Goal: Task Accomplishment & Management: Use online tool/utility

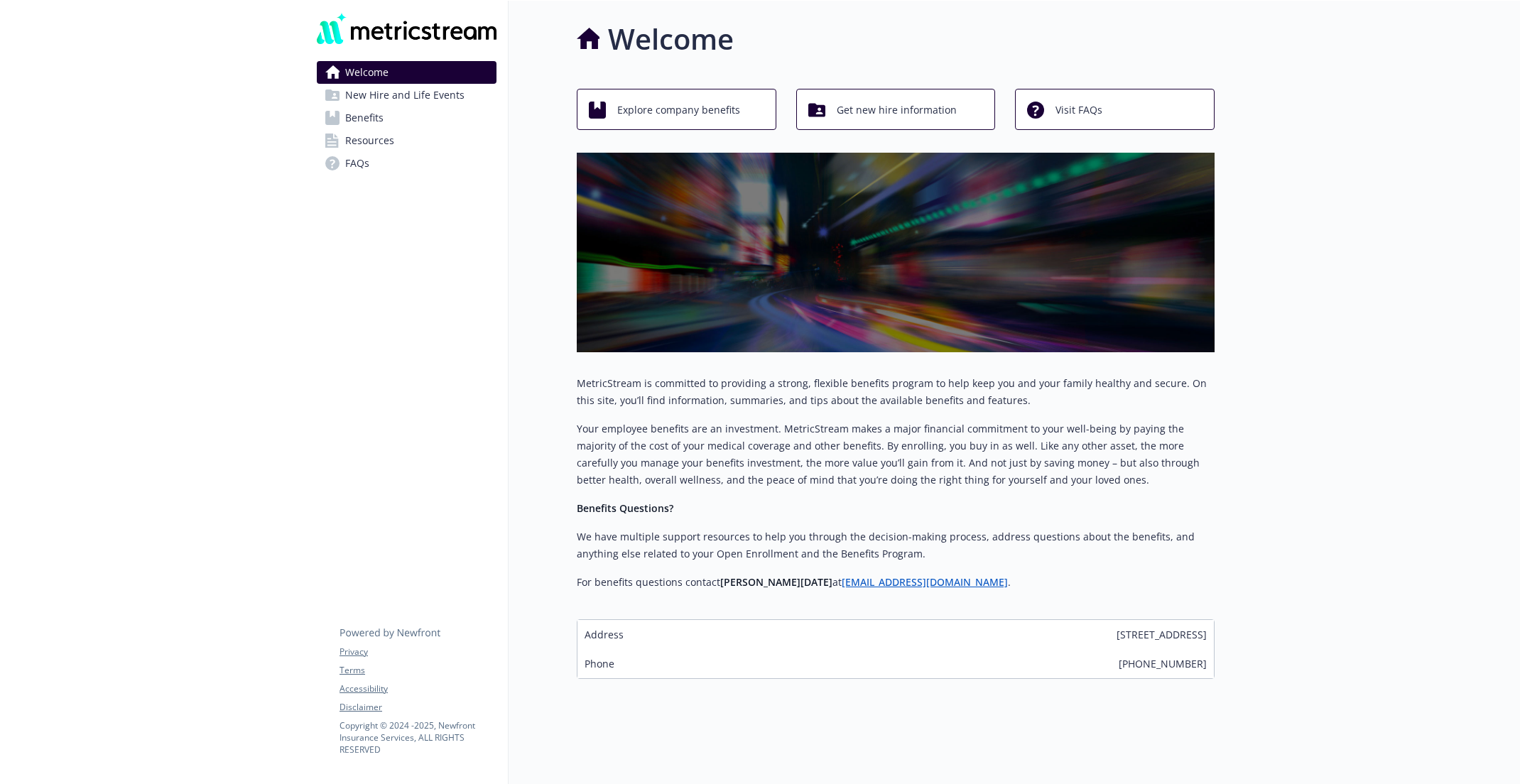
click at [441, 118] on link "Benefits" at bounding box center [407, 118] width 180 height 23
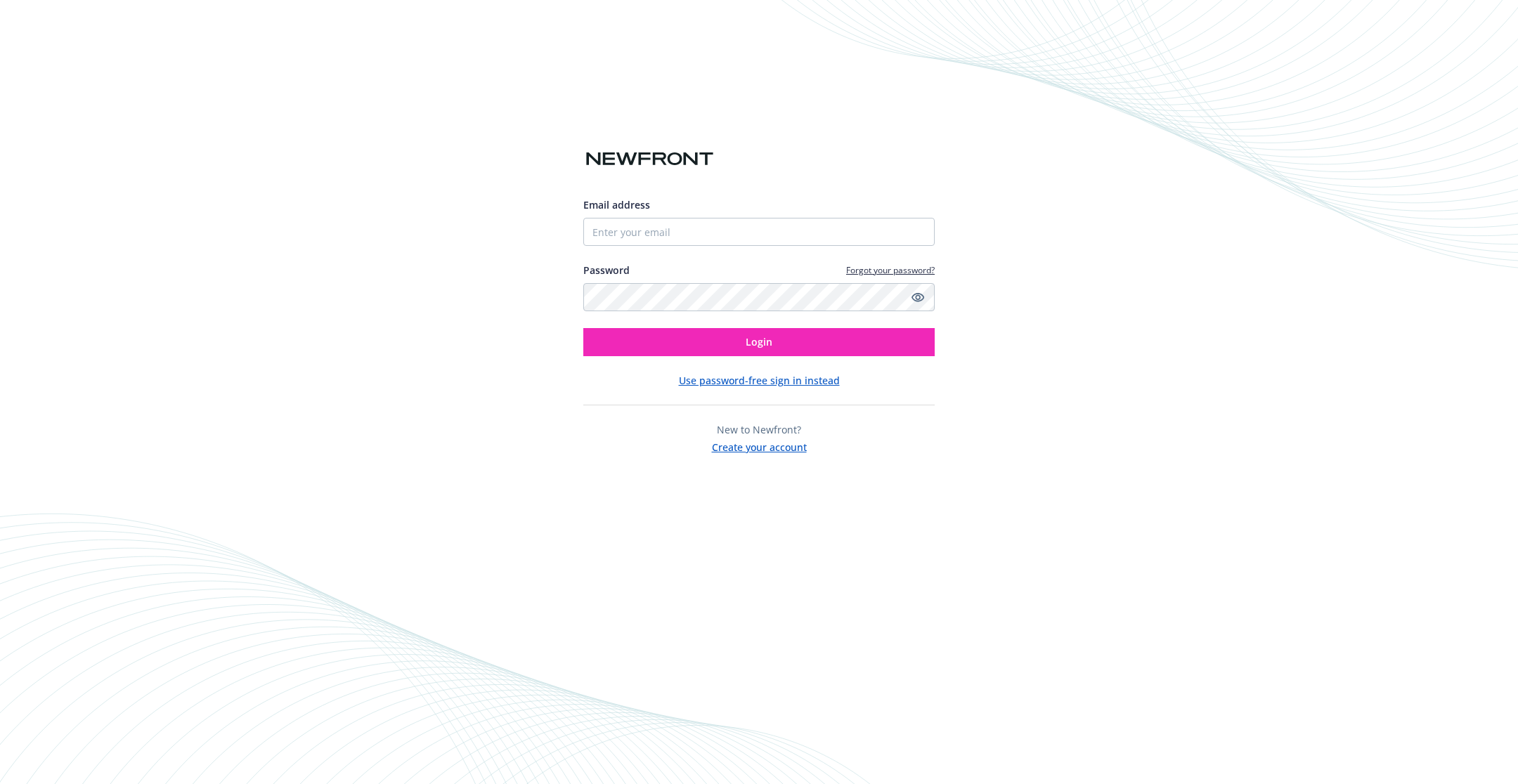
click at [672, 4] on div "Email address Password Forgot your password? Login Use password-free sign in in…" at bounding box center [759, 392] width 1518 height 784
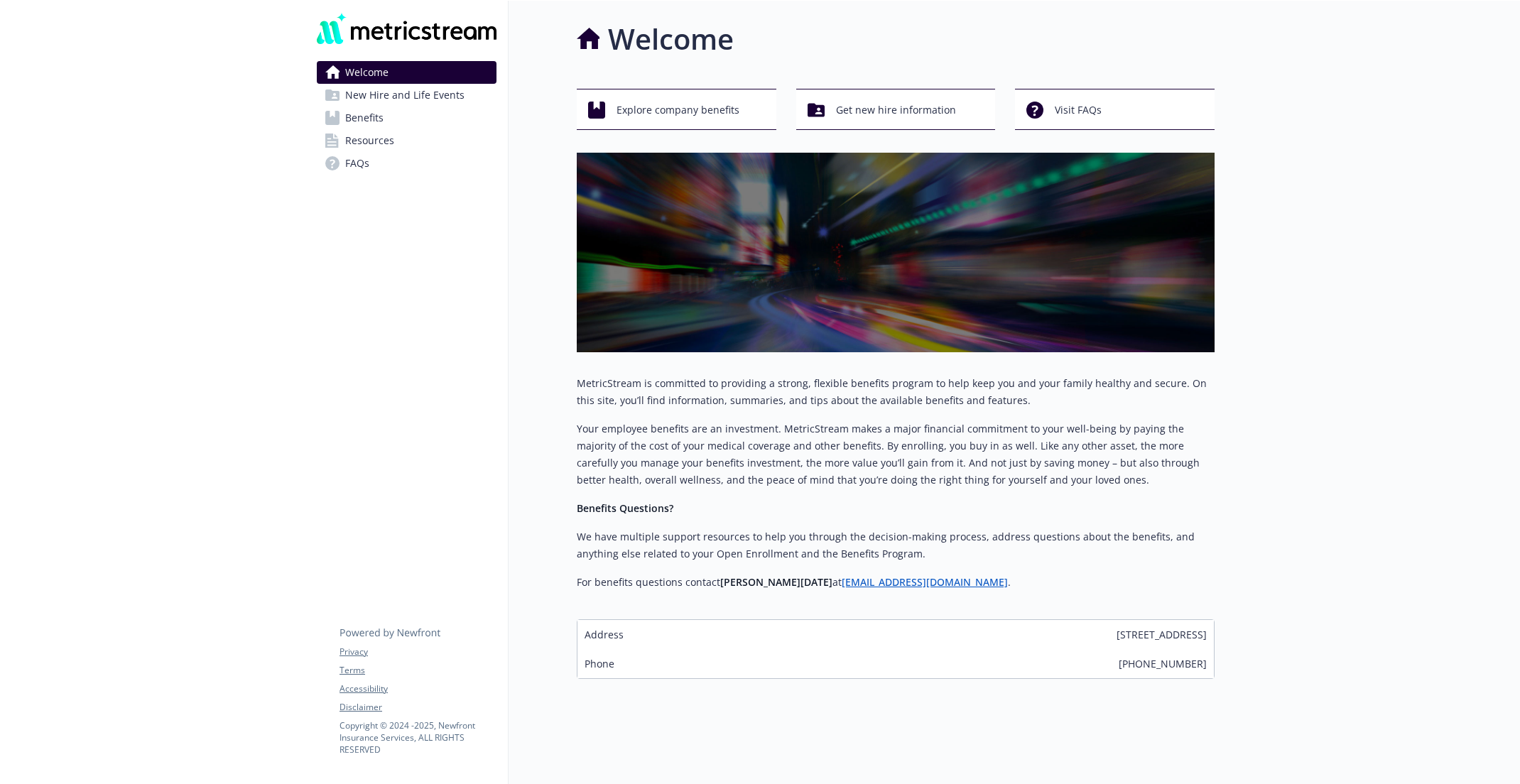
click at [401, 109] on link "Benefits" at bounding box center [407, 118] width 180 height 23
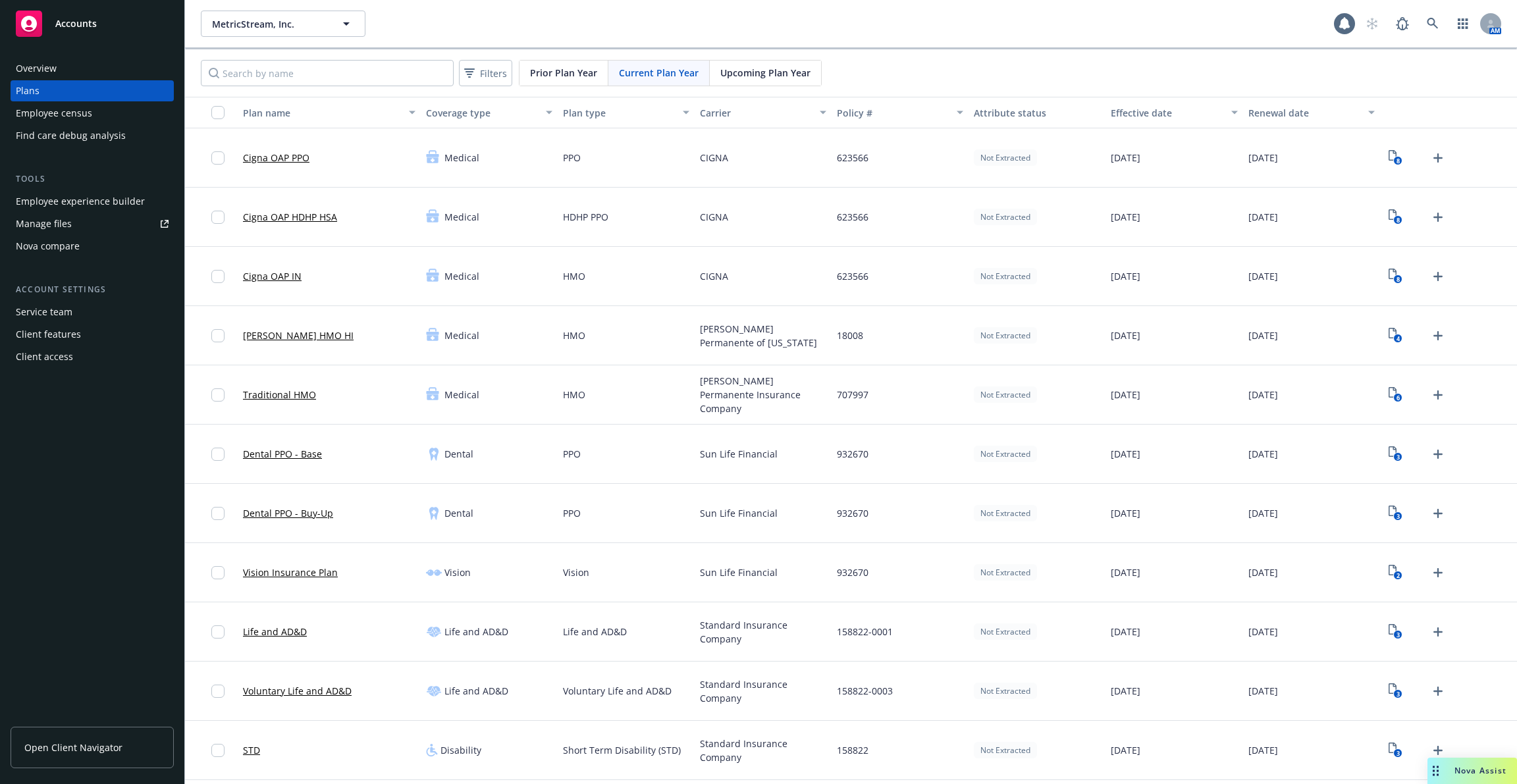
click at [139, 200] on div "Employee experience builder" at bounding box center [80, 201] width 129 height 21
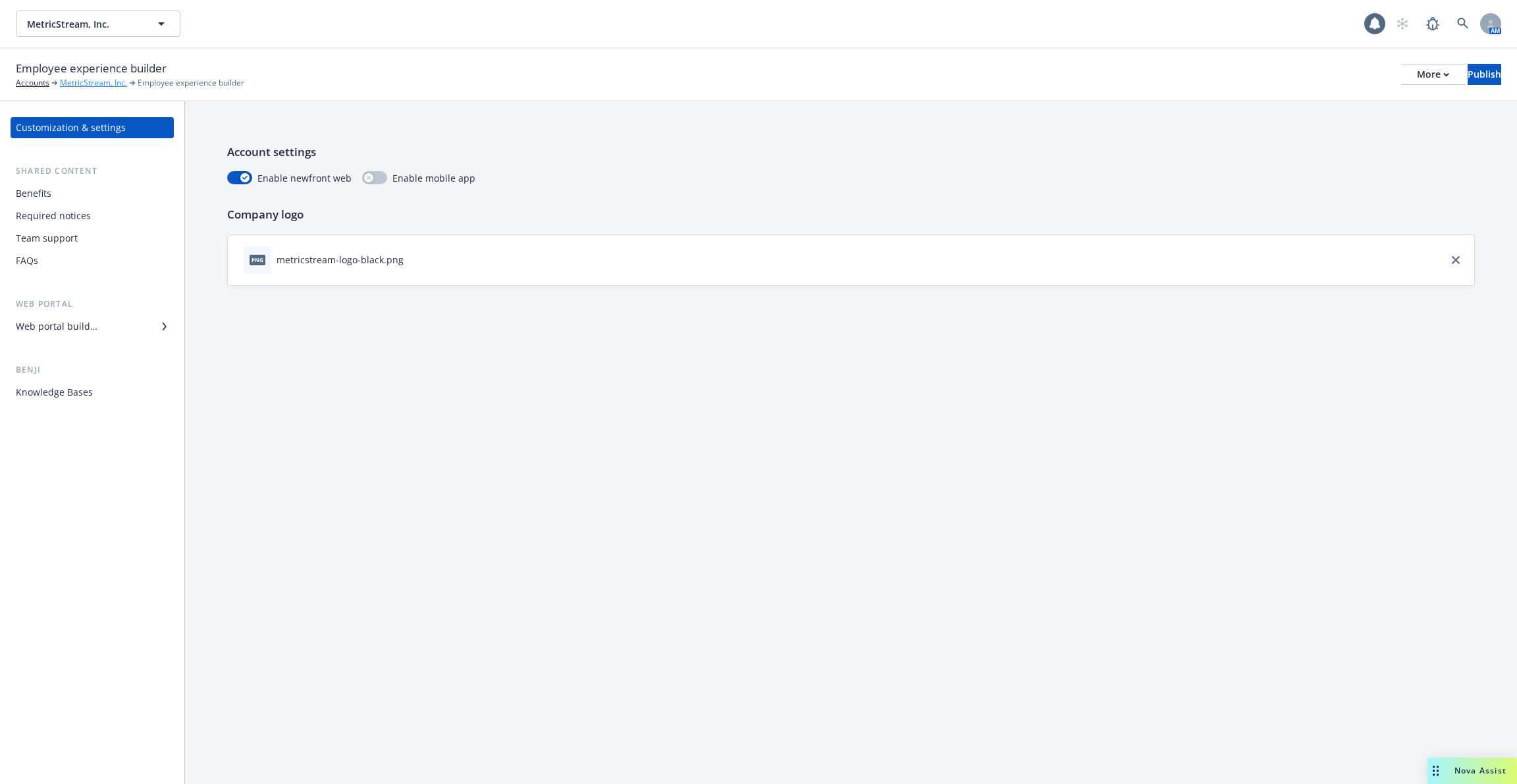
click at [65, 83] on link "MetricStream, Inc." at bounding box center [93, 82] width 67 height 12
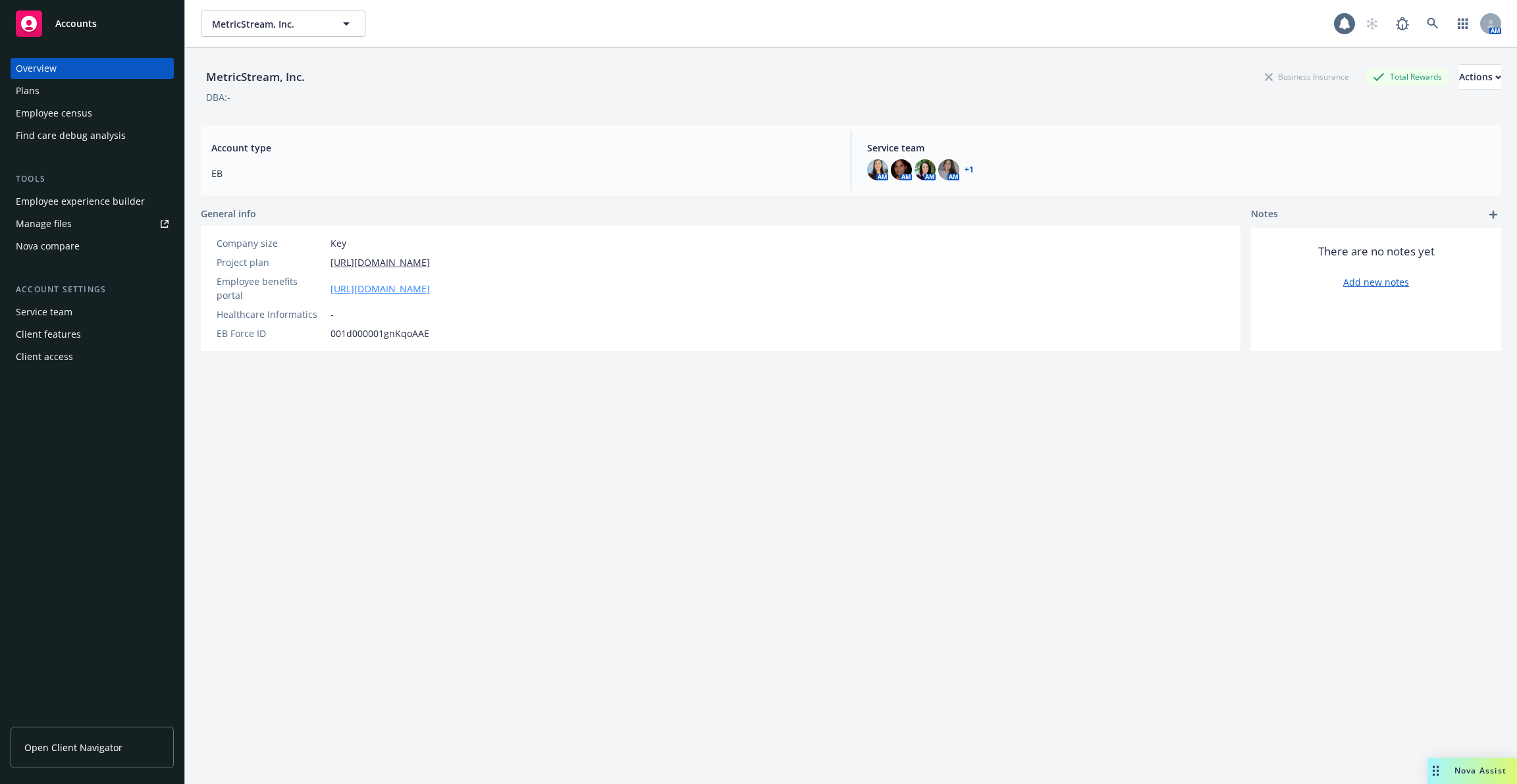
click at [428, 281] on link "https://app.newfront.com/employee/a9c4ae3a-bfa6-4ae5-90de-72befef3b9c0" at bounding box center [380, 288] width 100 height 14
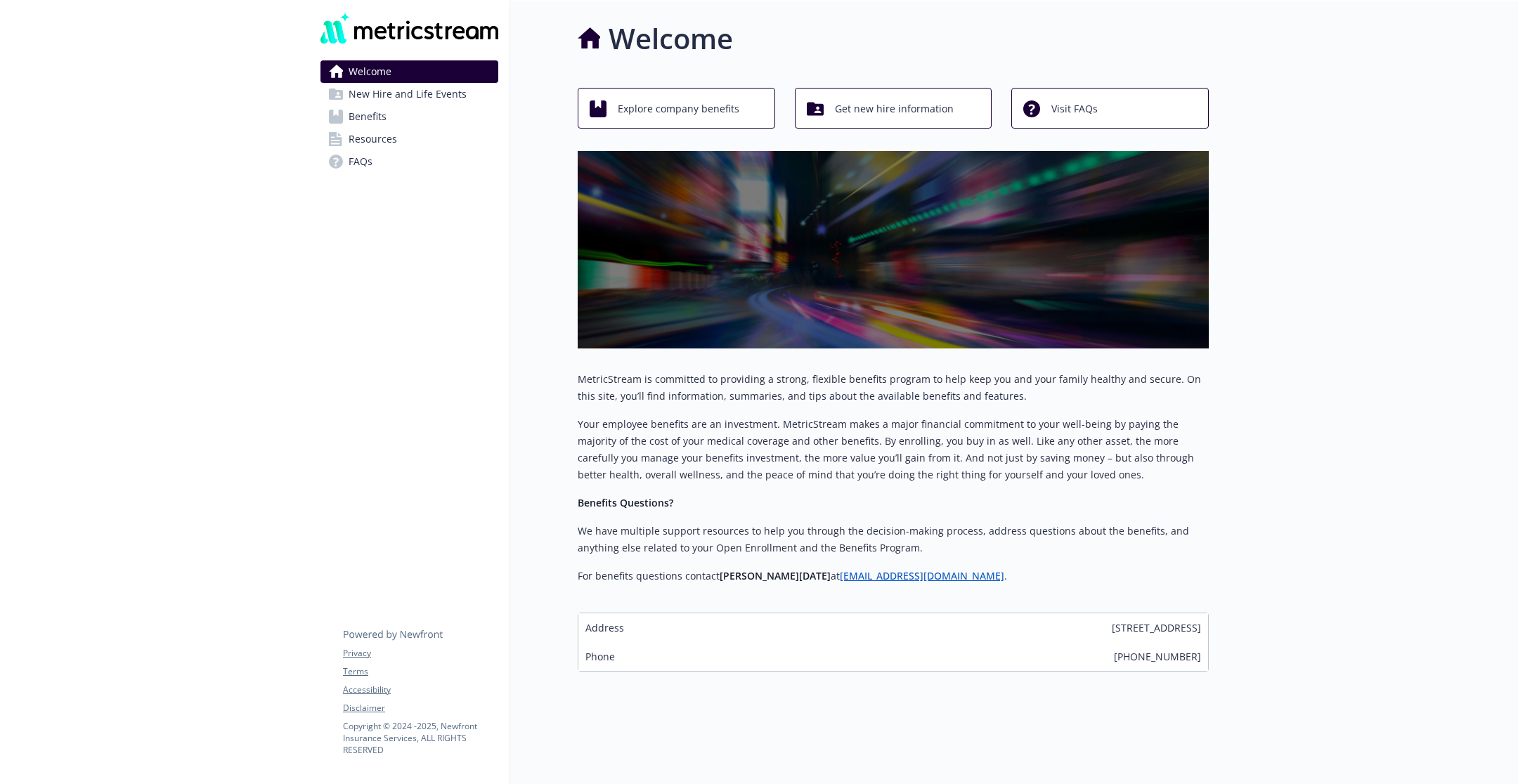
click at [394, 117] on link "Benefits" at bounding box center [409, 117] width 178 height 23
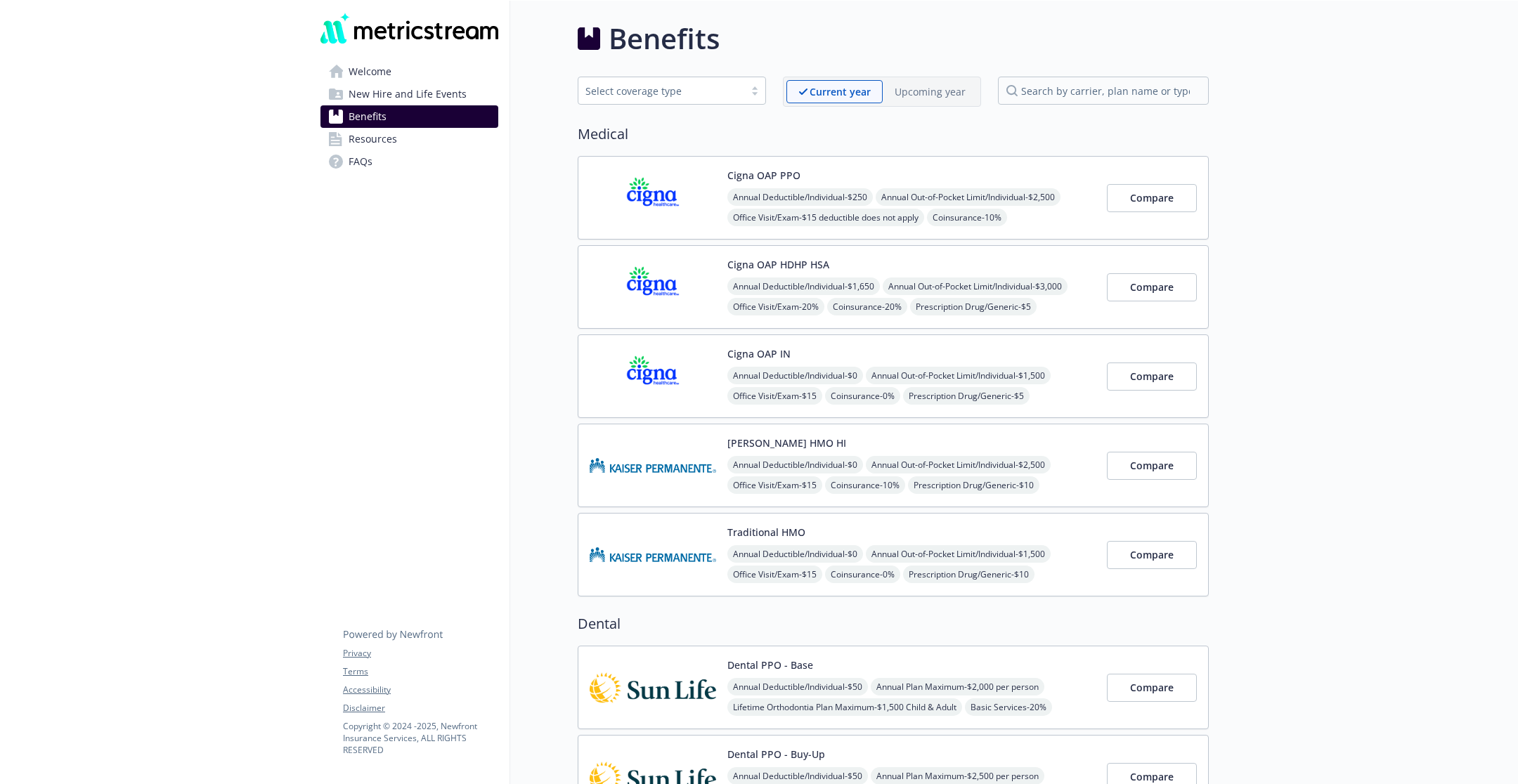
click at [633, 187] on img at bounding box center [652, 197] width 127 height 59
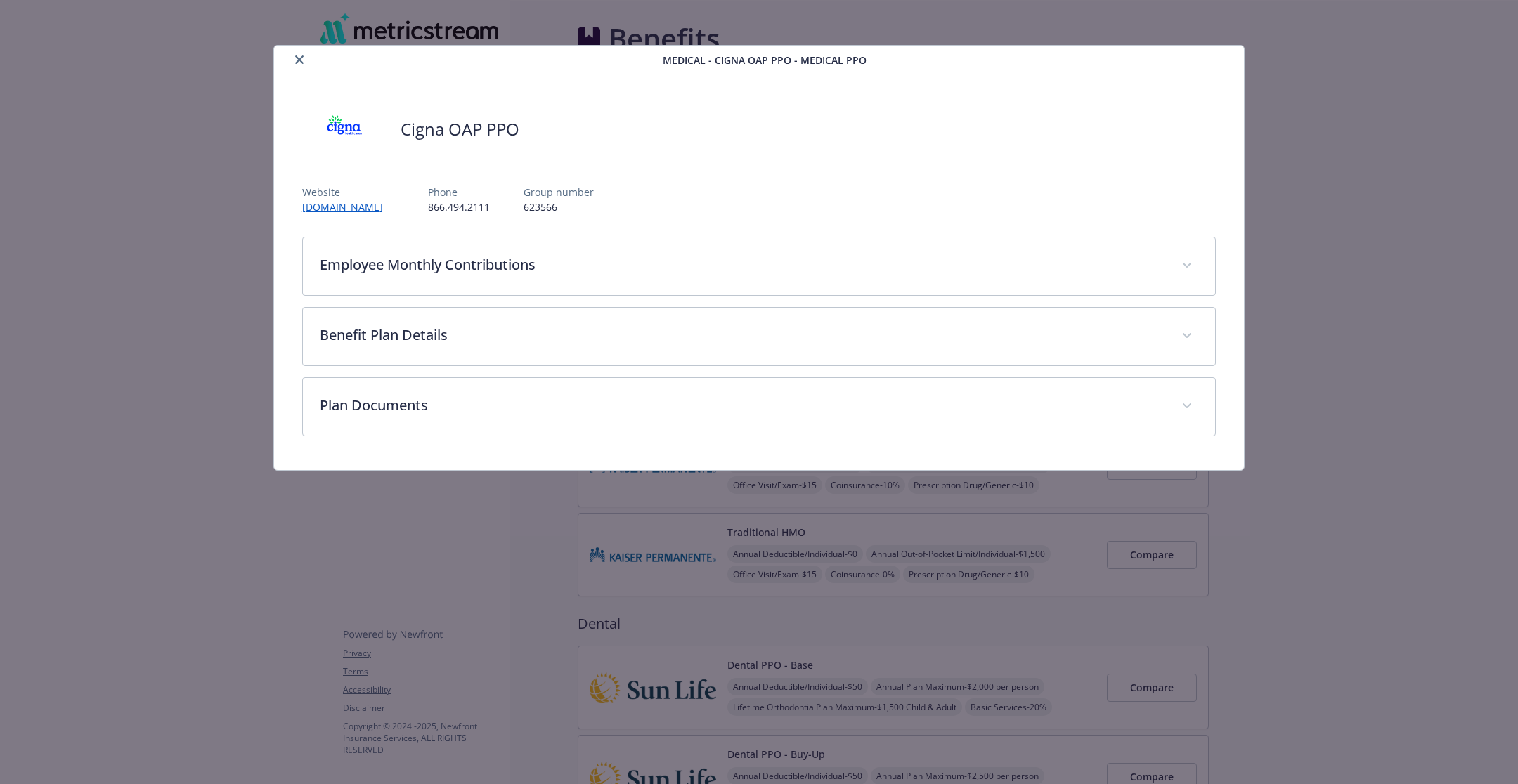
click at [301, 60] on icon "close" at bounding box center [300, 60] width 9 height 9
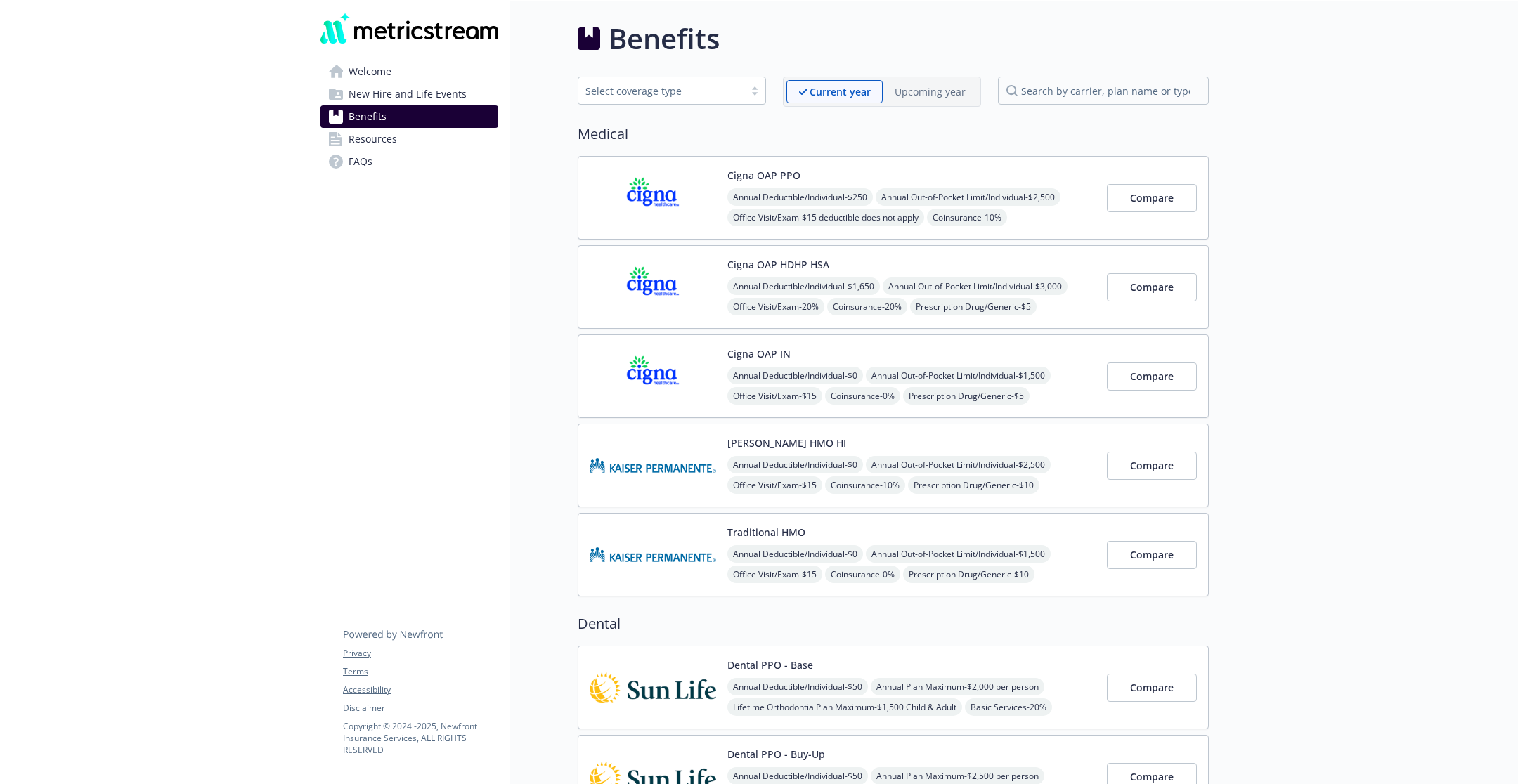
click at [671, 311] on img at bounding box center [652, 286] width 127 height 59
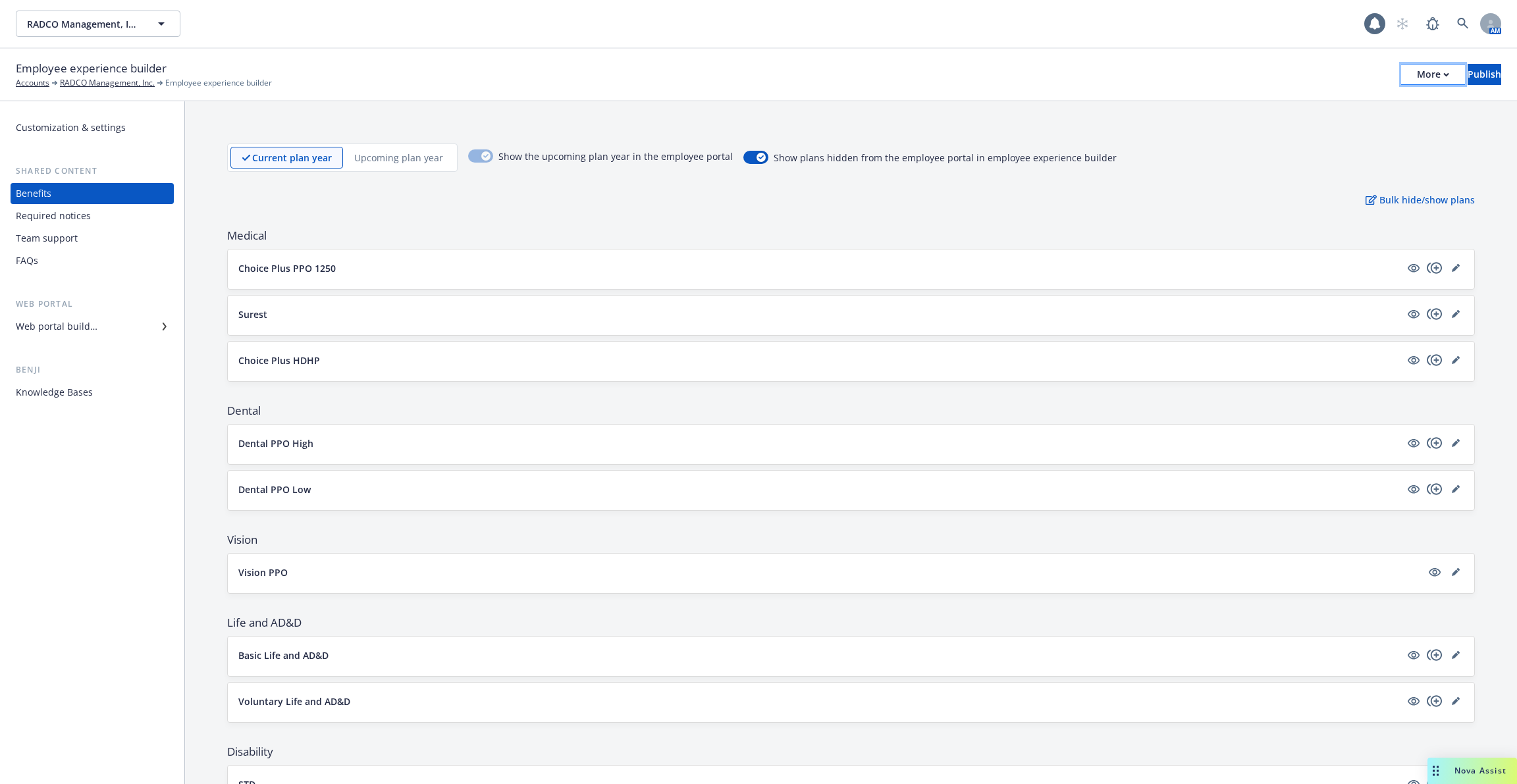
click at [1412, 74] on button "More" at bounding box center [1433, 74] width 64 height 21
click at [1349, 106] on link "Copy preview link" at bounding box center [1325, 104] width 195 height 26
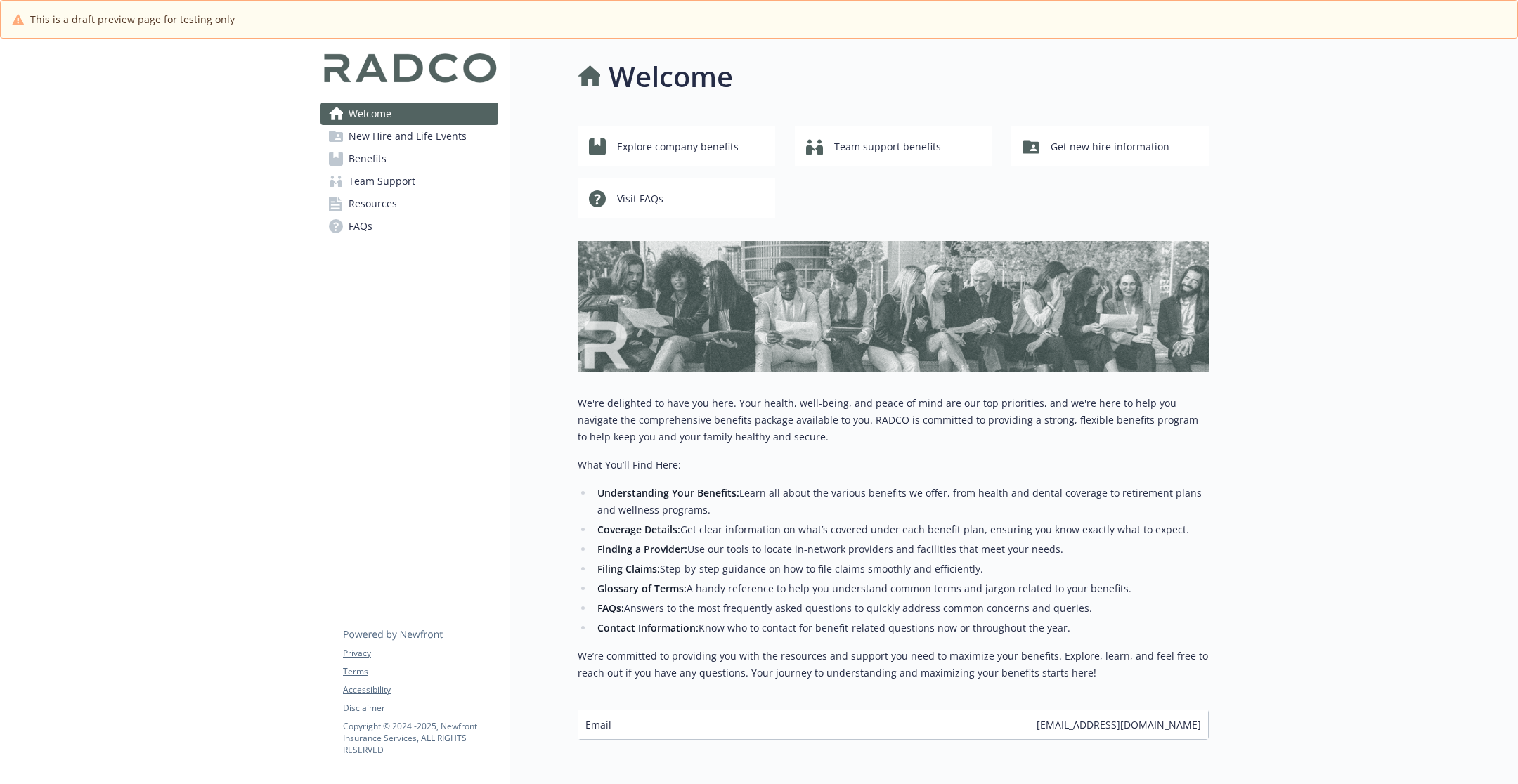
click at [382, 168] on span "Benefits" at bounding box center [368, 158] width 38 height 23
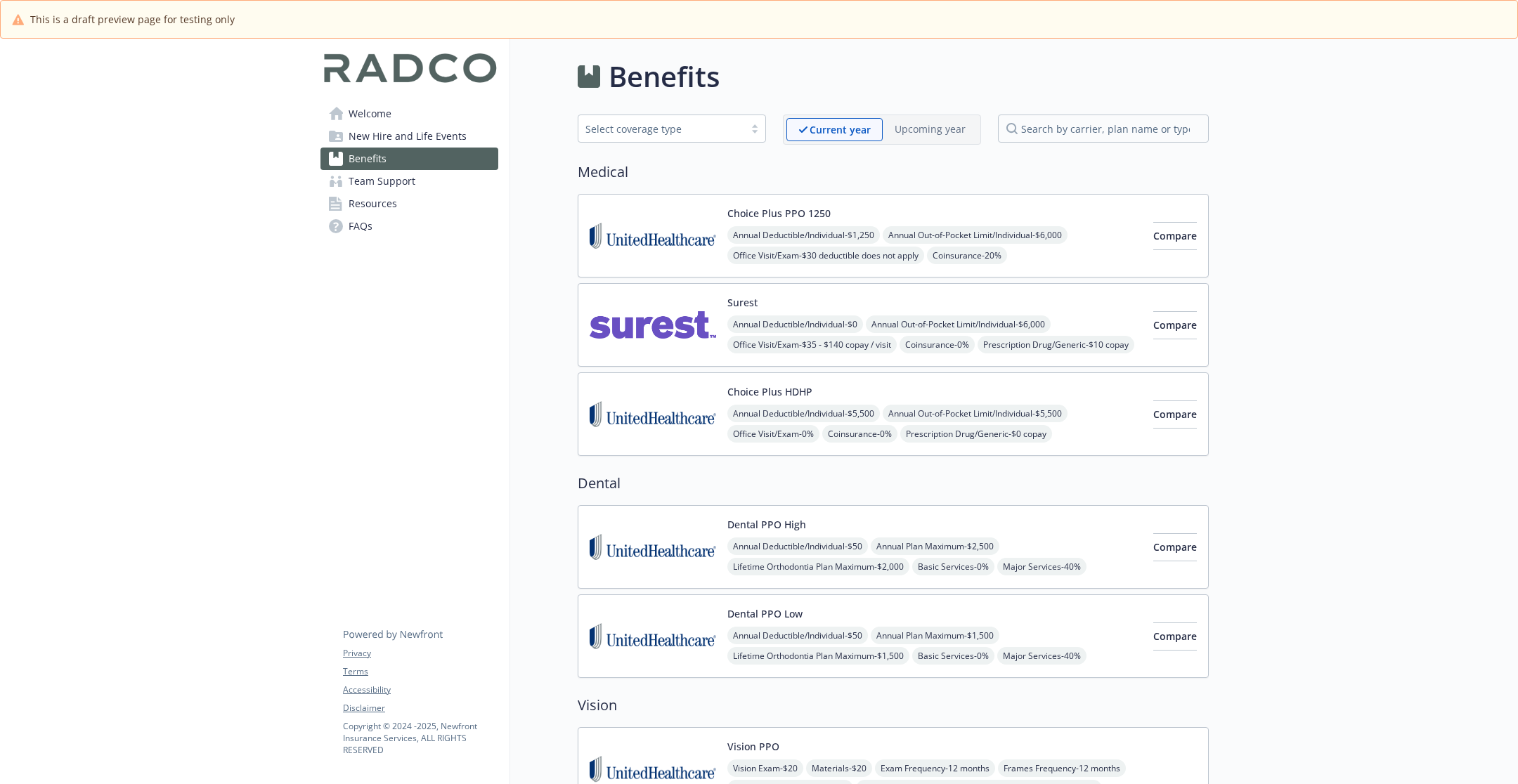
click at [394, 136] on span "New Hire and Life Events" at bounding box center [408, 136] width 118 height 23
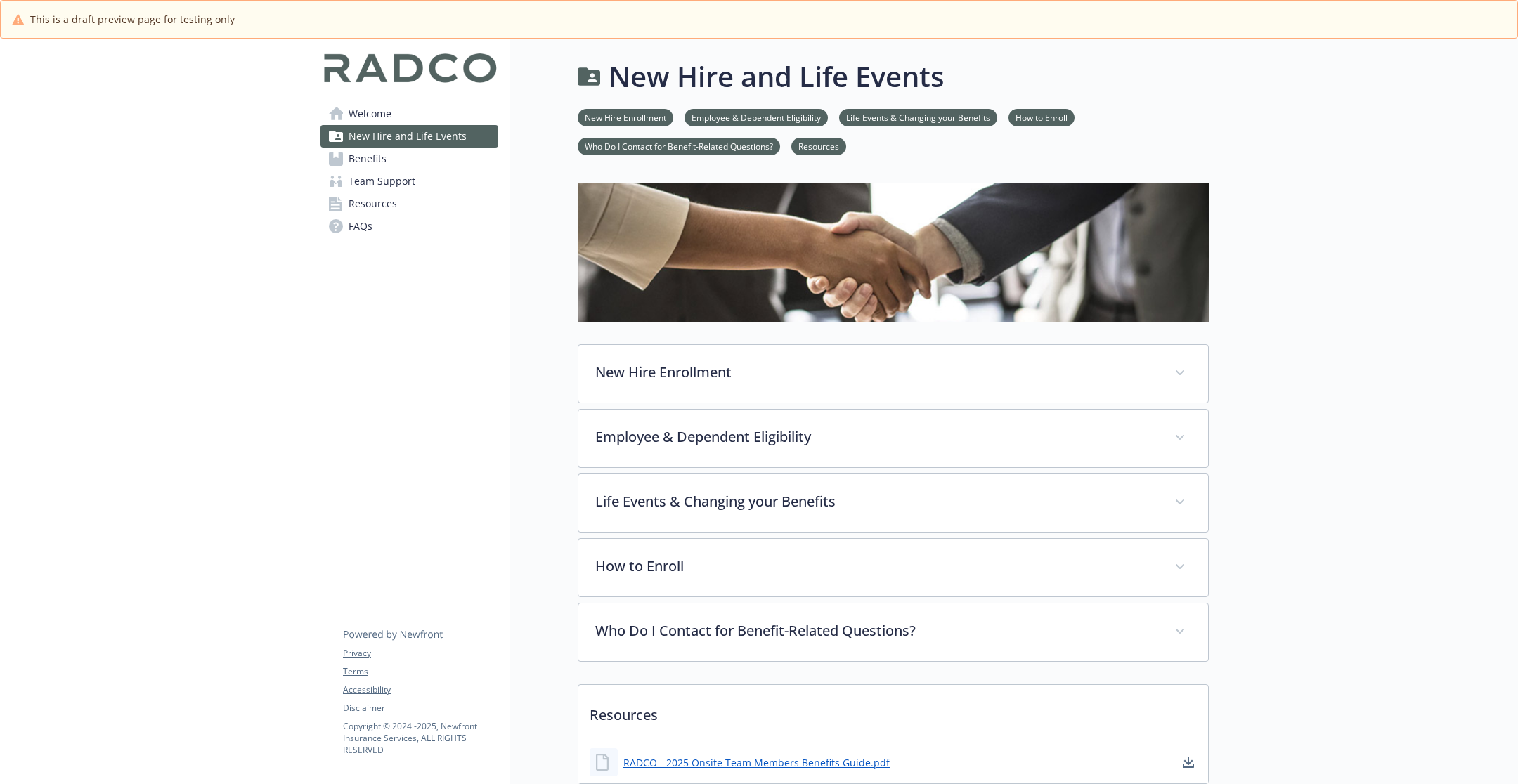
click at [394, 172] on span "Team Support" at bounding box center [382, 181] width 67 height 23
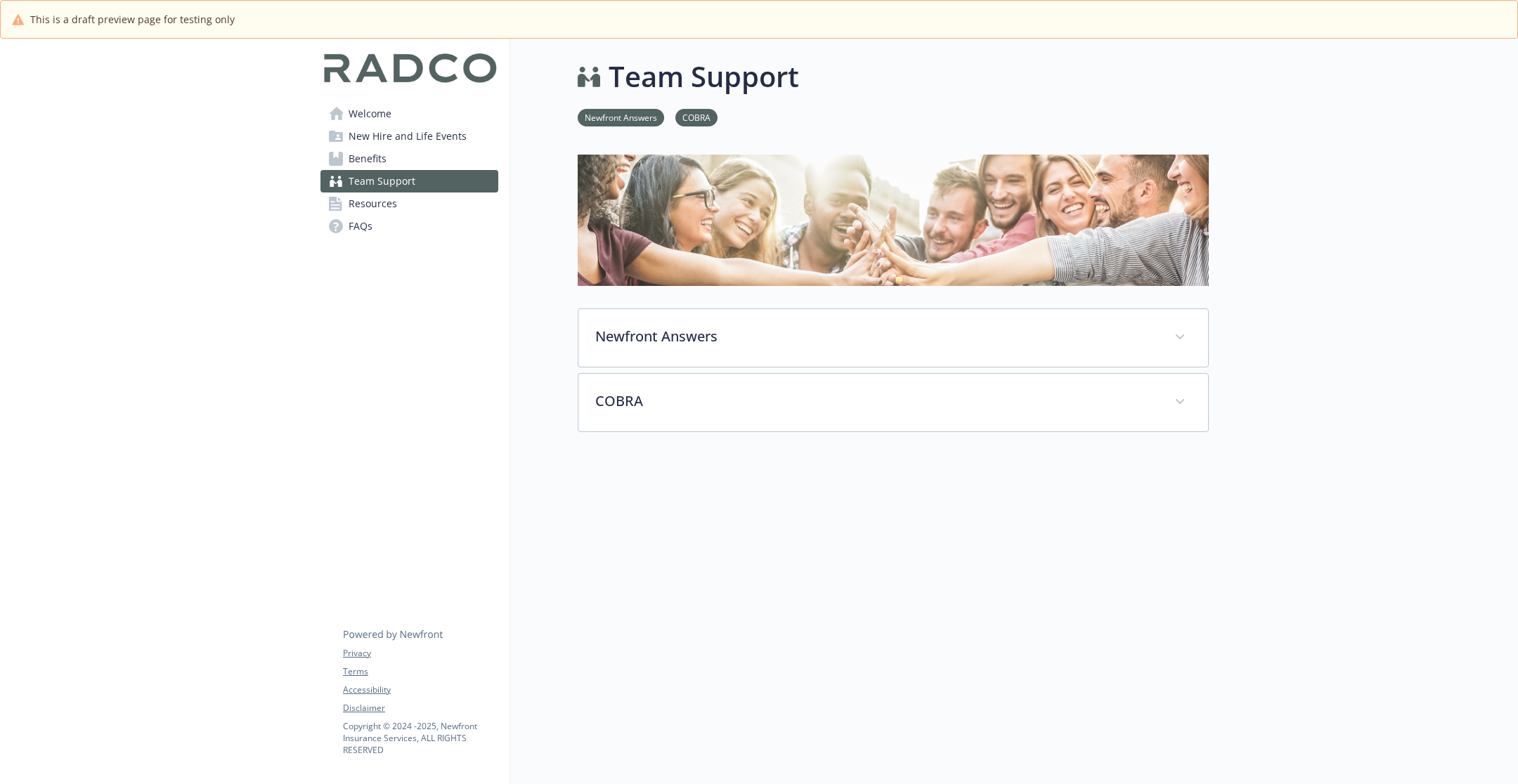
click at [384, 151] on span "Benefits" at bounding box center [368, 158] width 38 height 23
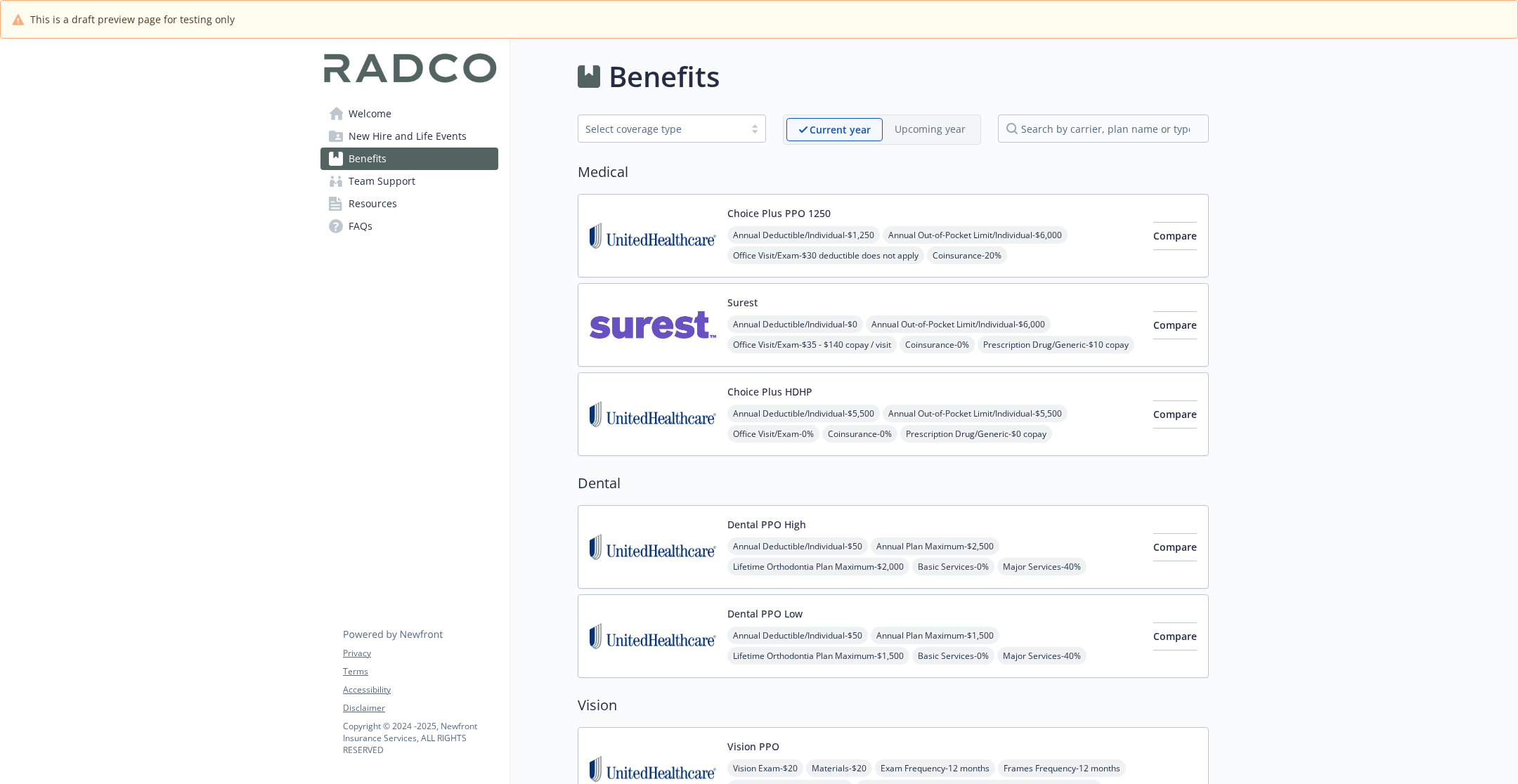
click at [409, 115] on link "Welcome" at bounding box center [409, 114] width 178 height 23
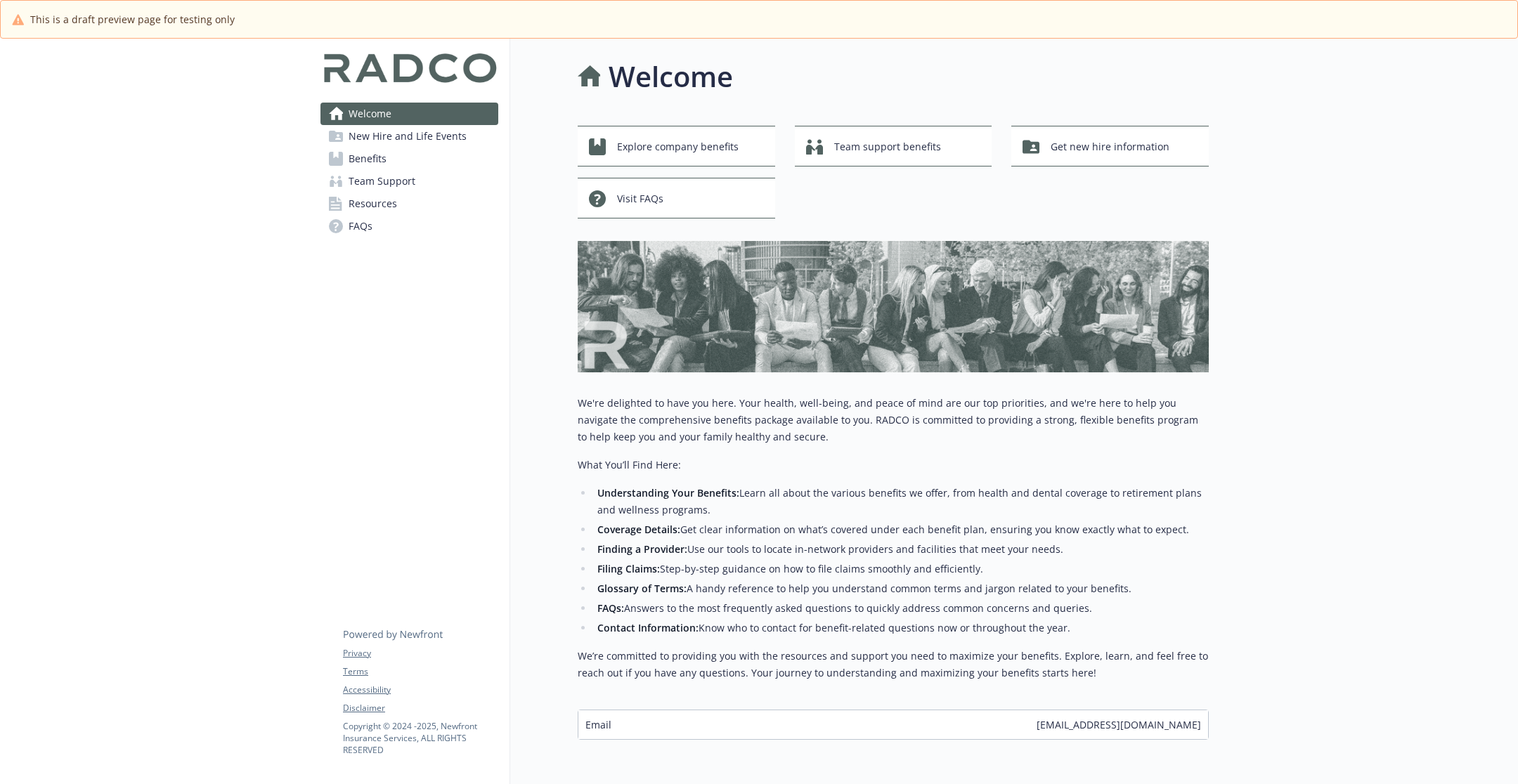
click at [407, 131] on span "New Hire and Life Events" at bounding box center [408, 136] width 118 height 23
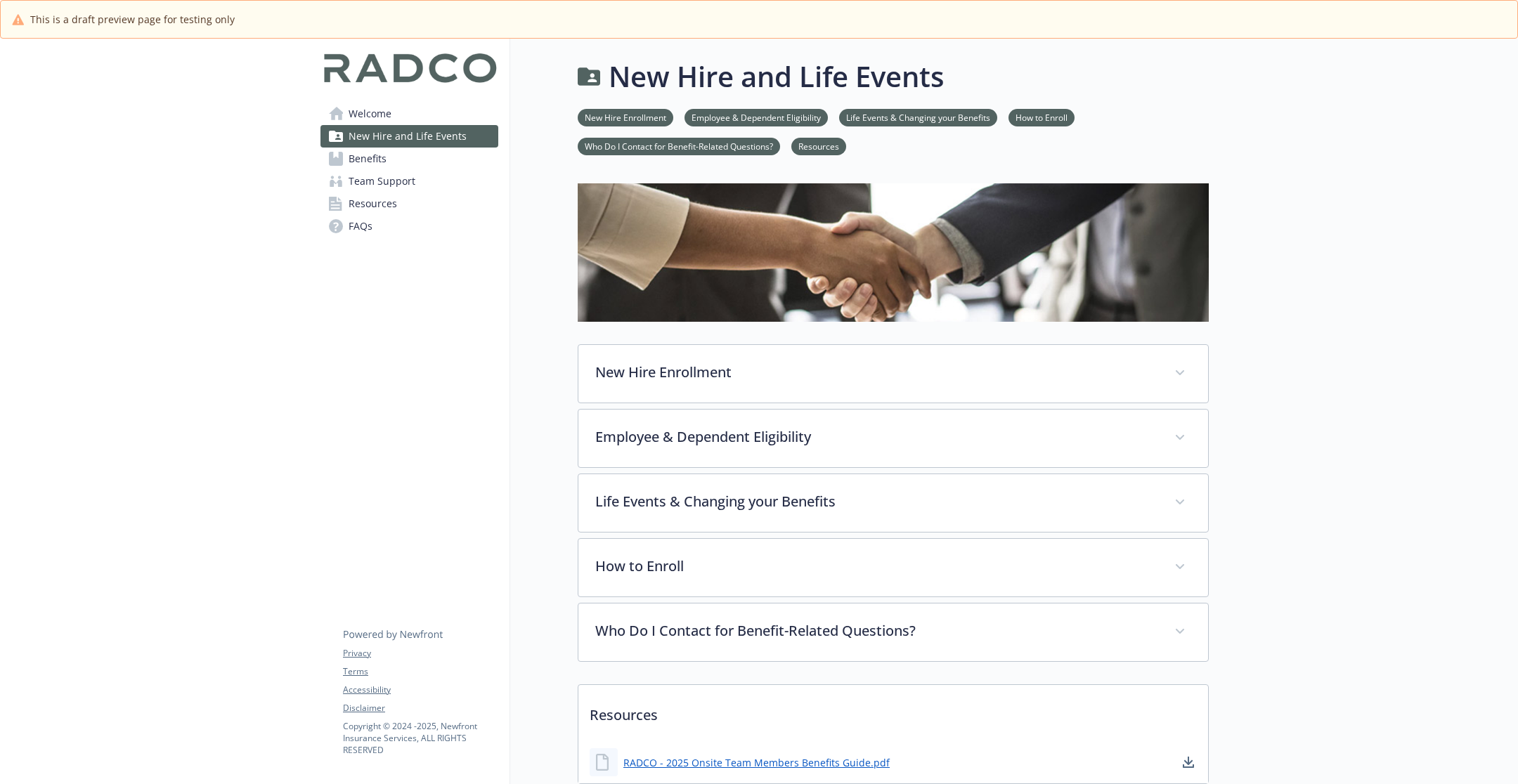
click at [410, 184] on span "Team Support" at bounding box center [382, 181] width 67 height 23
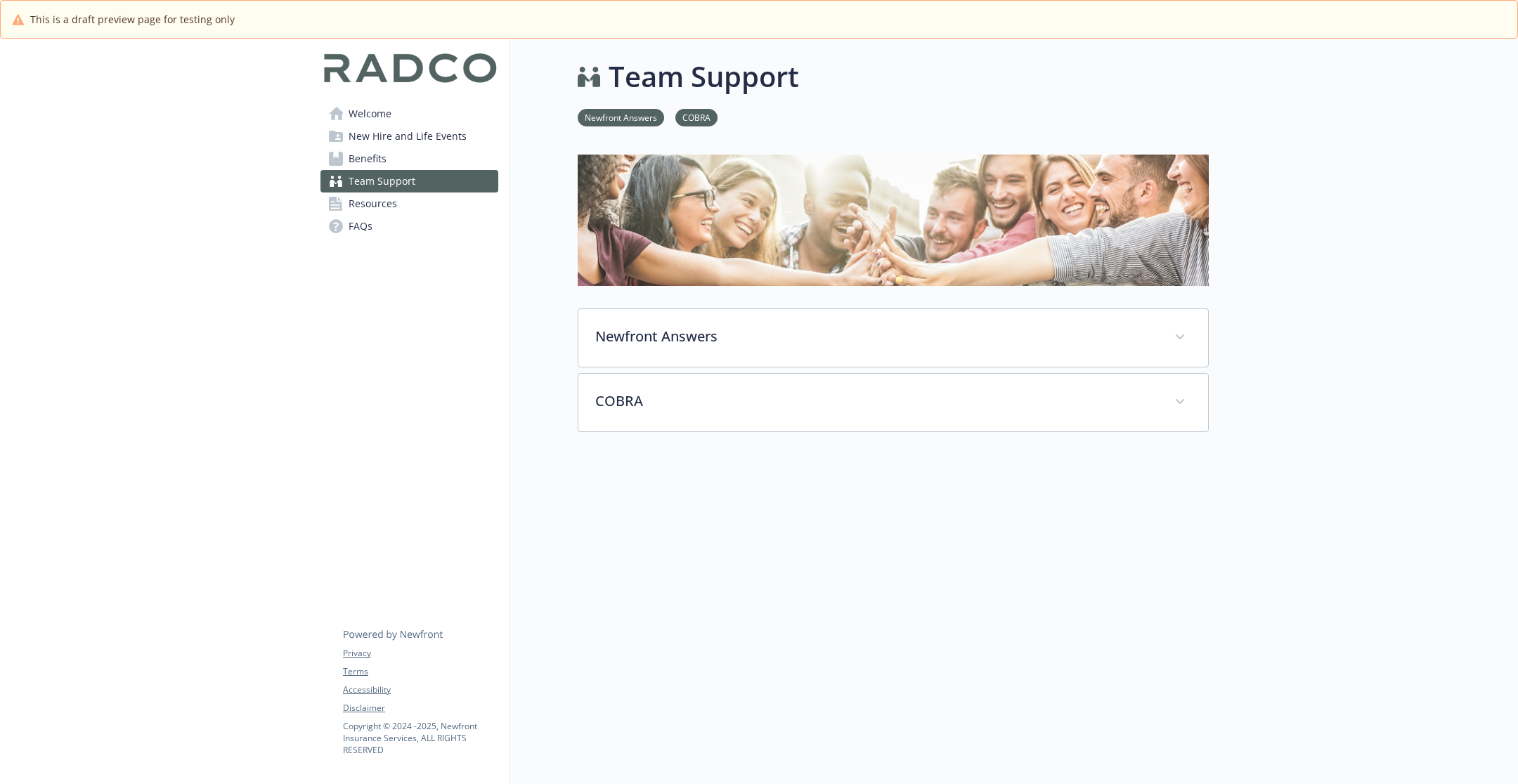
click at [405, 206] on link "Resources" at bounding box center [409, 204] width 178 height 23
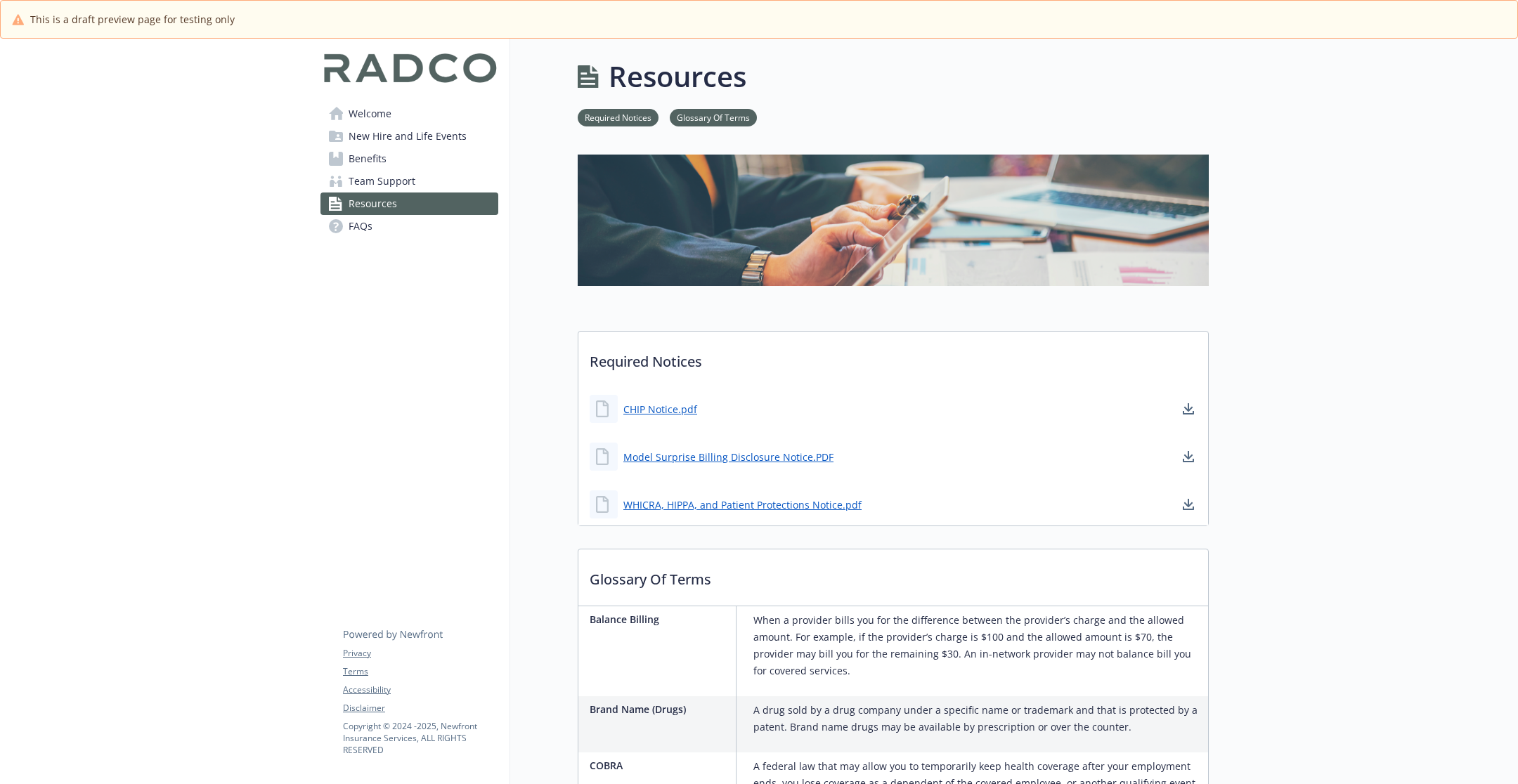
click at [443, 153] on link "Benefits" at bounding box center [409, 158] width 178 height 23
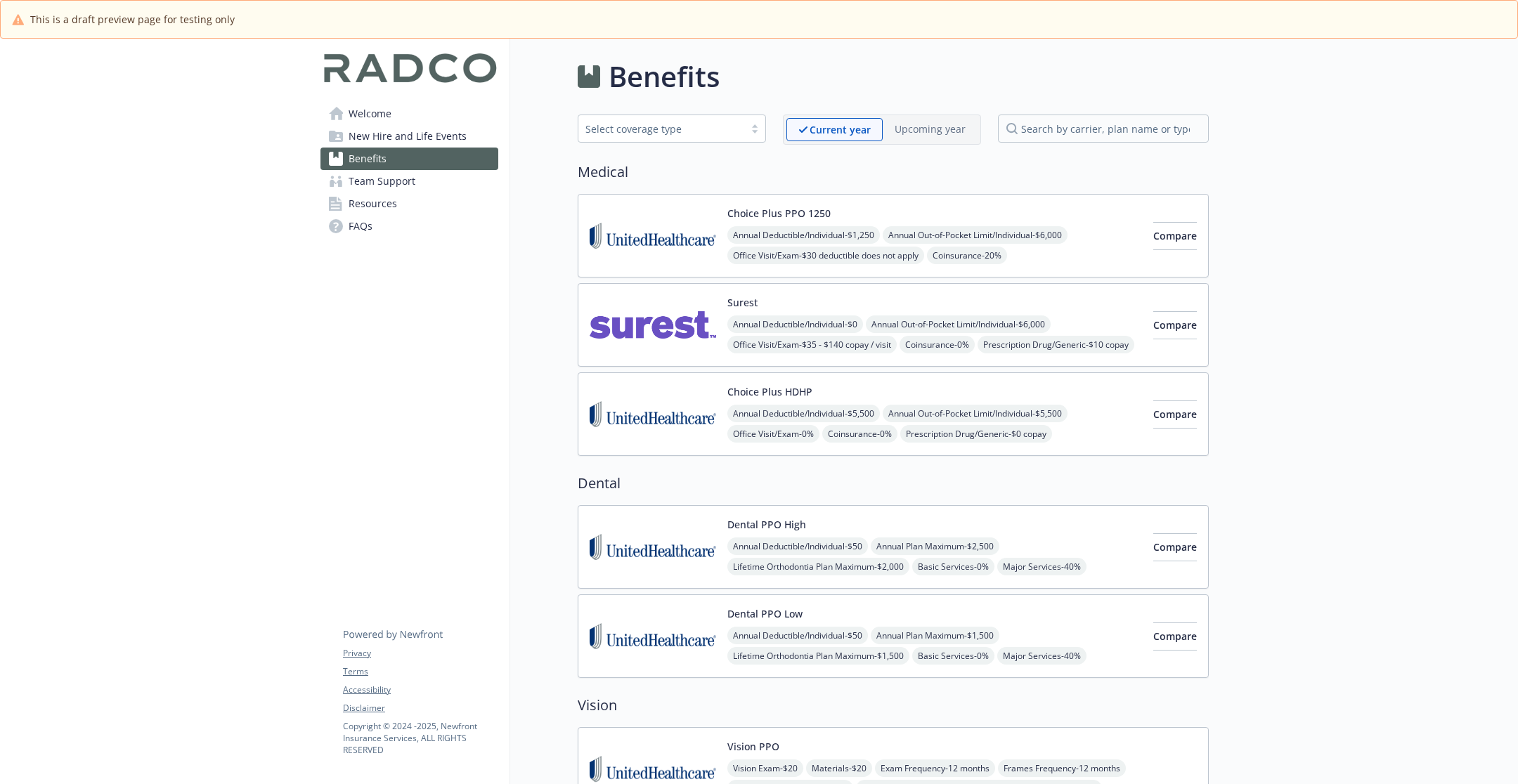
click at [443, 153] on link "Benefits" at bounding box center [409, 158] width 178 height 23
click at [646, 279] on div "Choice Plus PPO 1250 Annual Deductible/Individual - $1,250 Annual Out-of-Pocket…" at bounding box center [893, 325] width 631 height 262
click at [635, 305] on img at bounding box center [652, 325] width 127 height 59
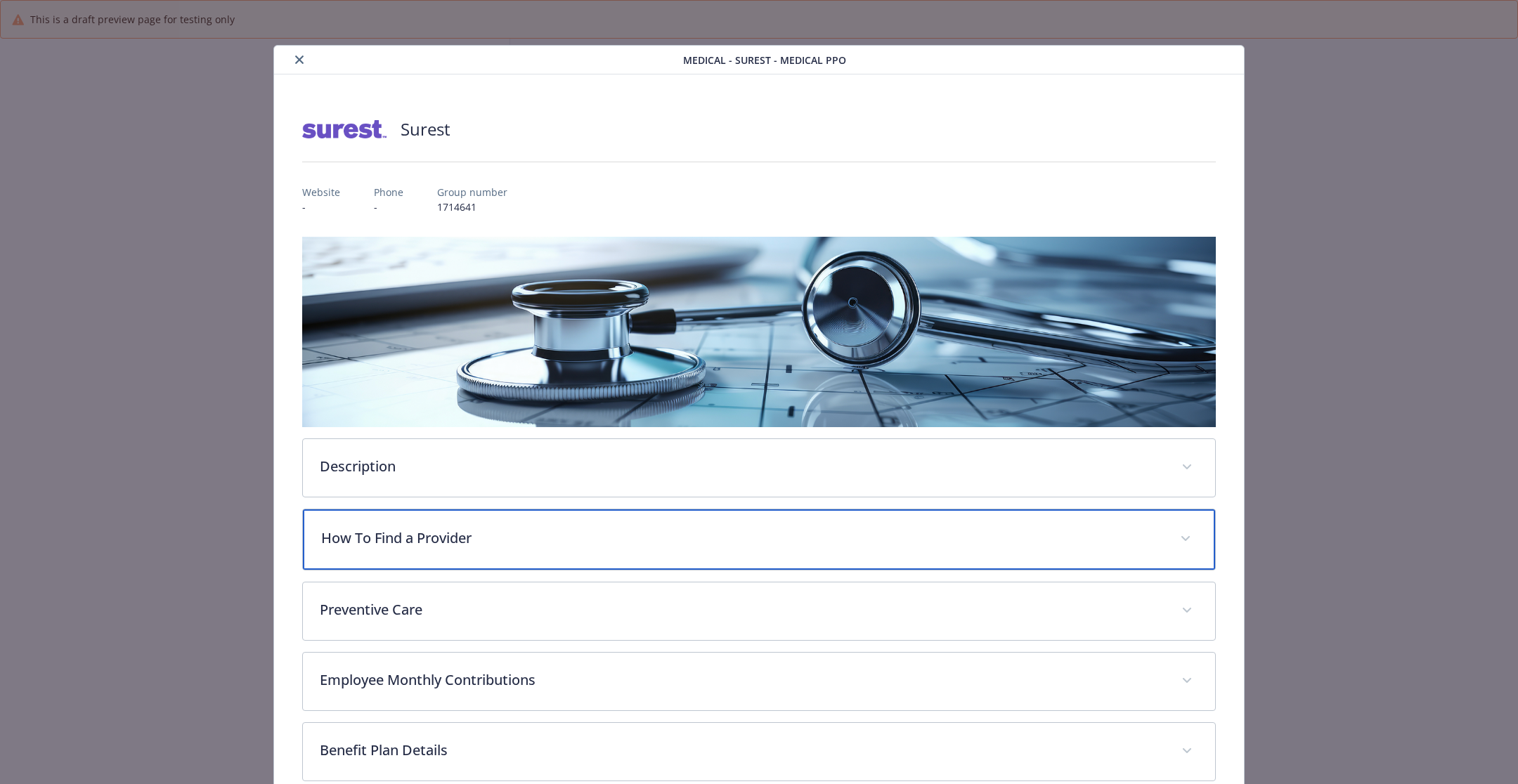
click at [548, 514] on div "How To Find a Provider" at bounding box center [759, 539] width 913 height 60
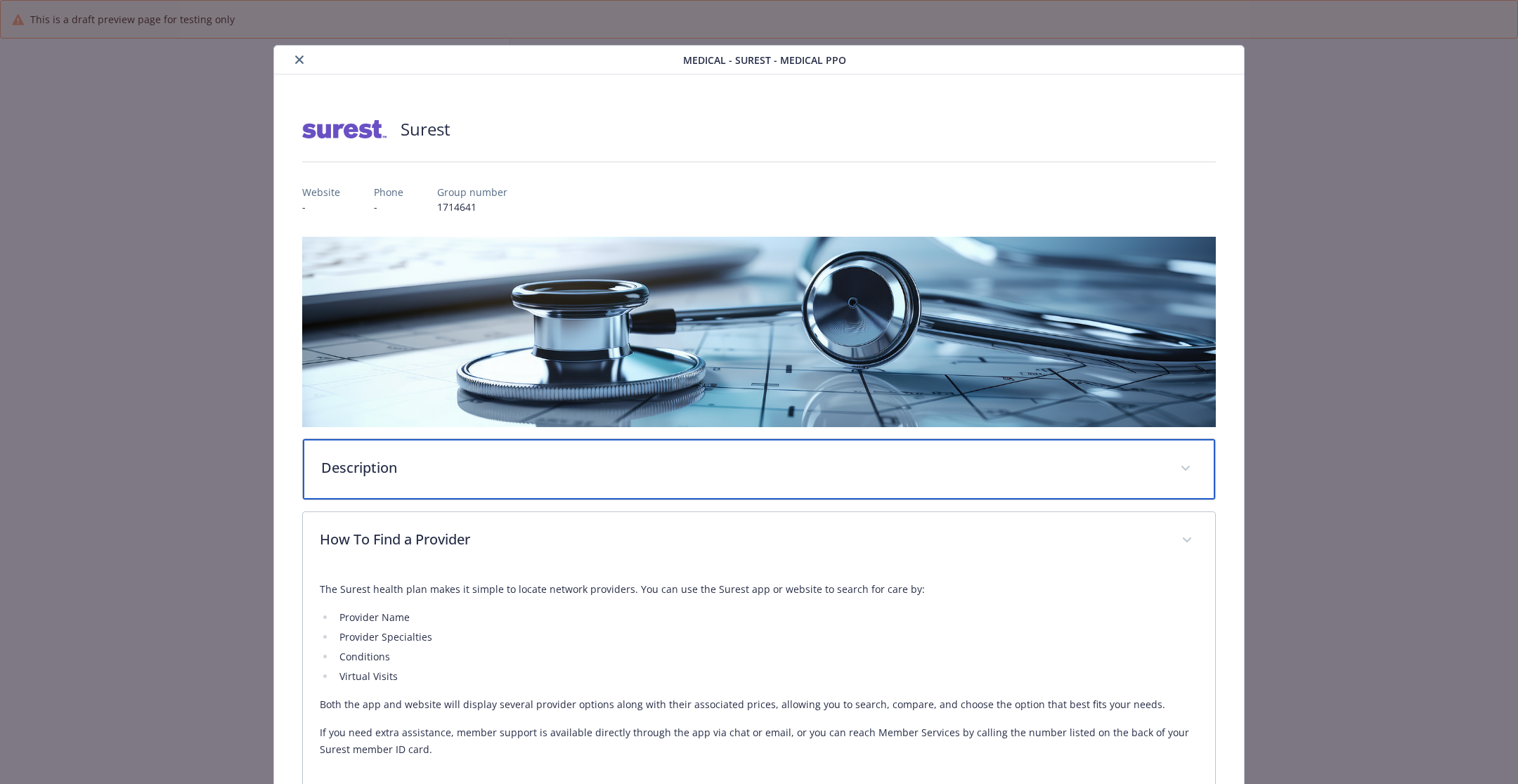
click at [571, 470] on p "Description" at bounding box center [742, 467] width 842 height 21
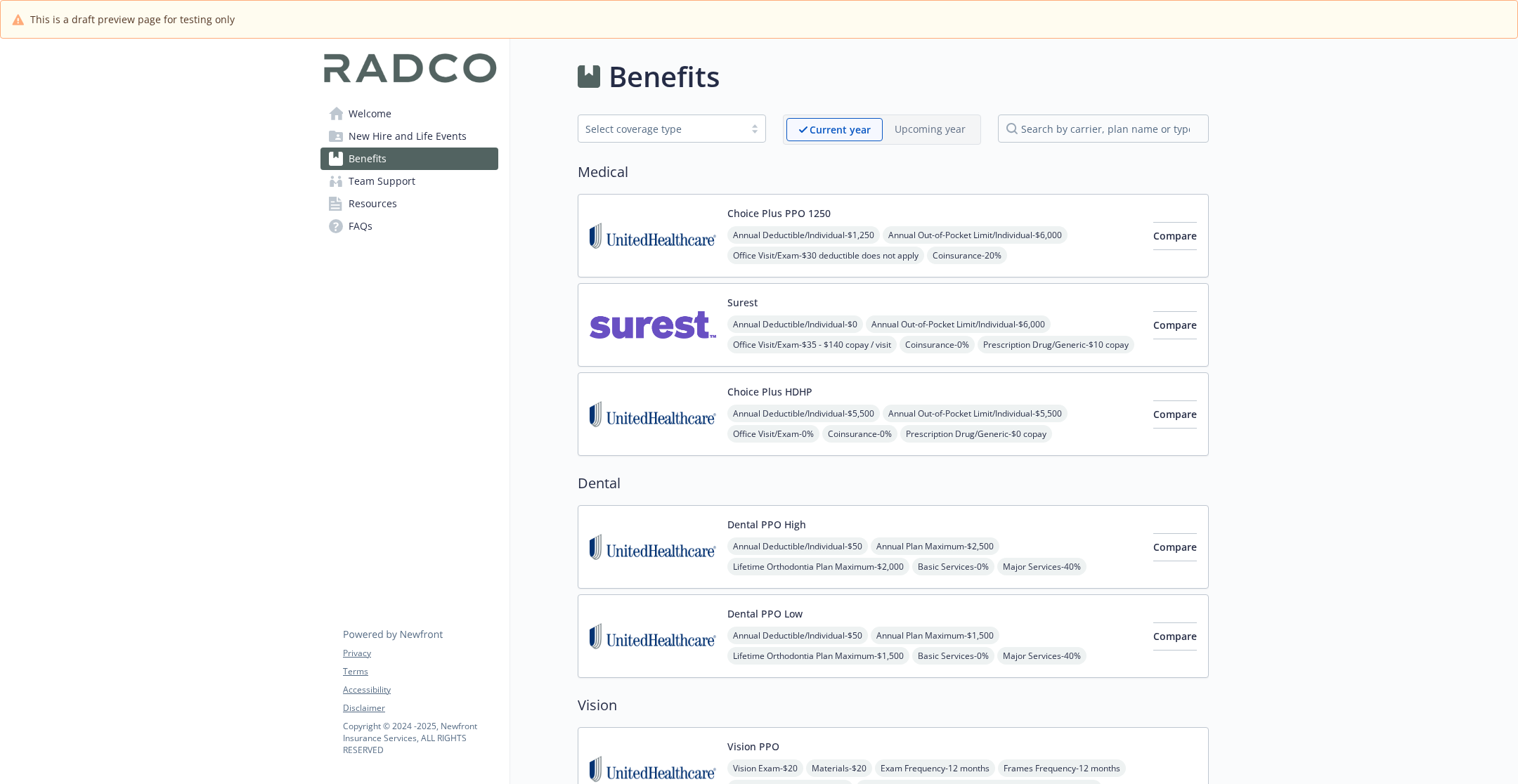
click at [769, 292] on div "Surest Annual Deductible/Individual - $0 Annual Out-of-Pocket Limit/Individual …" at bounding box center [893, 325] width 631 height 84
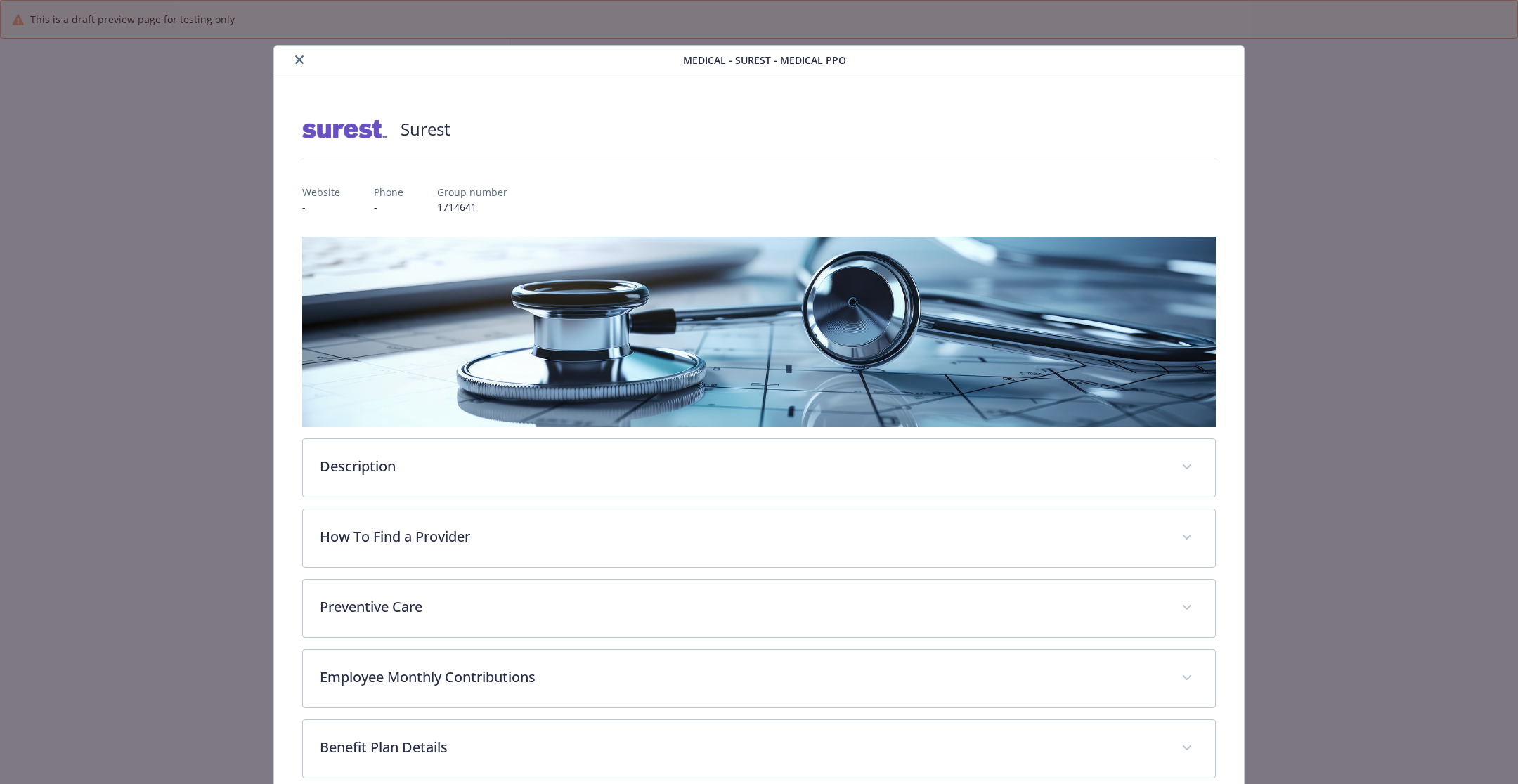
scroll to position [42, 0]
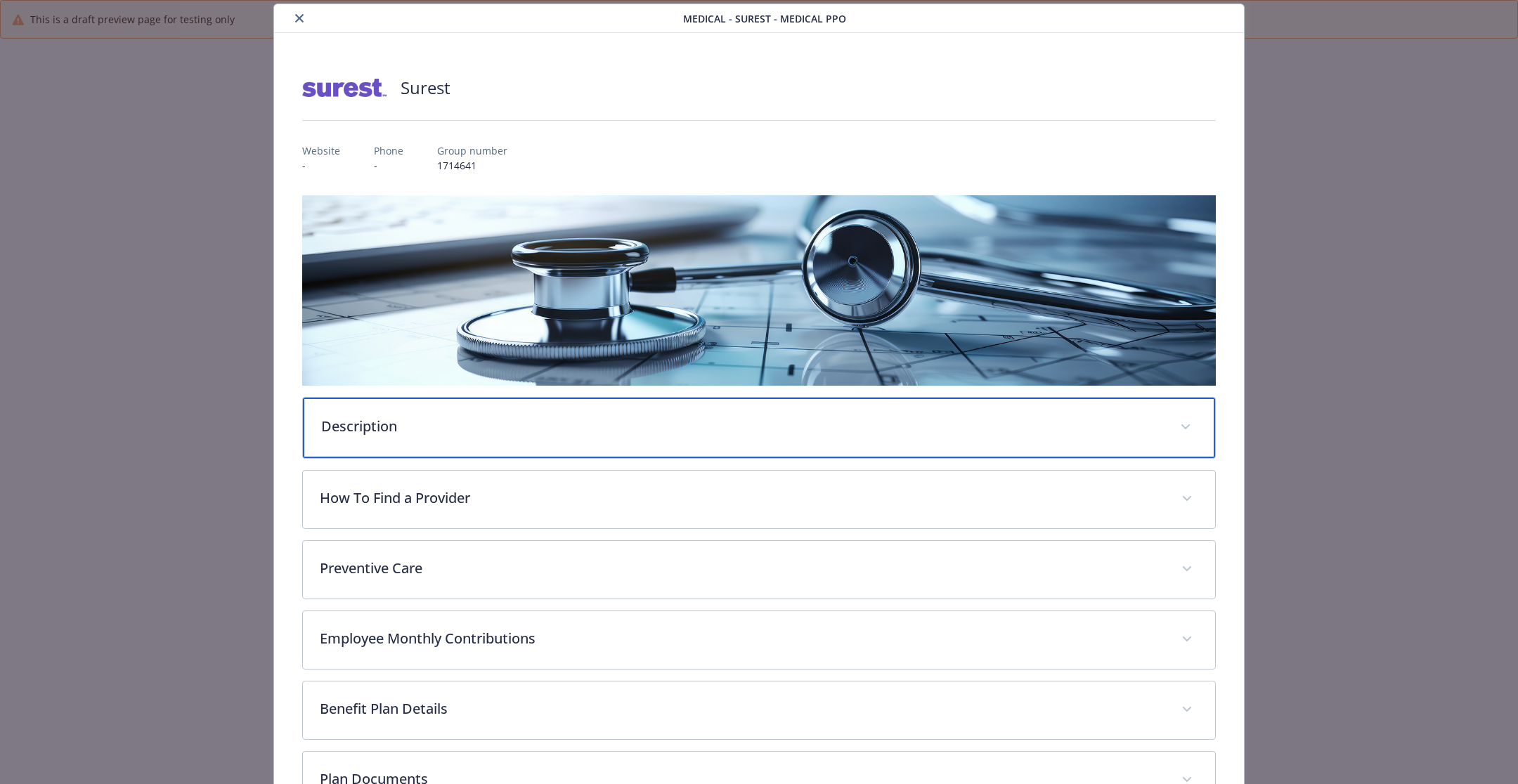
click at [725, 434] on div "Description" at bounding box center [759, 428] width 913 height 60
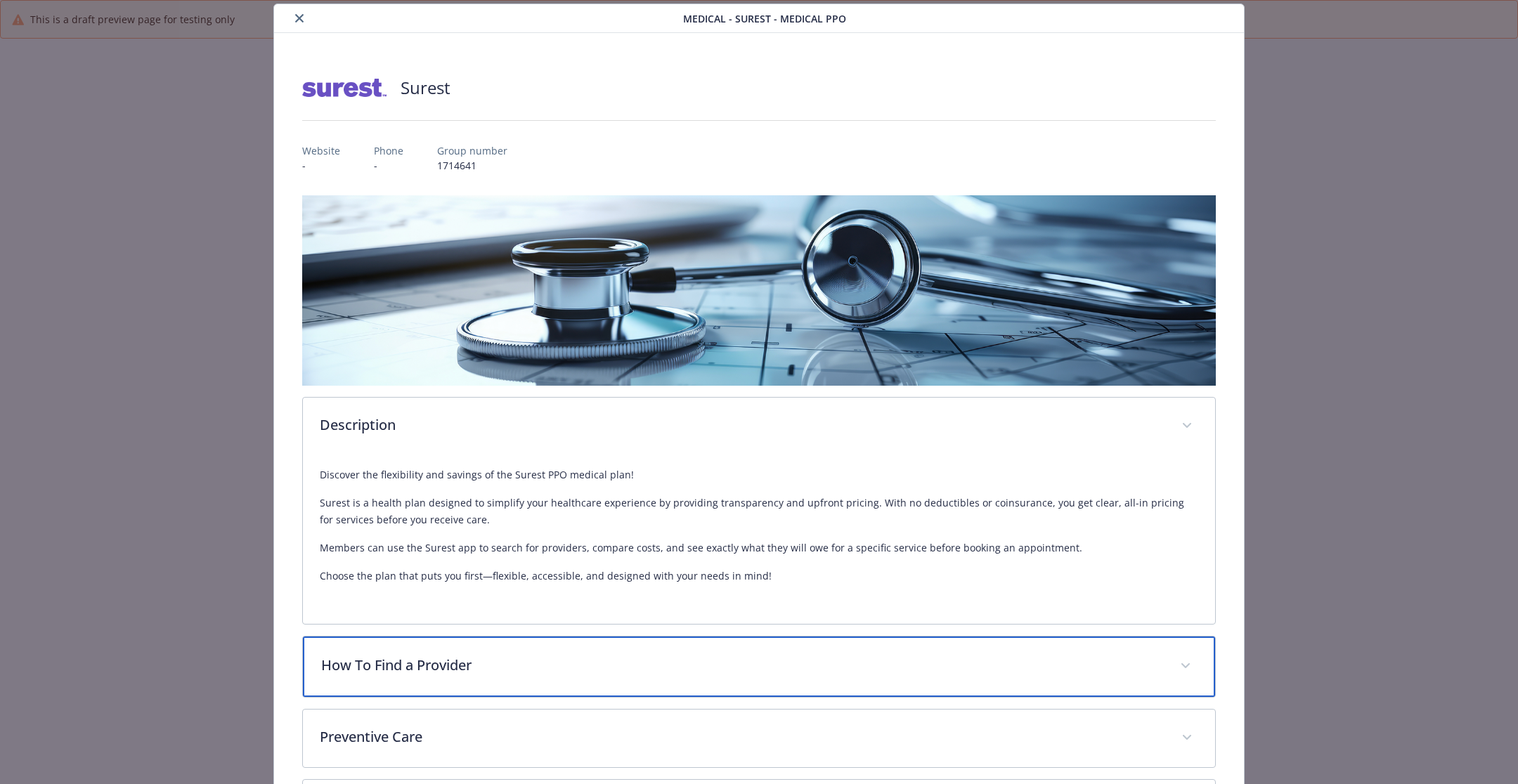
click at [640, 675] on div "How To Find a Provider" at bounding box center [759, 667] width 913 height 60
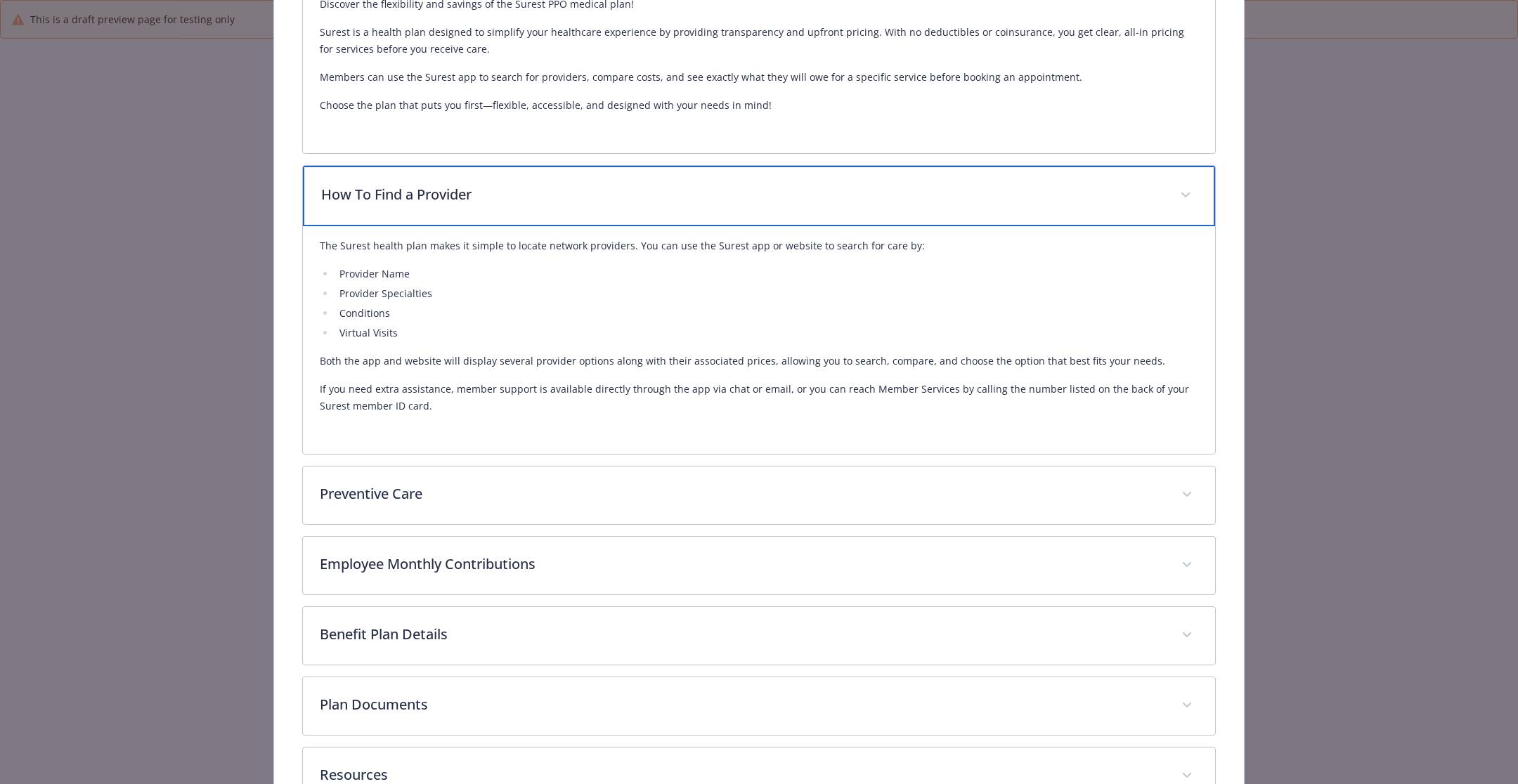
scroll to position [607, 0]
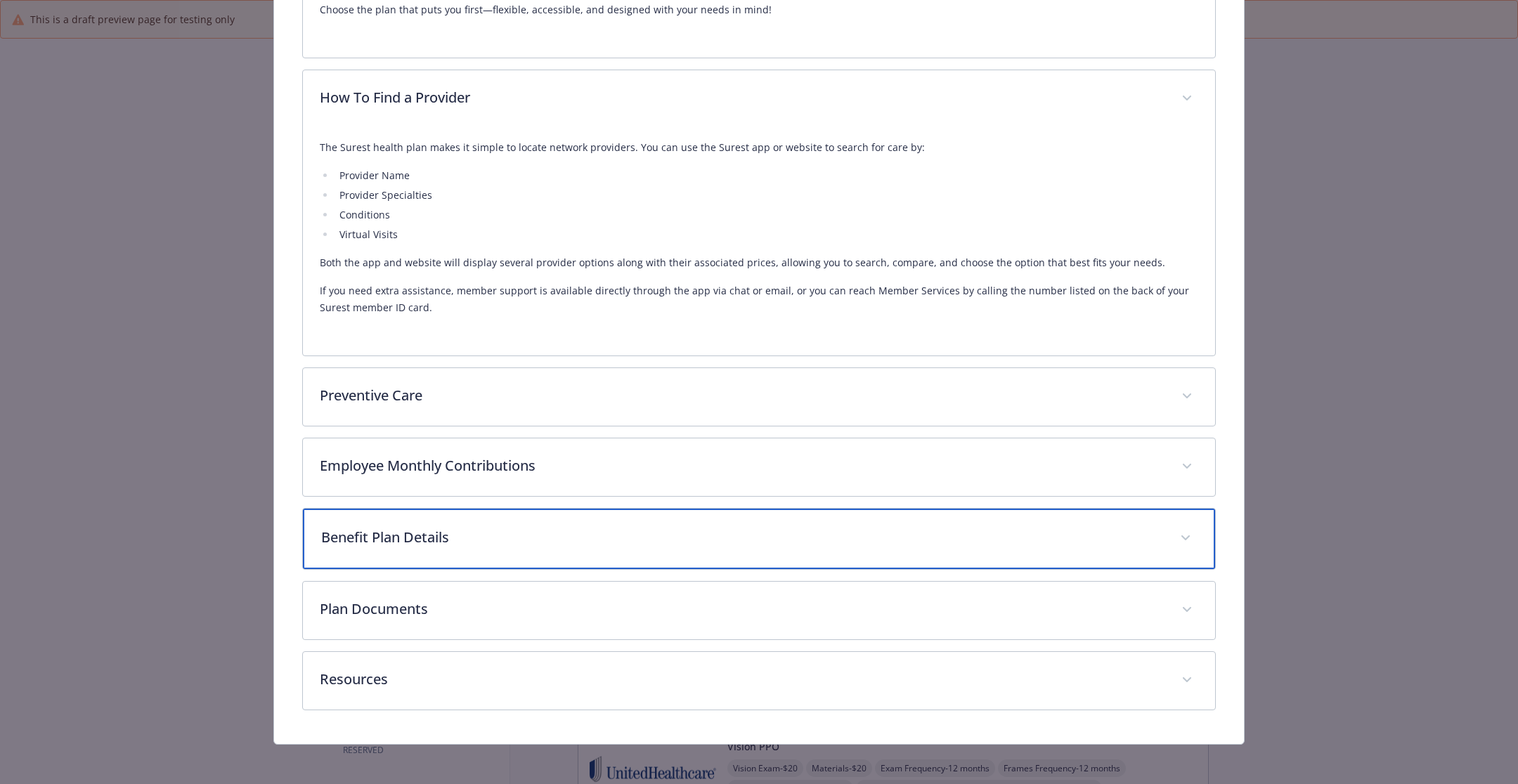
click at [584, 538] on p "Benefit Plan Details" at bounding box center [742, 537] width 842 height 21
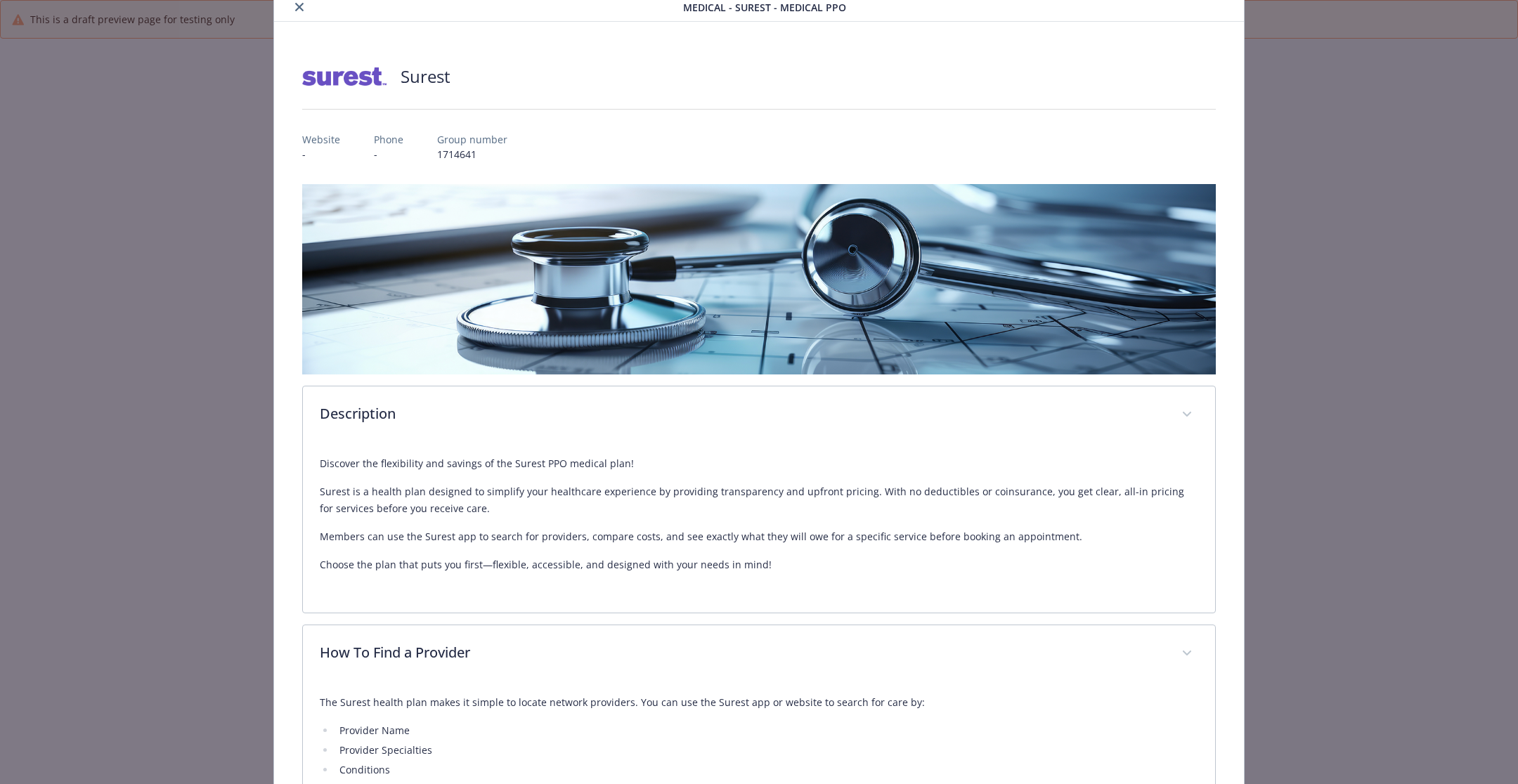
scroll to position [0, 0]
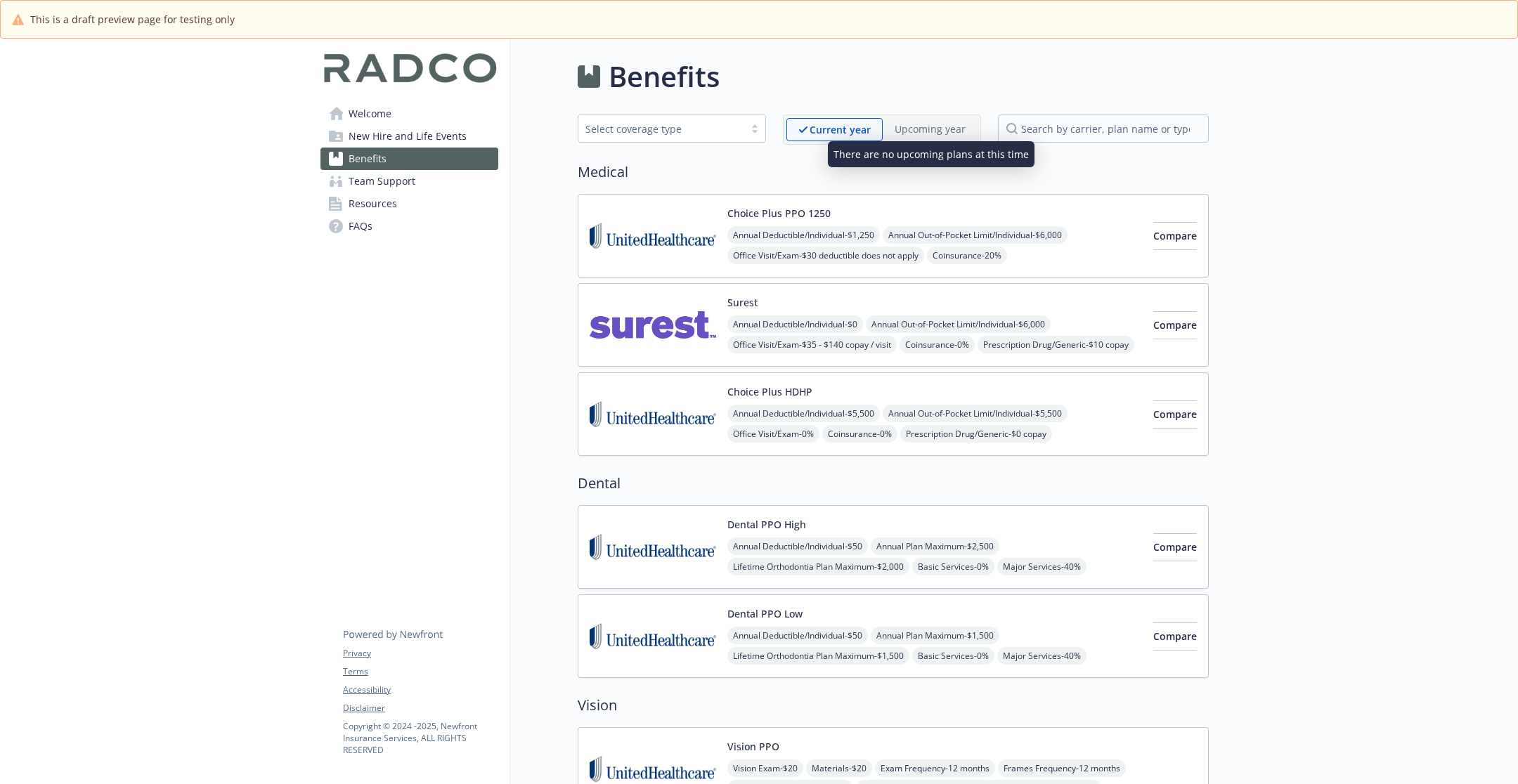
click at [915, 128] on p "Upcoming year" at bounding box center [930, 129] width 71 height 15
click at [819, 288] on div "Surest Annual Deductible/Individual - $0 Annual Out-of-Pocket Limit/Individual …" at bounding box center [893, 325] width 631 height 84
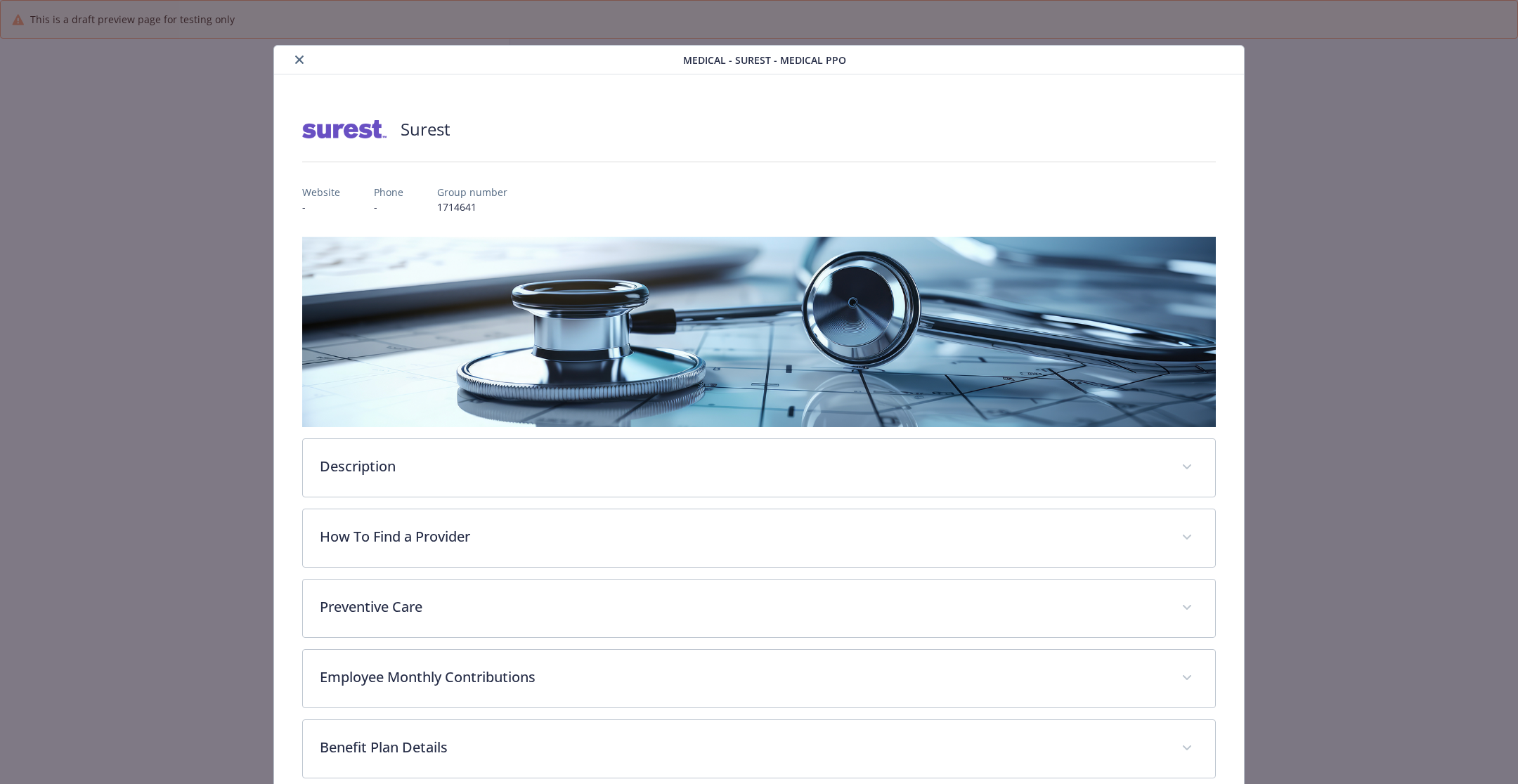
scroll to position [42, 0]
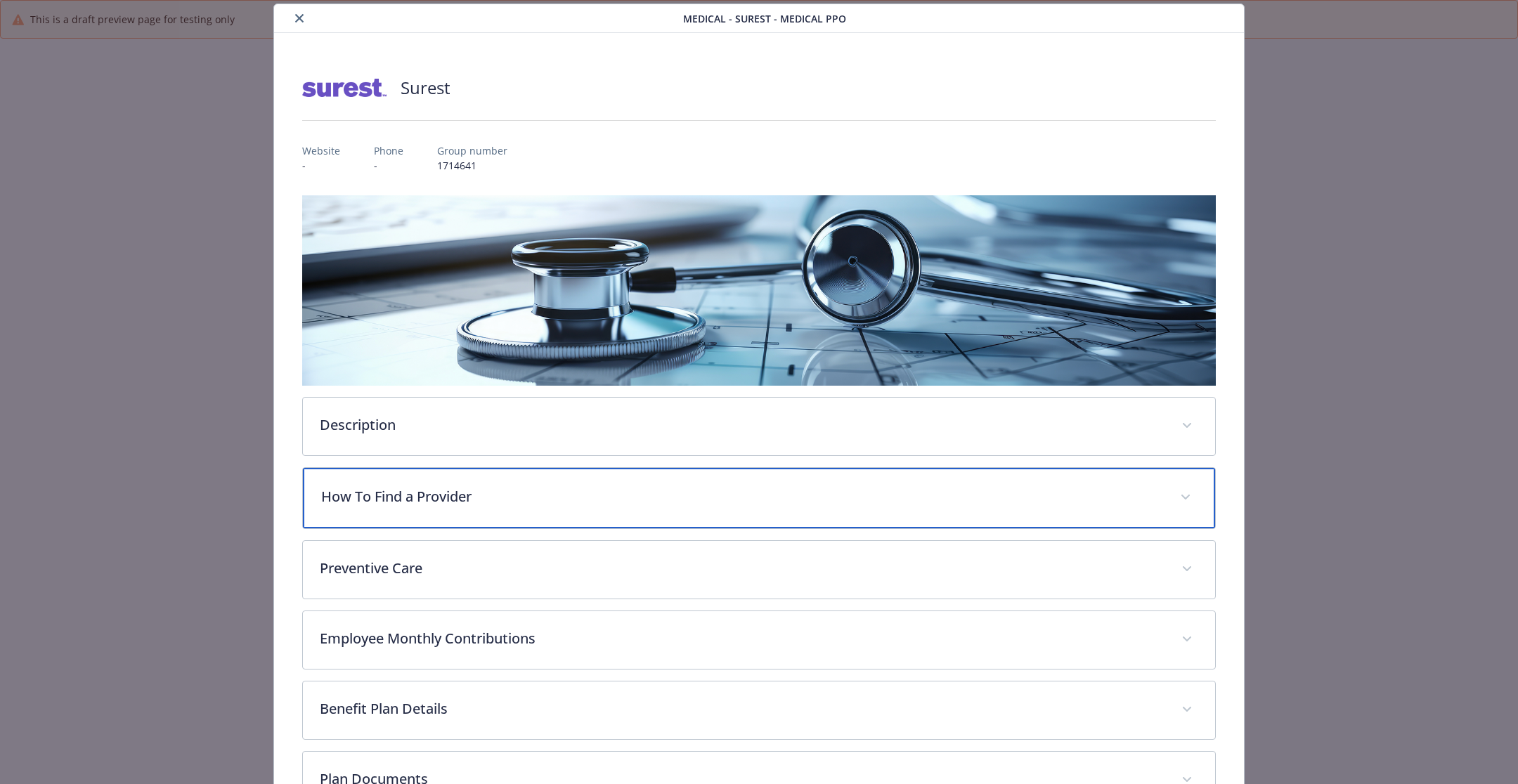
click at [767, 498] on p "How To Find a Provider" at bounding box center [742, 496] width 842 height 21
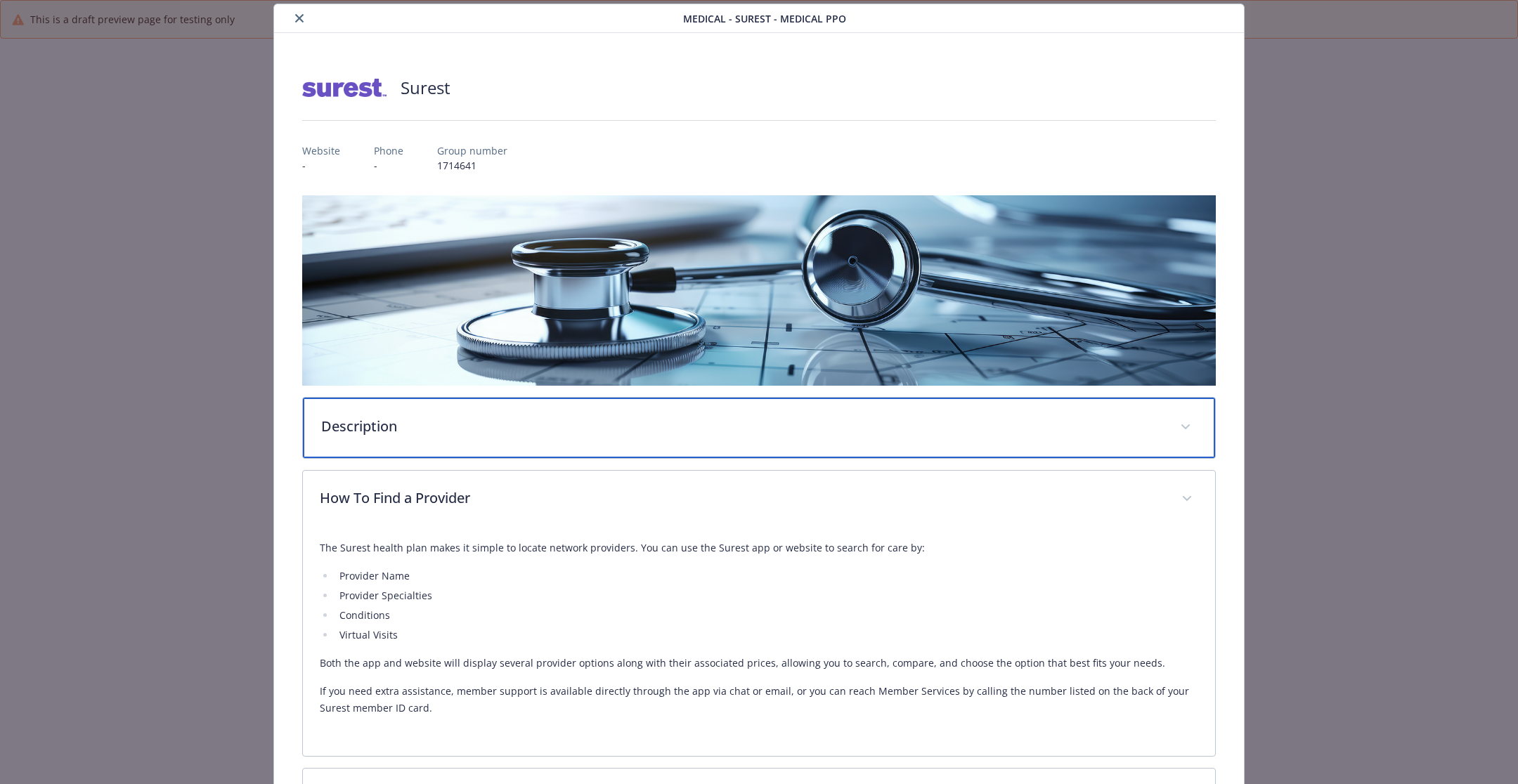
click at [807, 436] on div "Description" at bounding box center [759, 428] width 913 height 60
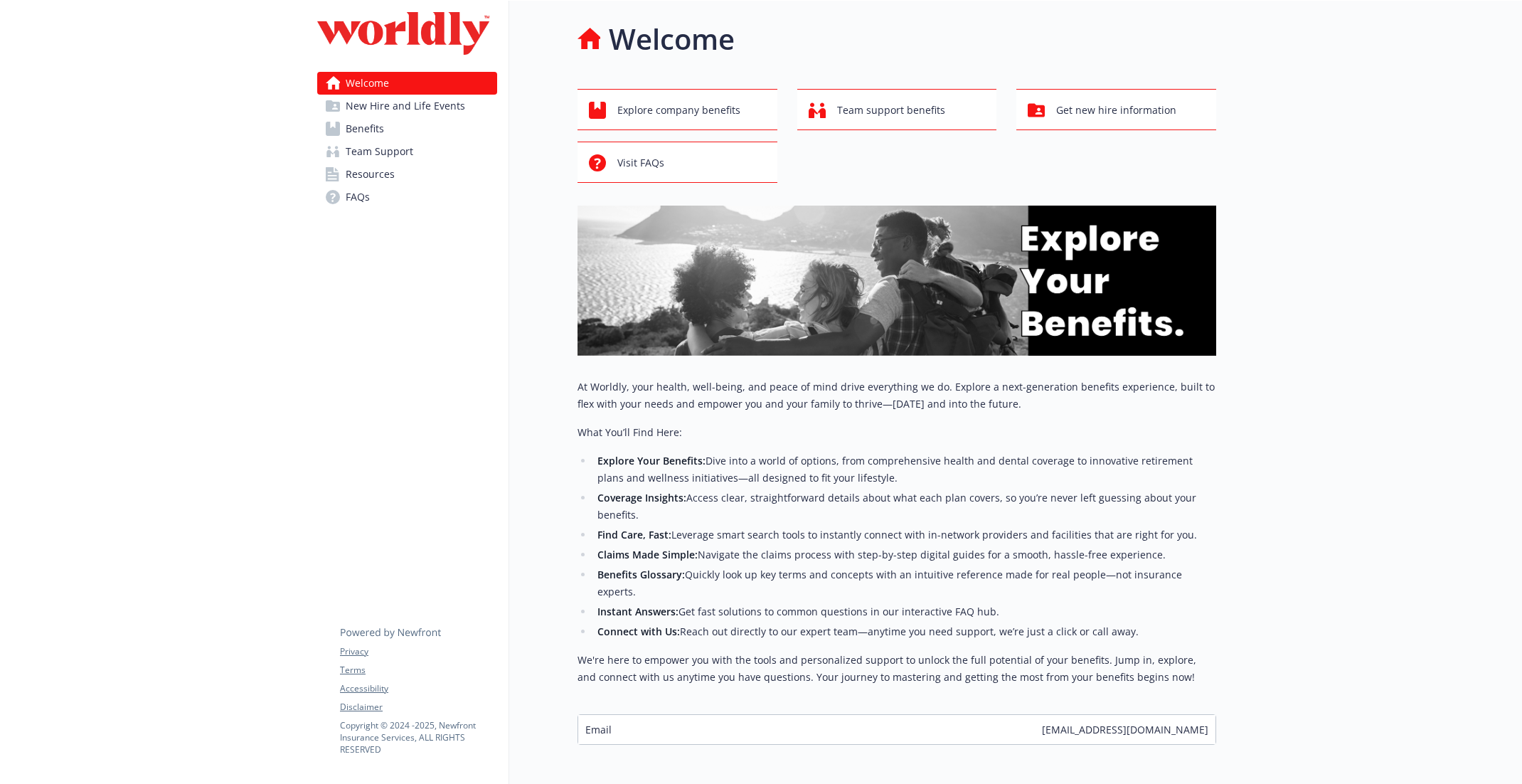
click at [424, 125] on link "Benefits" at bounding box center [407, 128] width 180 height 23
click at [395, 134] on link "Benefits" at bounding box center [407, 128] width 180 height 23
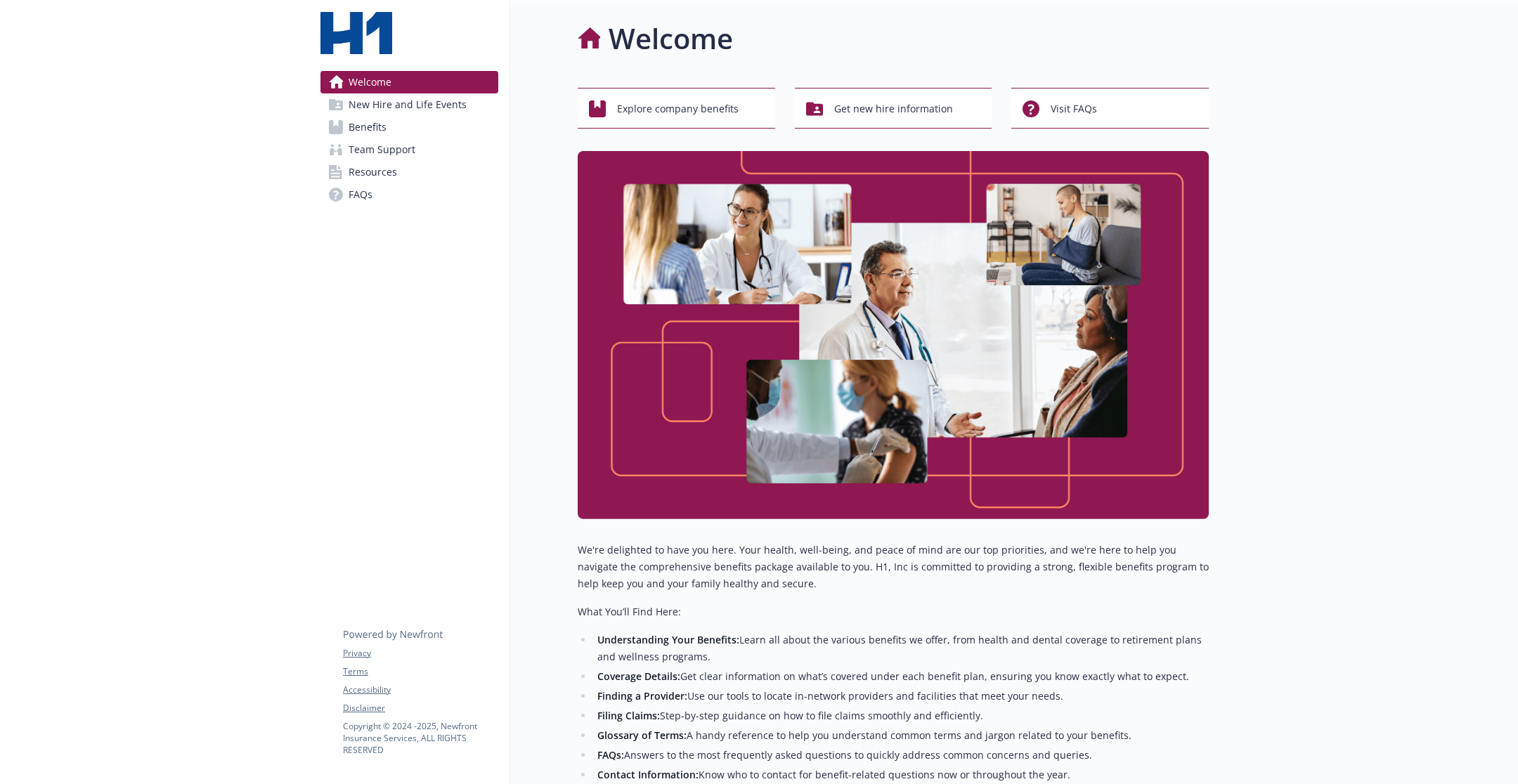
click at [426, 127] on link "Benefits" at bounding box center [409, 127] width 178 height 23
click at [427, 138] on link "Team Support" at bounding box center [409, 149] width 178 height 23
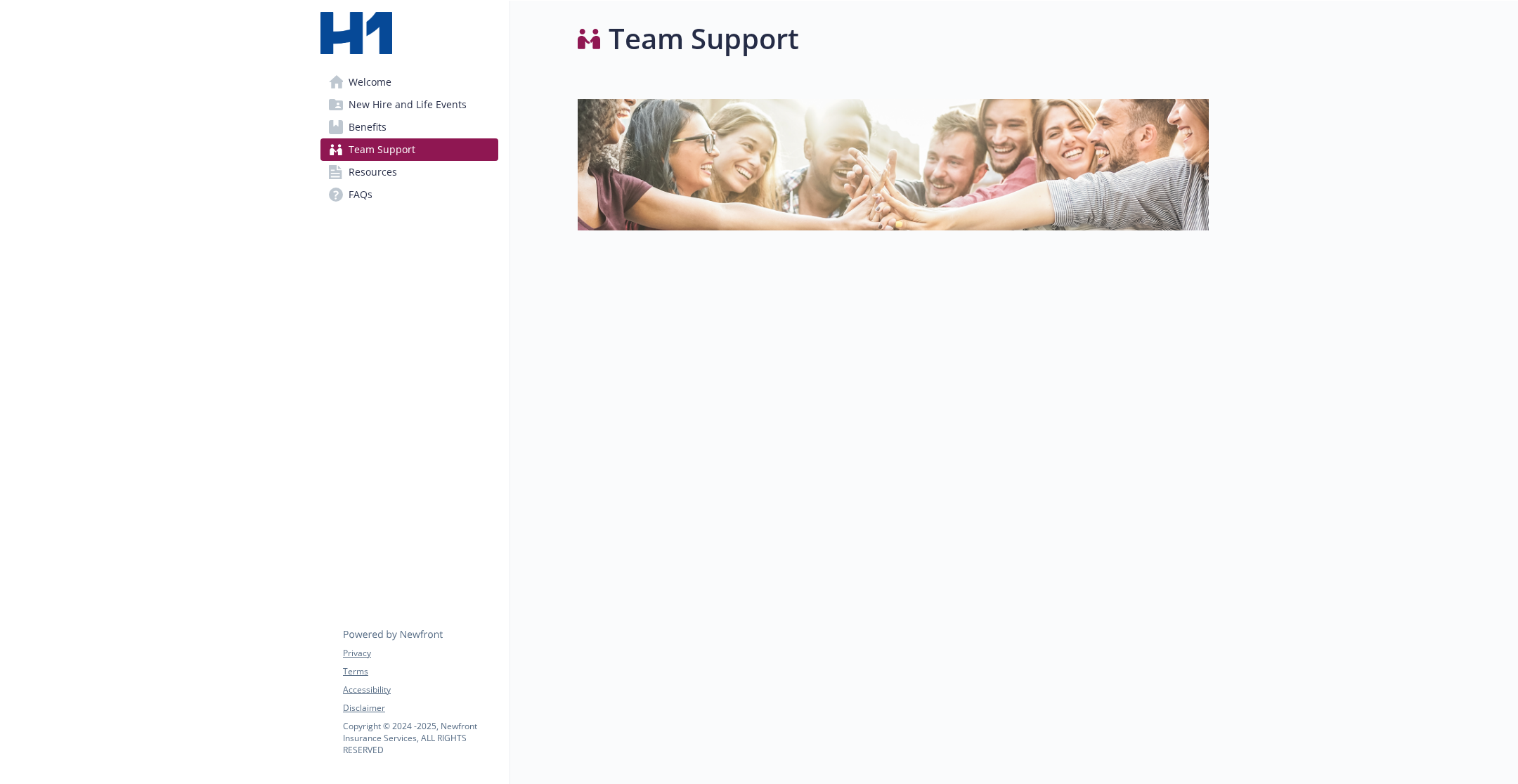
click at [427, 125] on link "Benefits" at bounding box center [409, 127] width 178 height 23
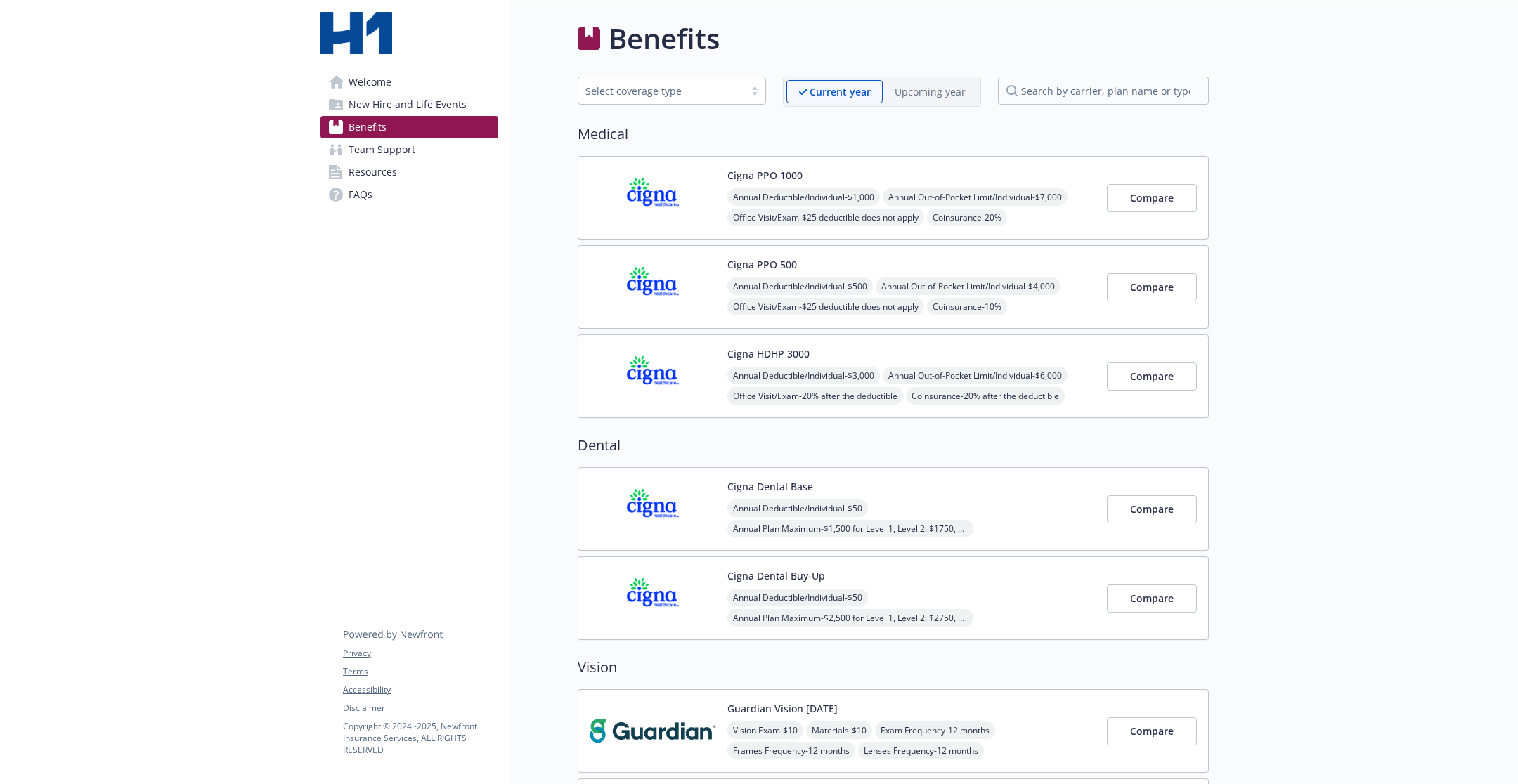
click at [443, 97] on span "New Hire and Life Events" at bounding box center [408, 105] width 118 height 23
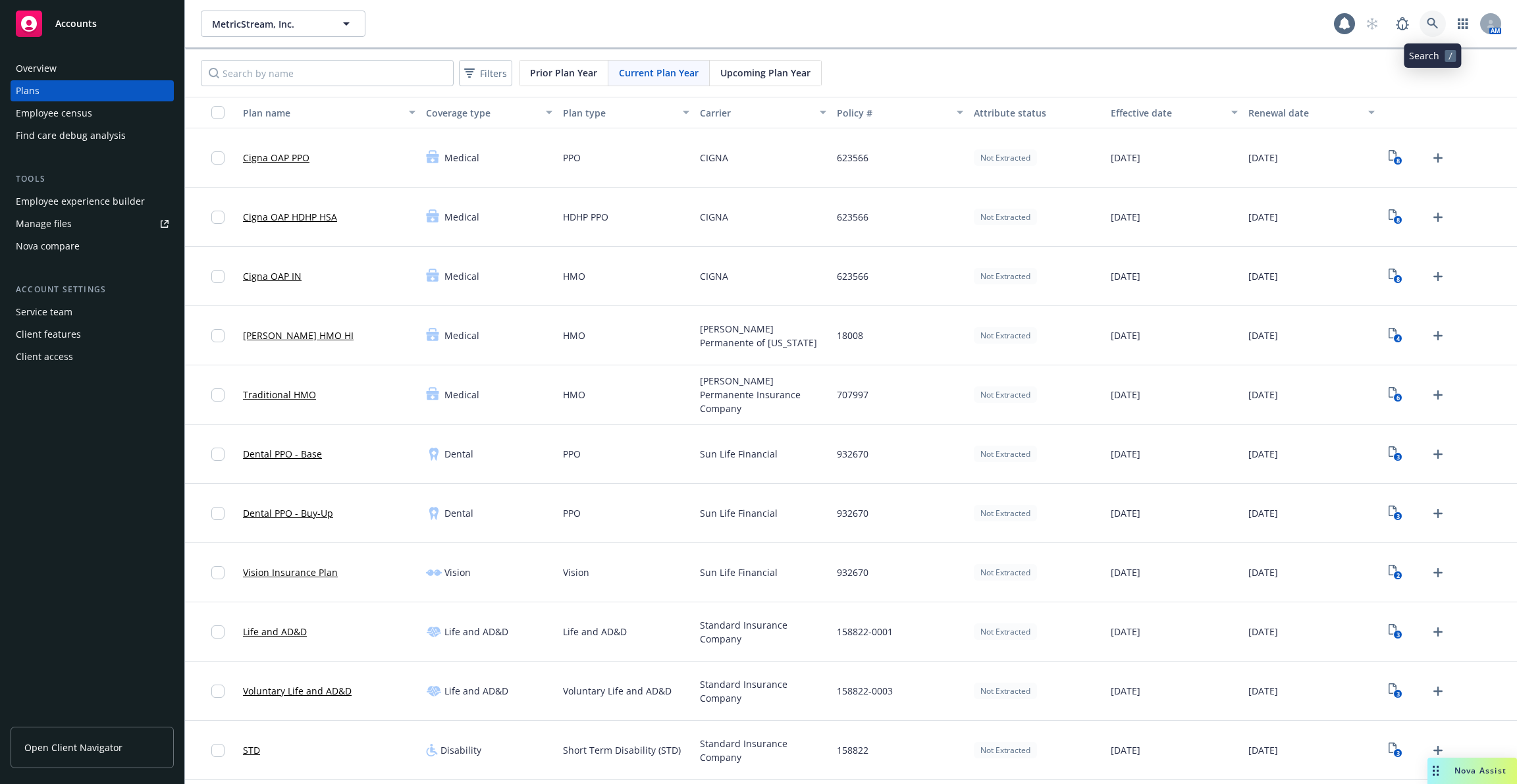
click at [1435, 24] on icon at bounding box center [1433, 23] width 11 height 11
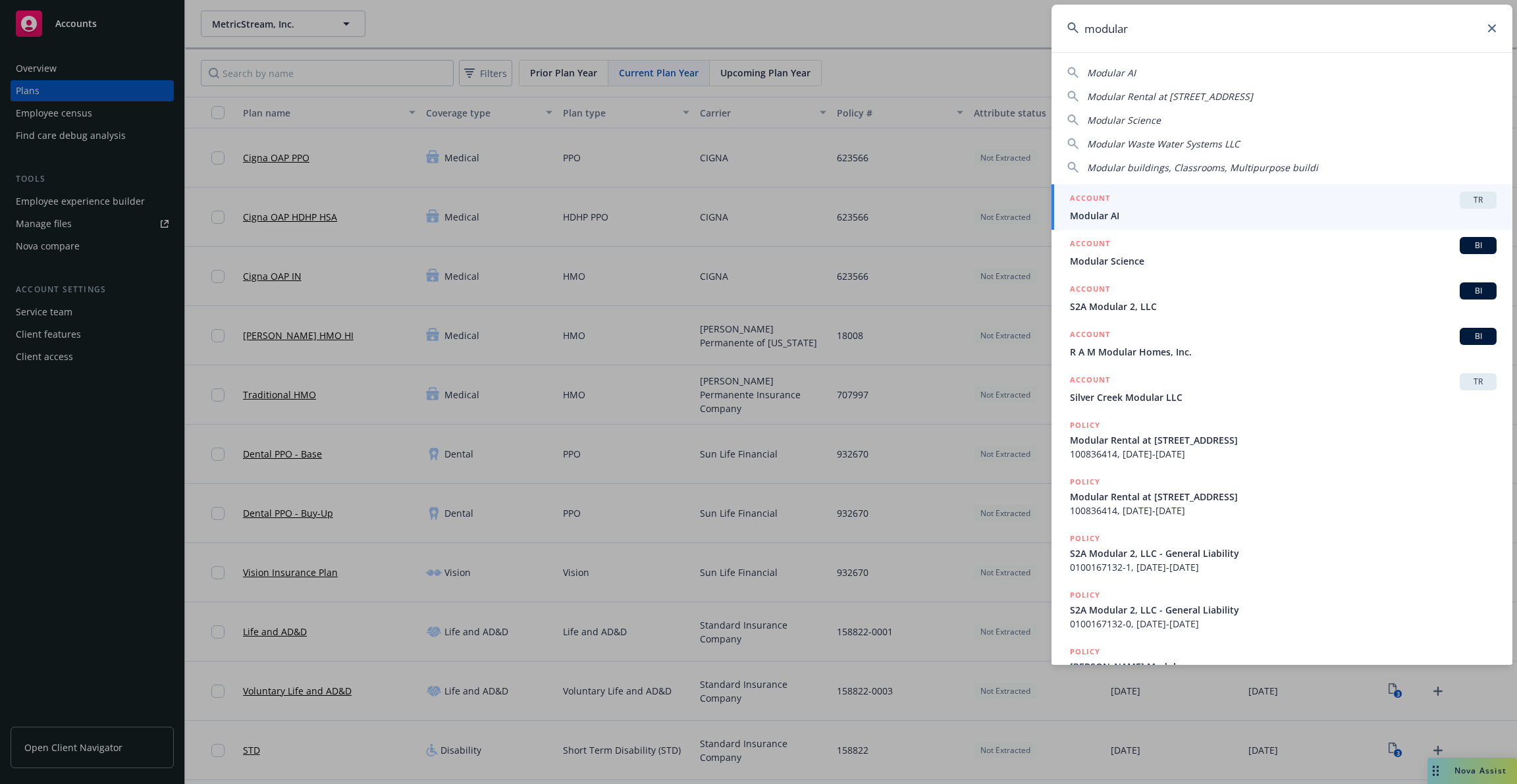
type input "modular"
click at [1226, 199] on div "ACCOUNT TR" at bounding box center [1283, 200] width 426 height 17
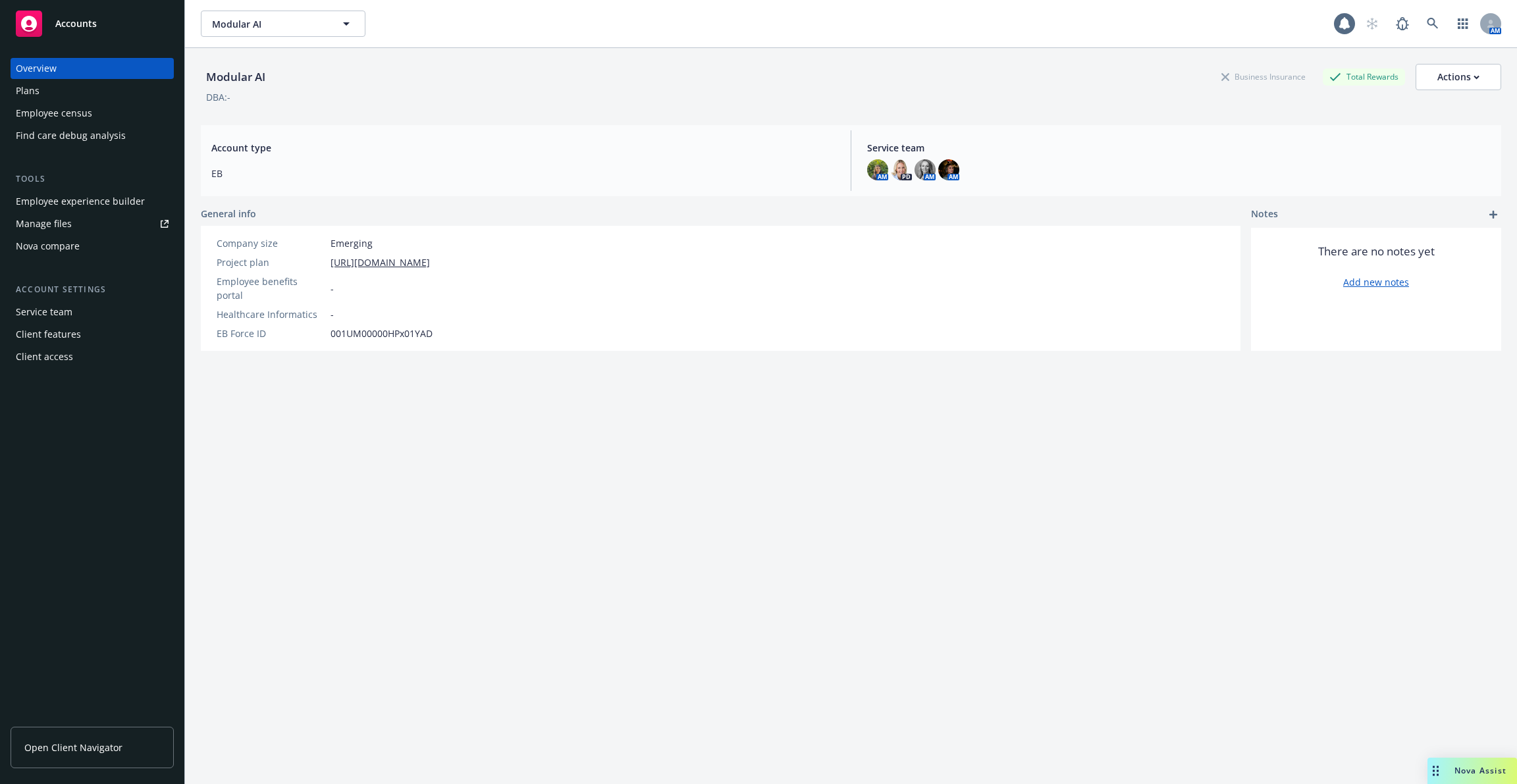
click at [115, 200] on div "Employee experience builder" at bounding box center [80, 201] width 129 height 21
click at [120, 203] on div "Employee experience builder" at bounding box center [80, 201] width 129 height 21
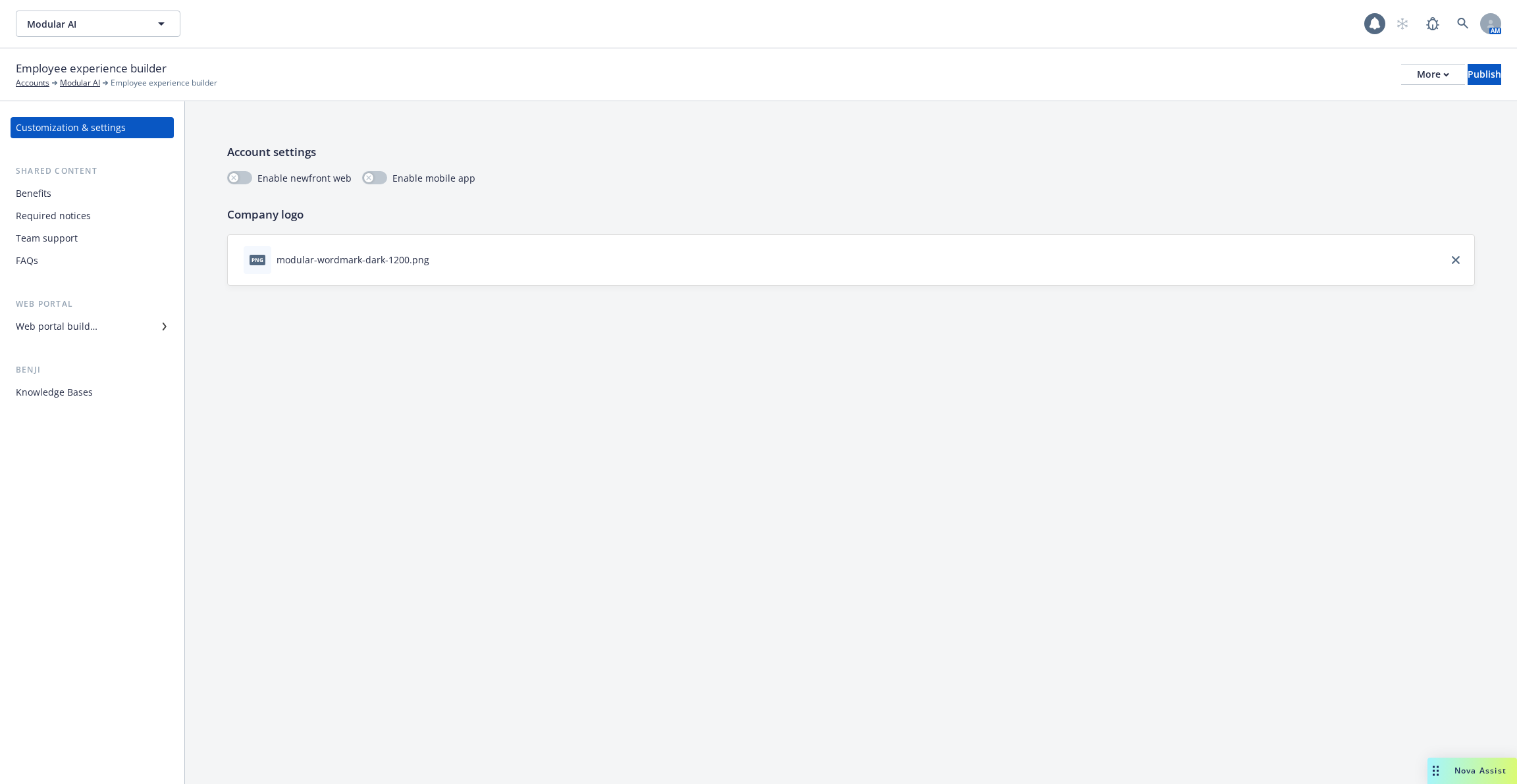
click at [116, 382] on div "Knowledge Bases" at bounding box center [92, 392] width 152 height 21
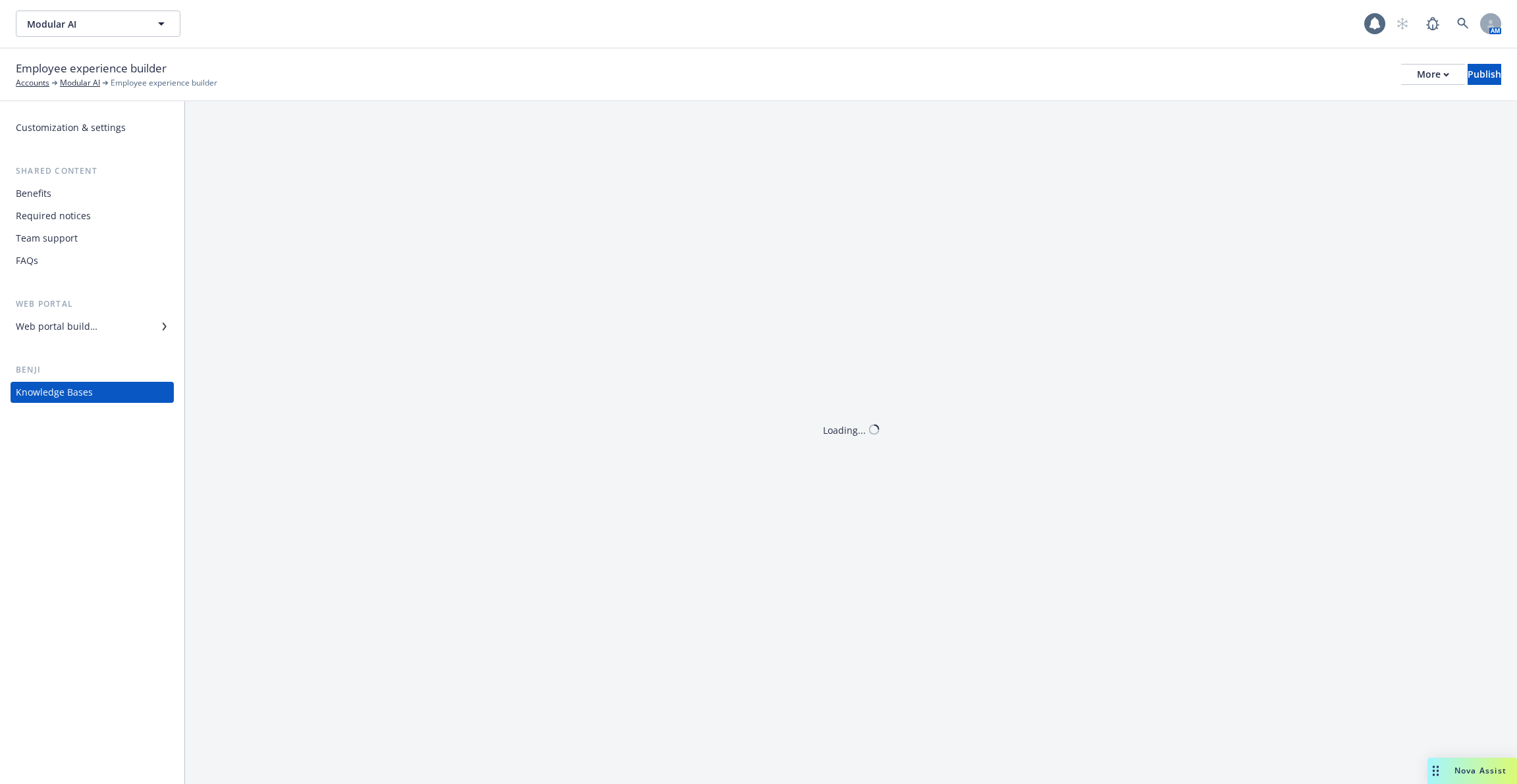
click at [116, 382] on div "Knowledge Bases" at bounding box center [92, 392] width 152 height 21
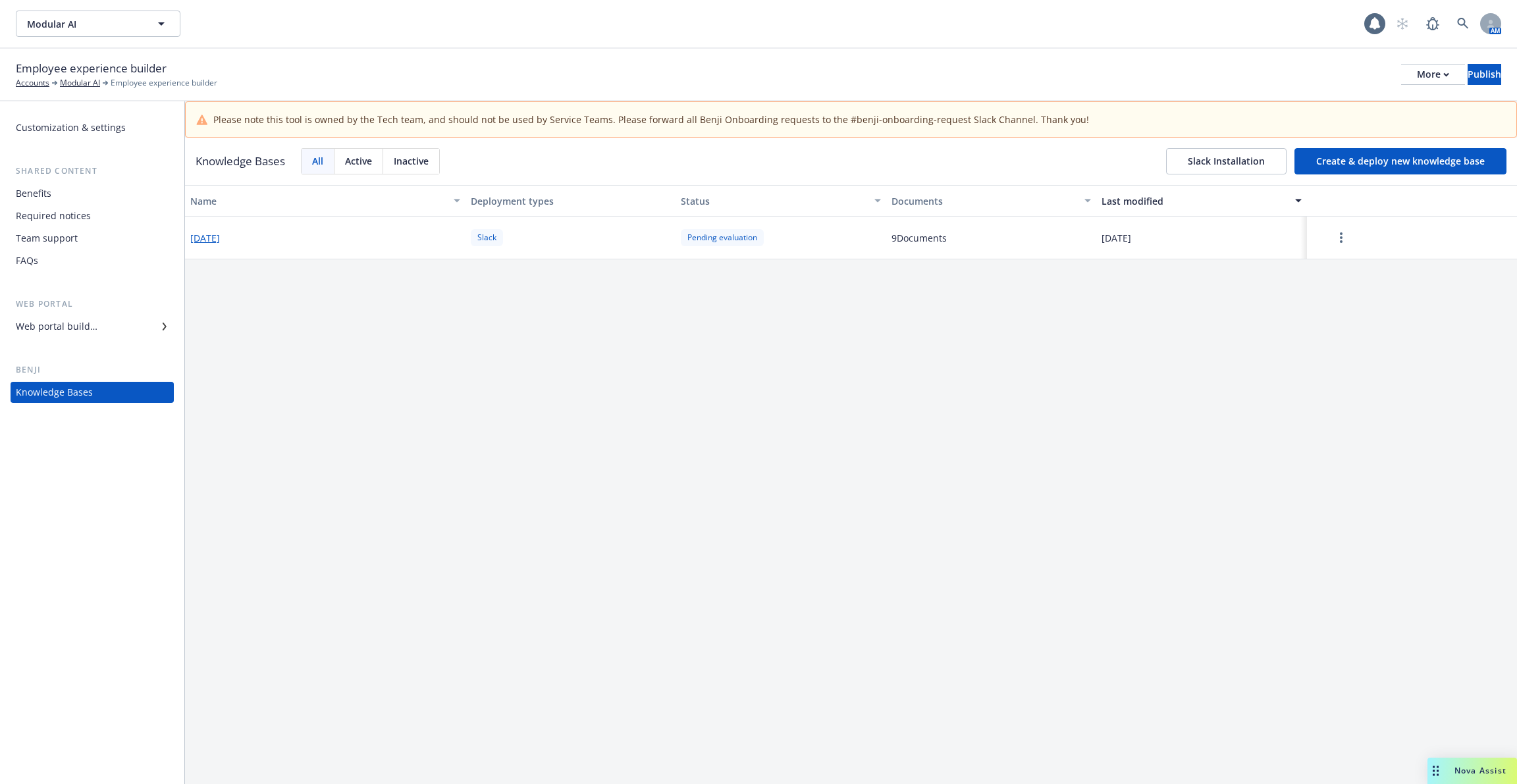
click at [216, 240] on button "[DATE]" at bounding box center [205, 238] width 30 height 14
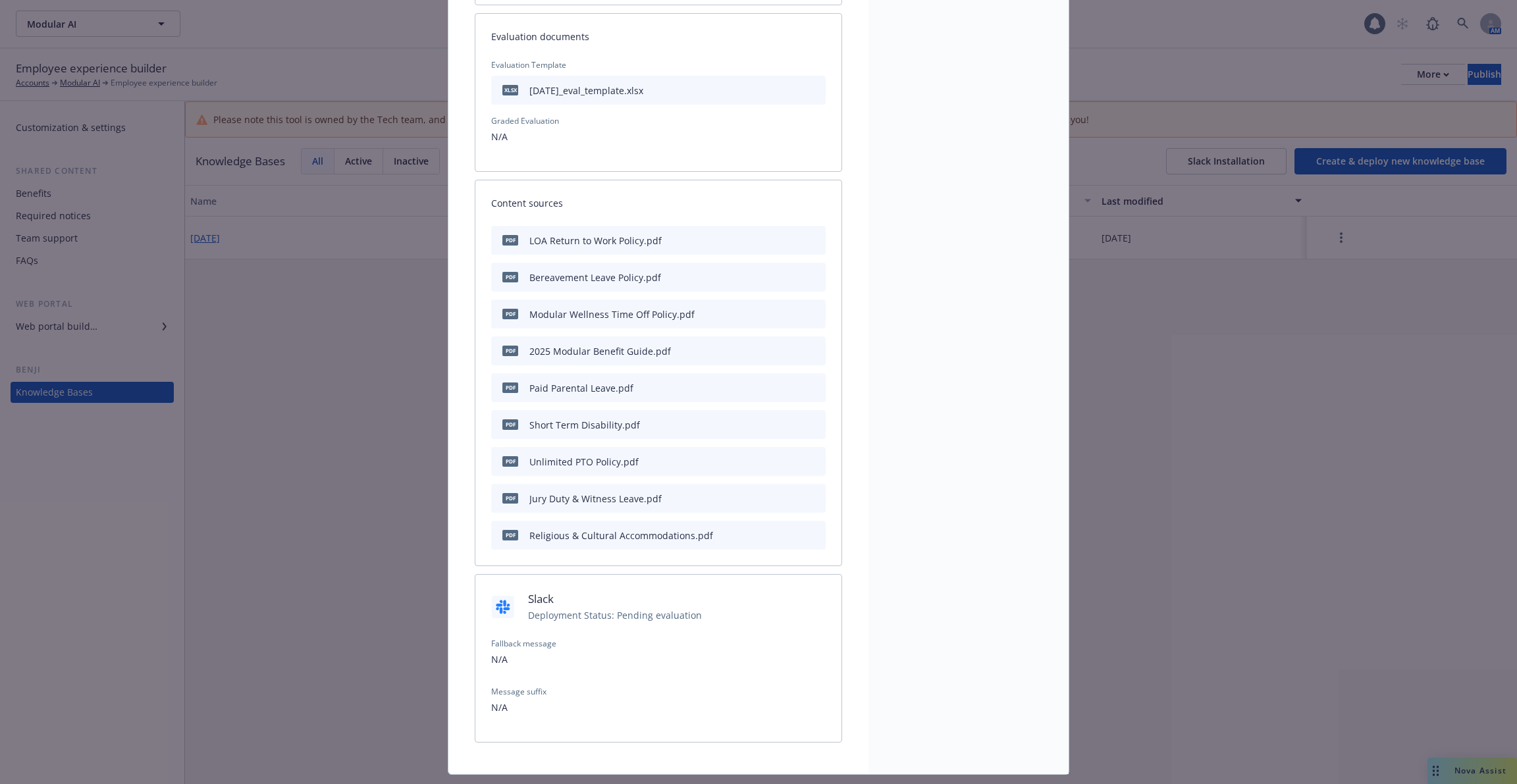
scroll to position [229, 0]
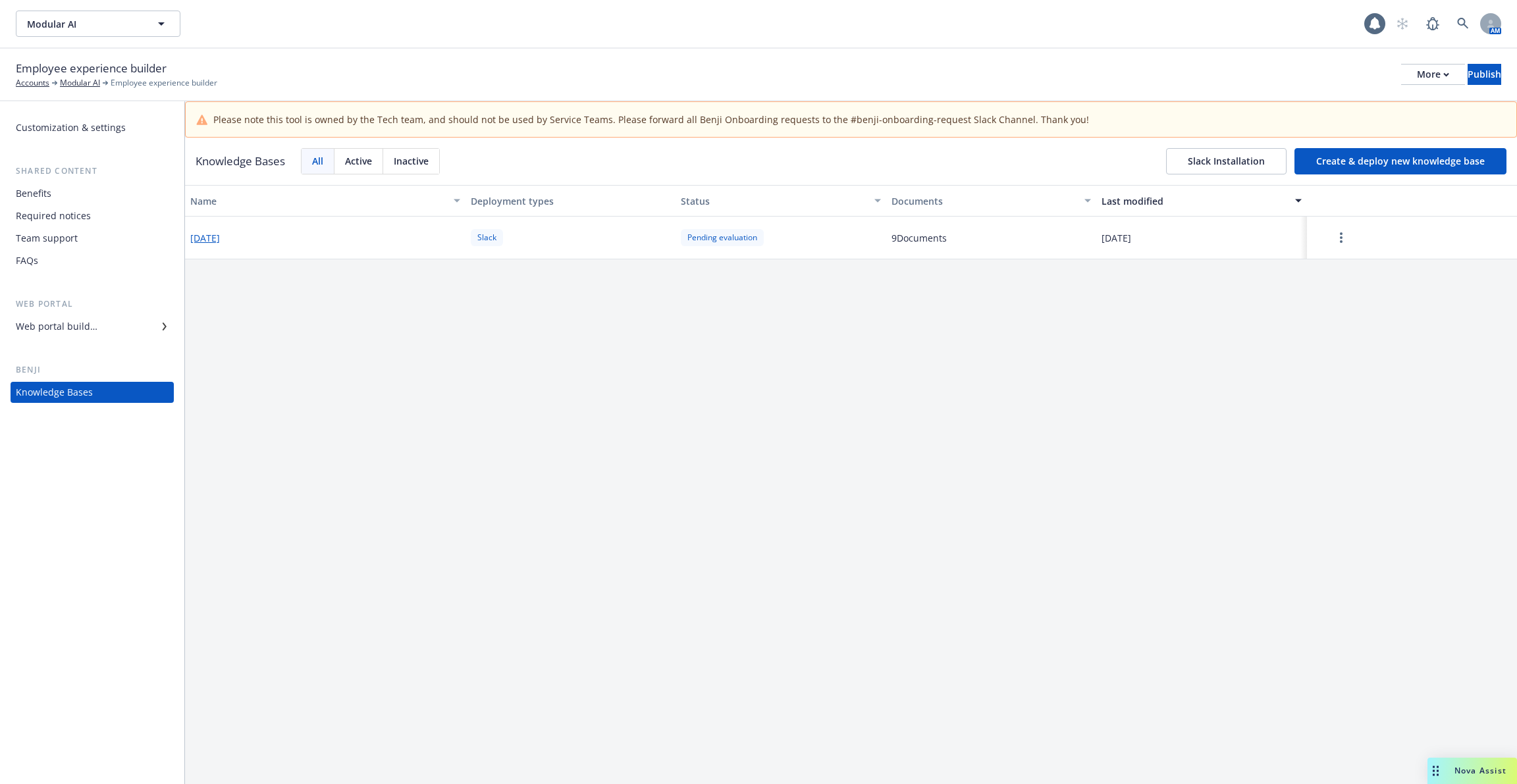
click at [89, 326] on div "Web portal builder" at bounding box center [56, 326] width 82 height 21
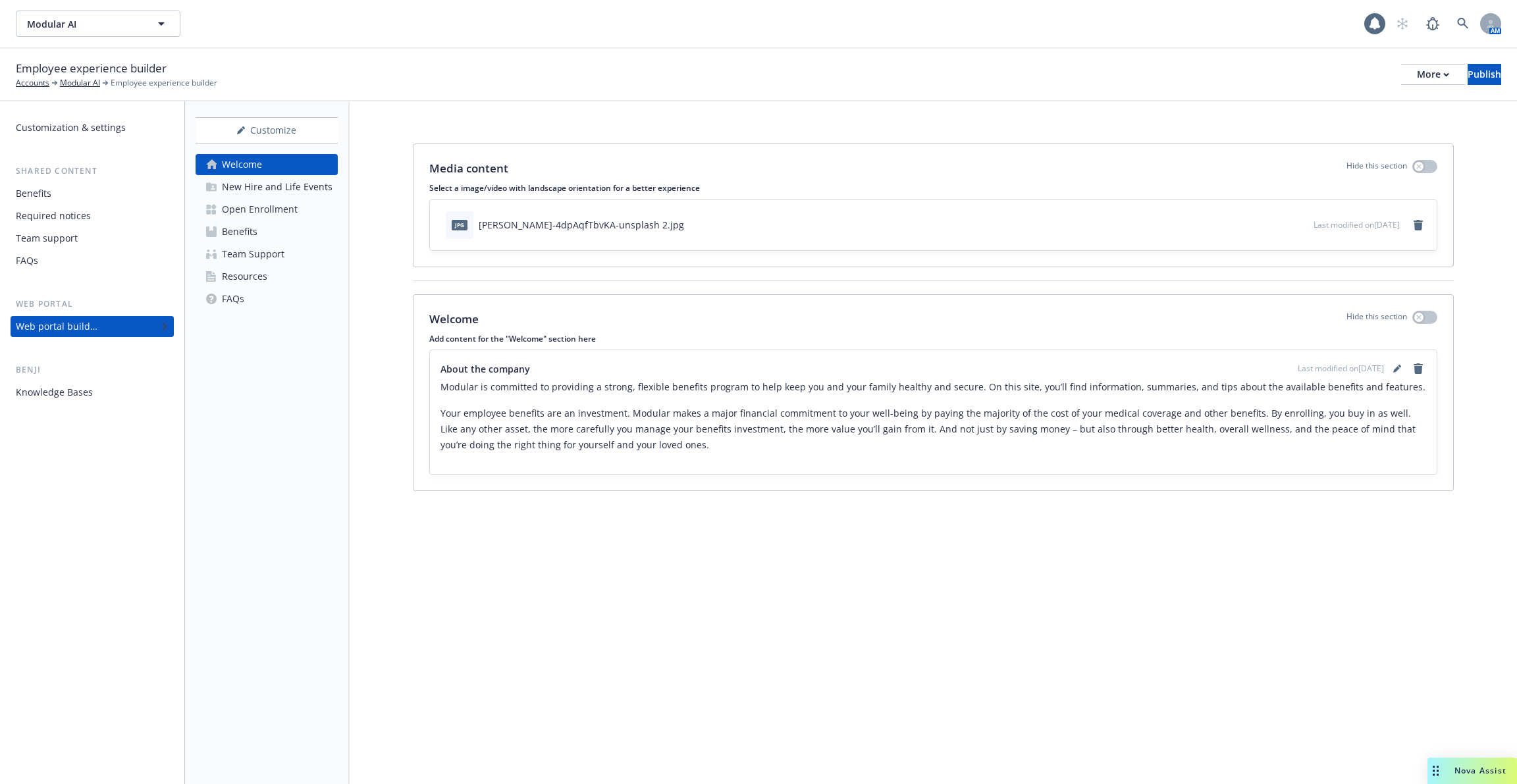
click at [264, 184] on div "New Hire and Life Events" at bounding box center [277, 187] width 111 height 21
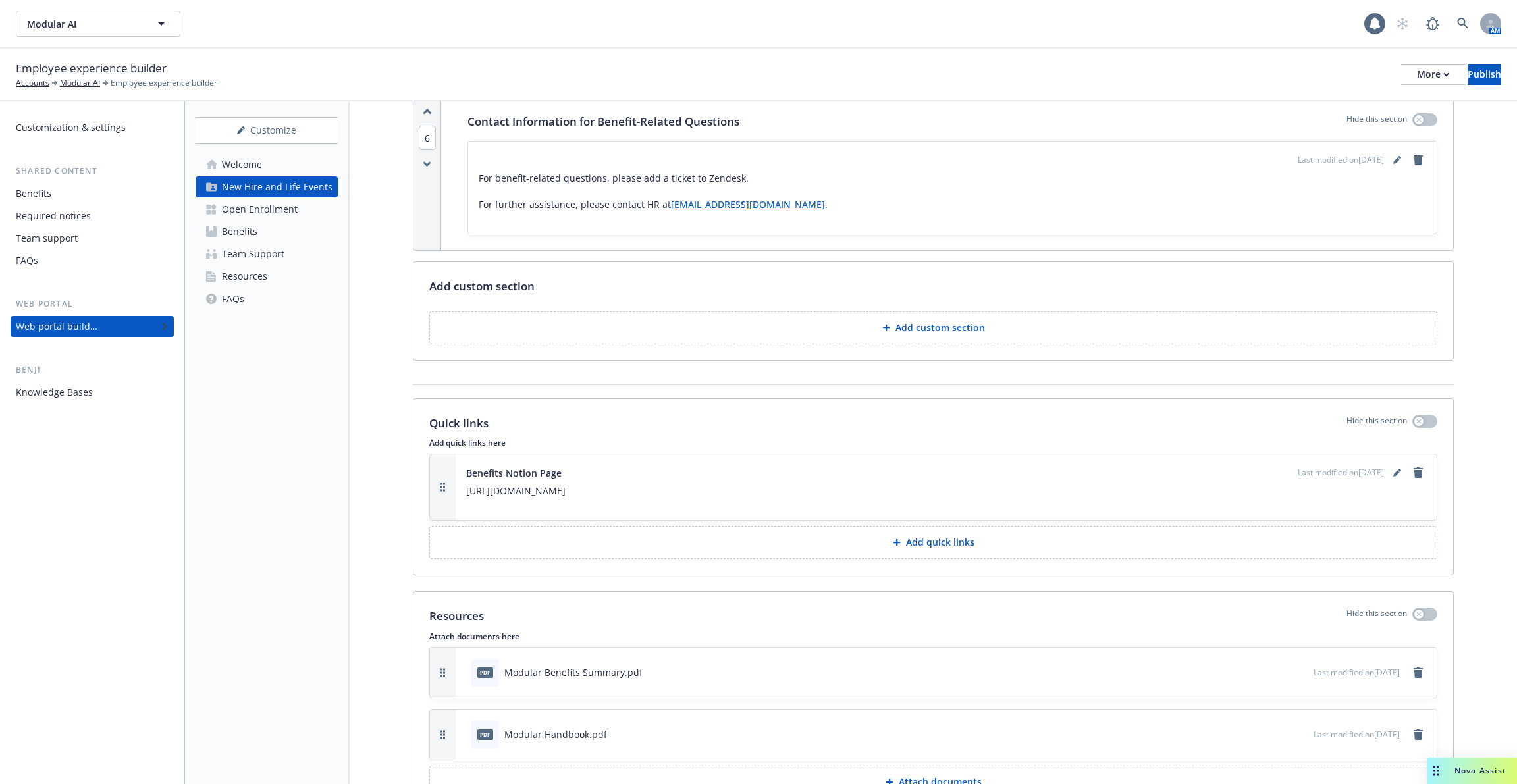
scroll to position [1736, 0]
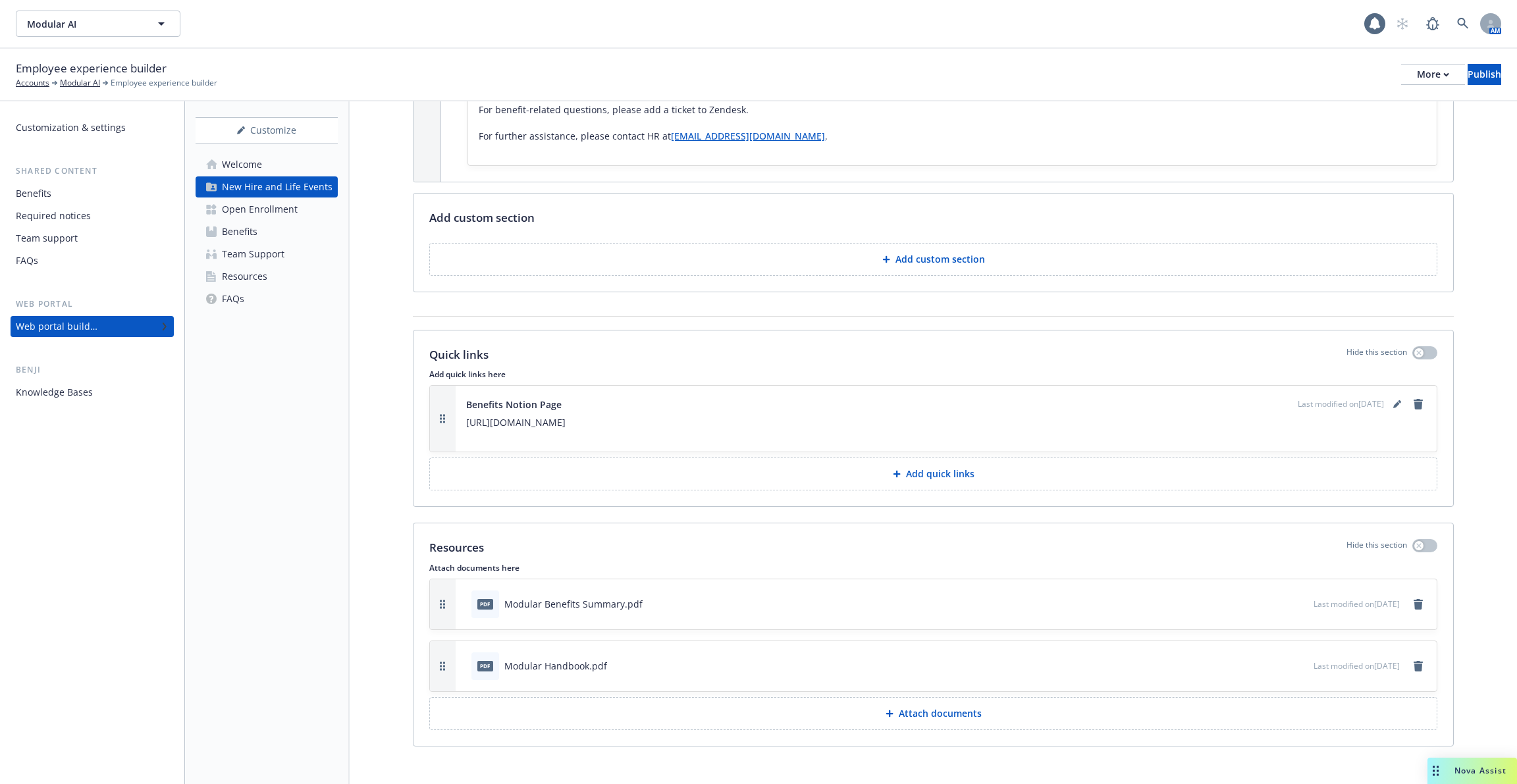
click at [58, 402] on div "Knowledge Bases" at bounding box center [54, 392] width 77 height 21
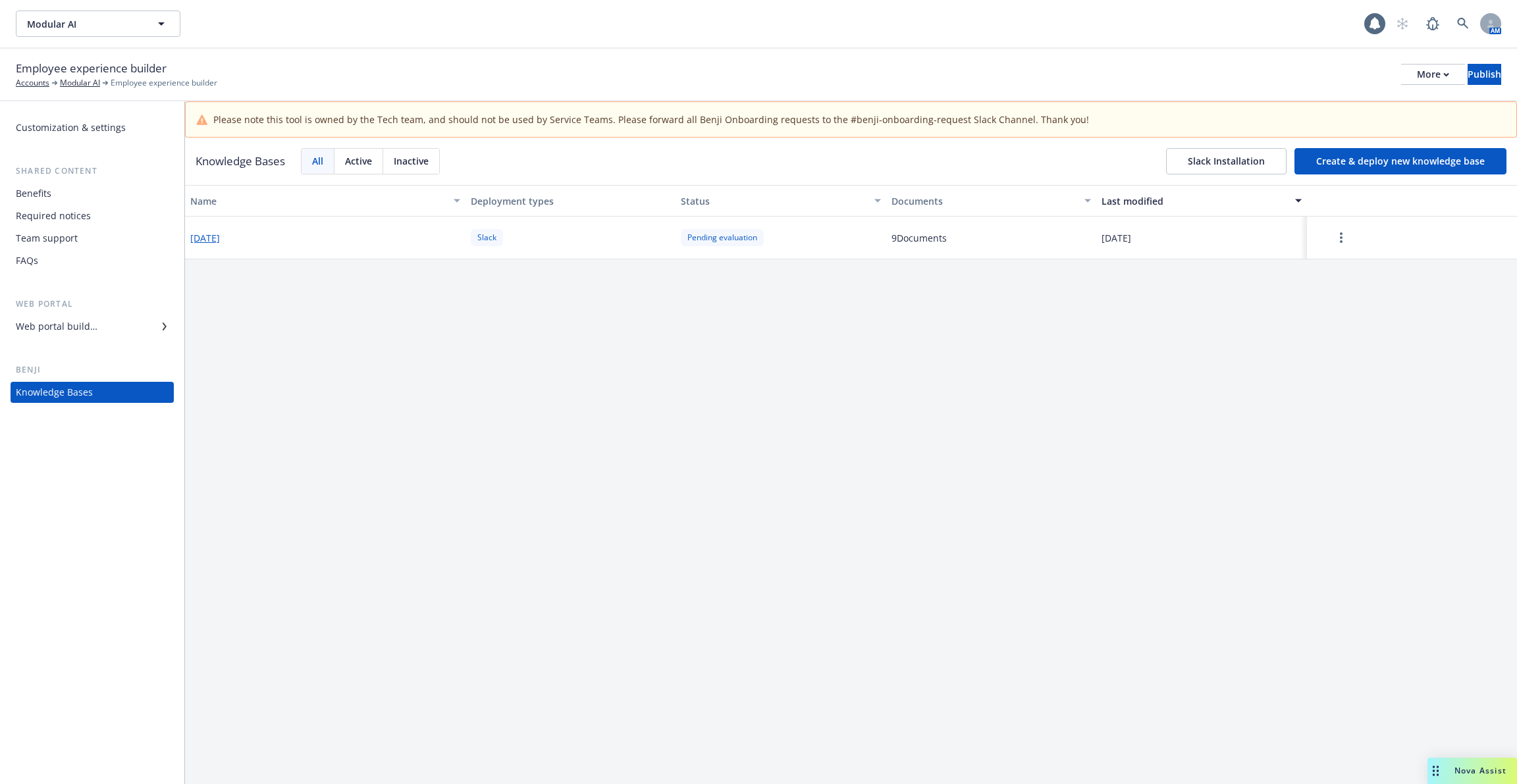
click at [85, 325] on div "Web portal builder" at bounding box center [56, 326] width 82 height 21
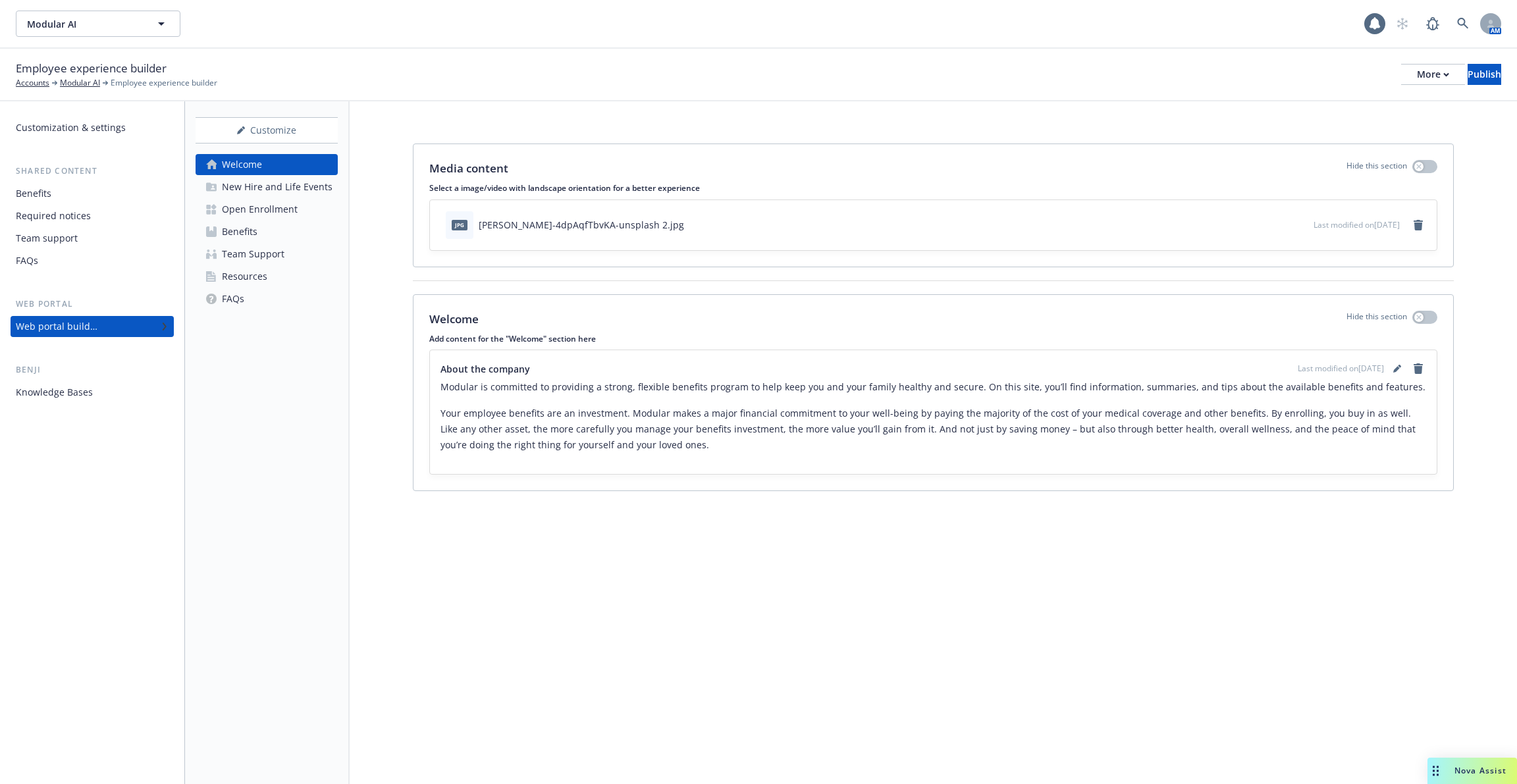
click at [87, 394] on div "Knowledge Bases" at bounding box center [54, 392] width 77 height 21
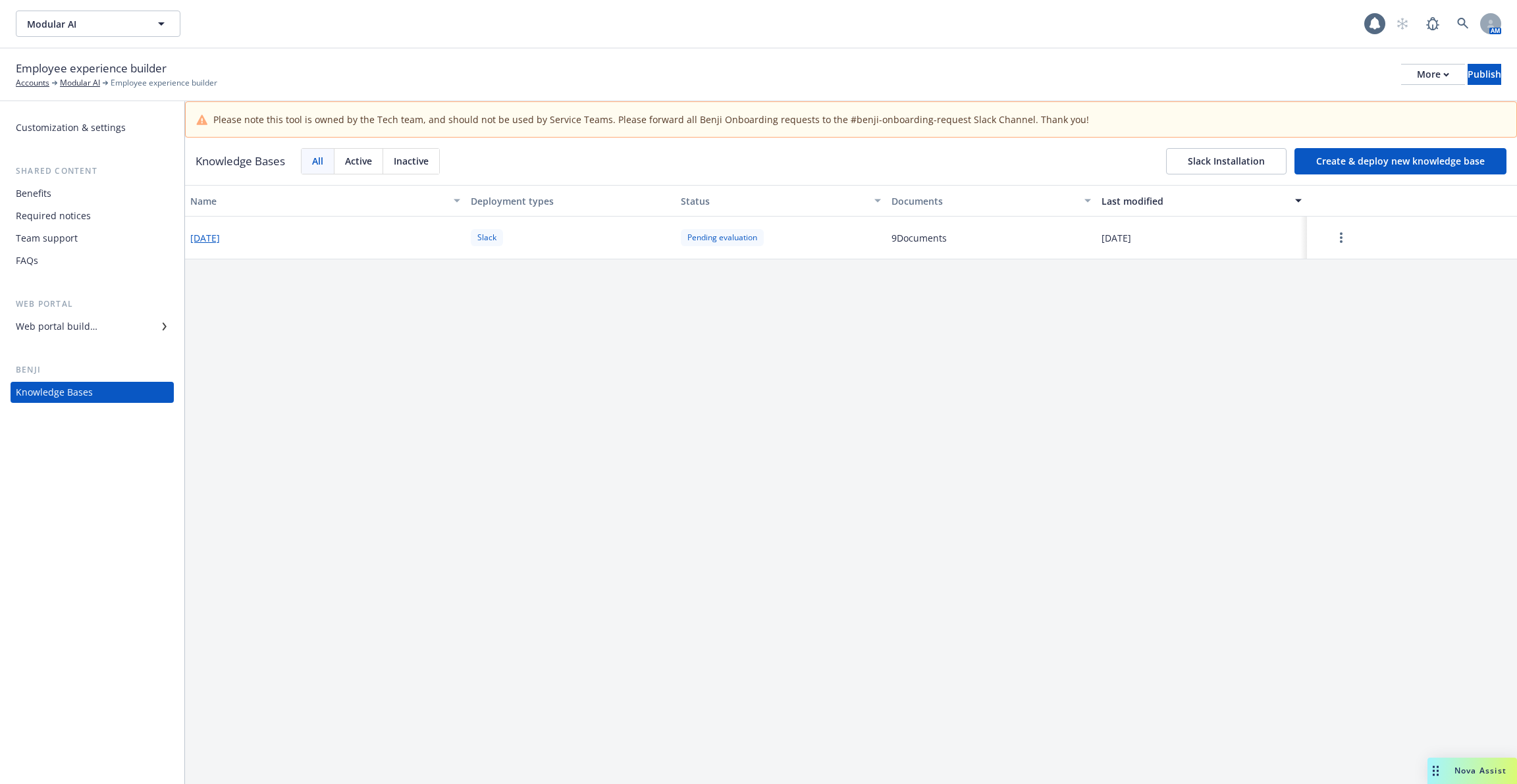
click at [220, 231] on button "[DATE]" at bounding box center [205, 238] width 30 height 14
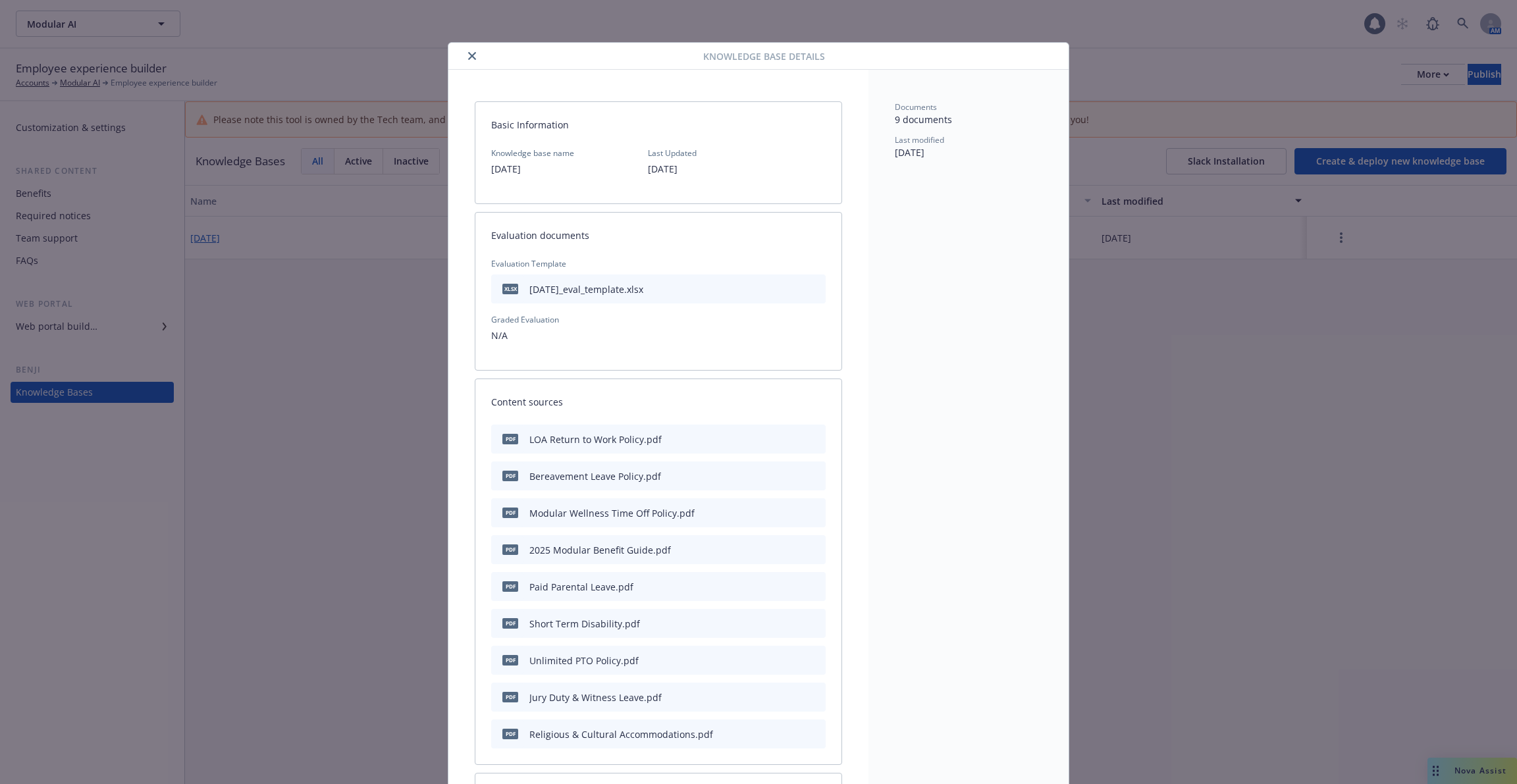
scroll to position [40, 0]
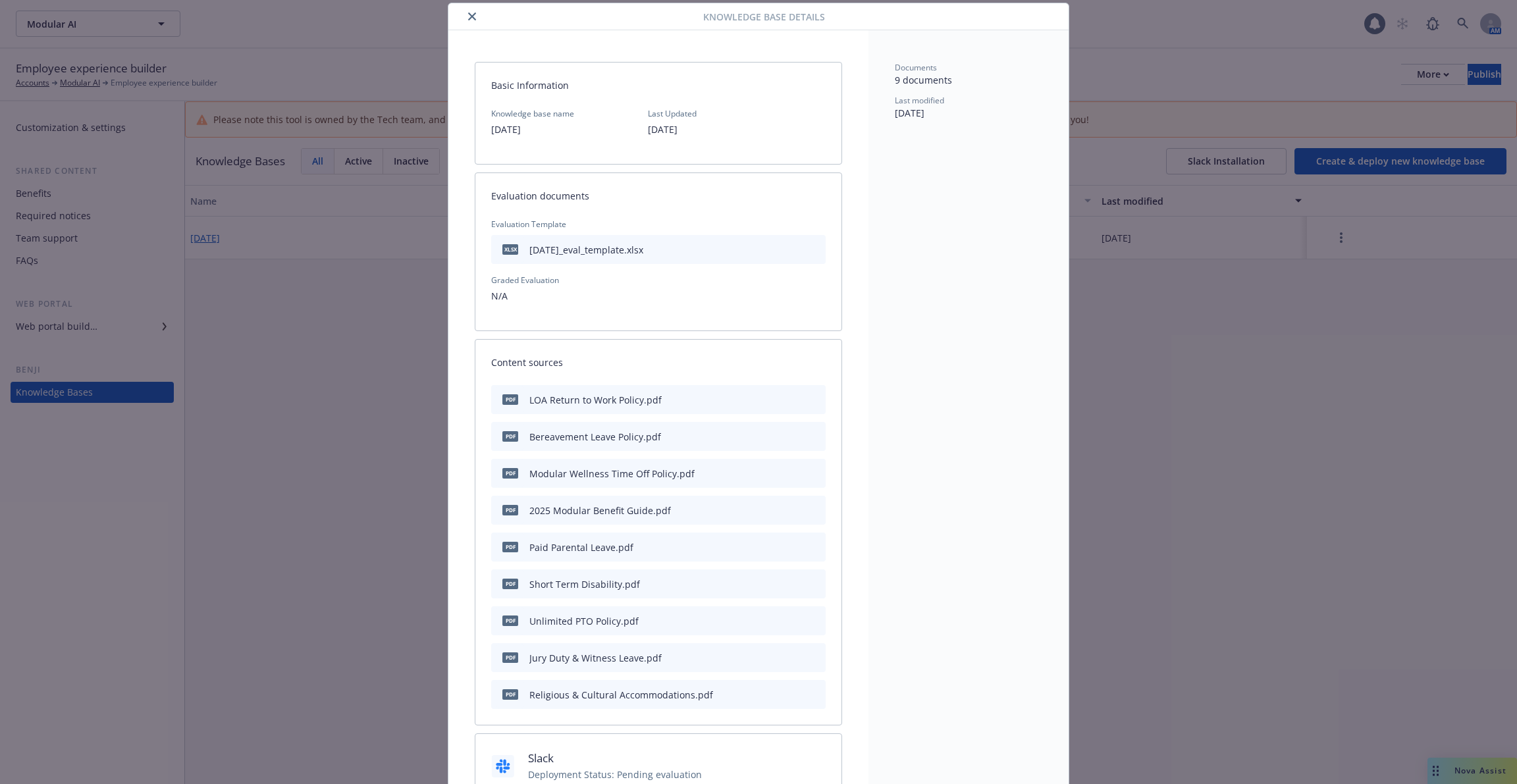
click at [549, 253] on div "[DATE]_eval_template.xlsx" at bounding box center [586, 250] width 114 height 14
click at [464, 17] on button "close" at bounding box center [472, 16] width 16 height 16
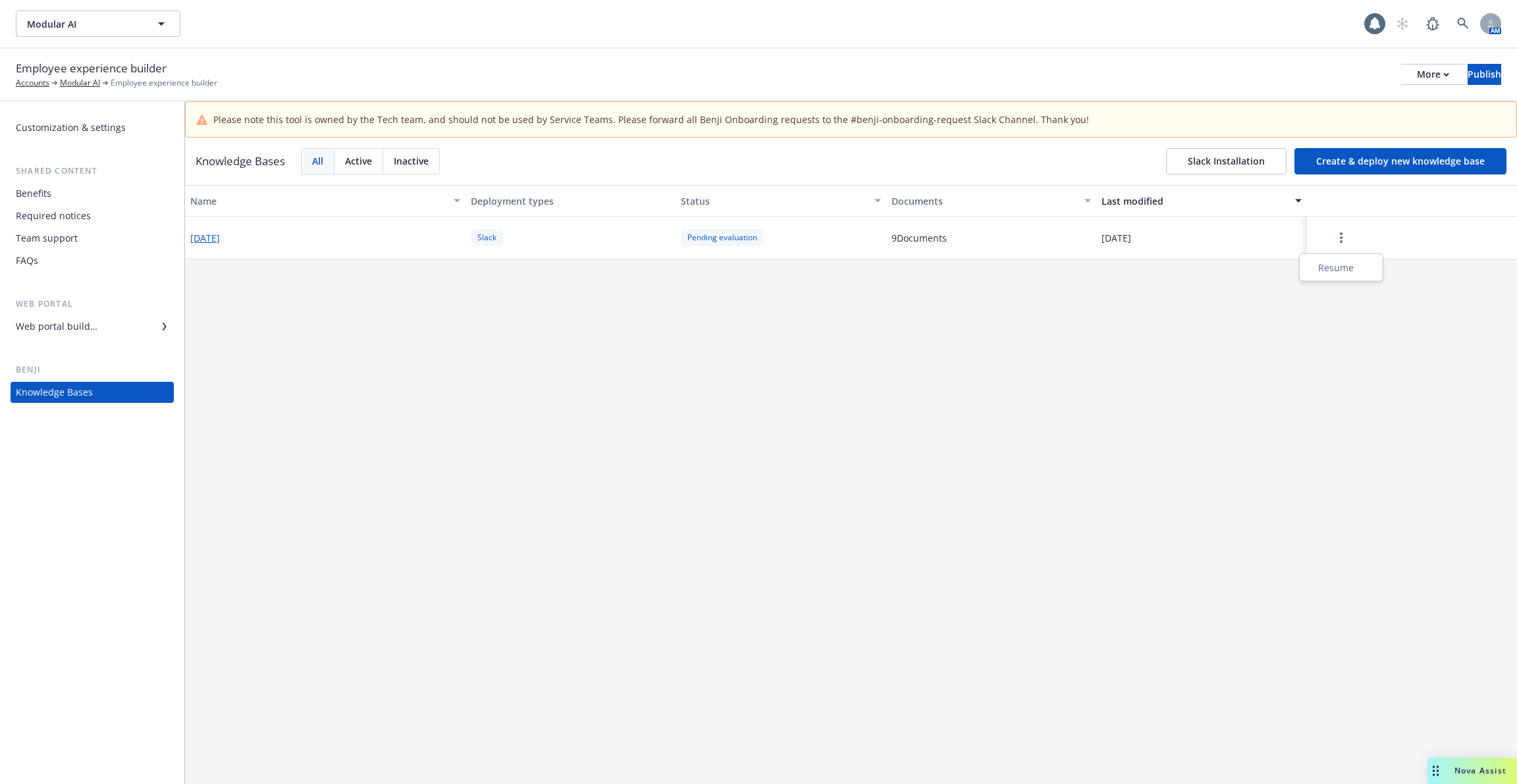
click at [1354, 248] on button "button" at bounding box center [1341, 238] width 58 height 26
click at [1335, 265] on div "Resume" at bounding box center [1341, 268] width 78 height 22
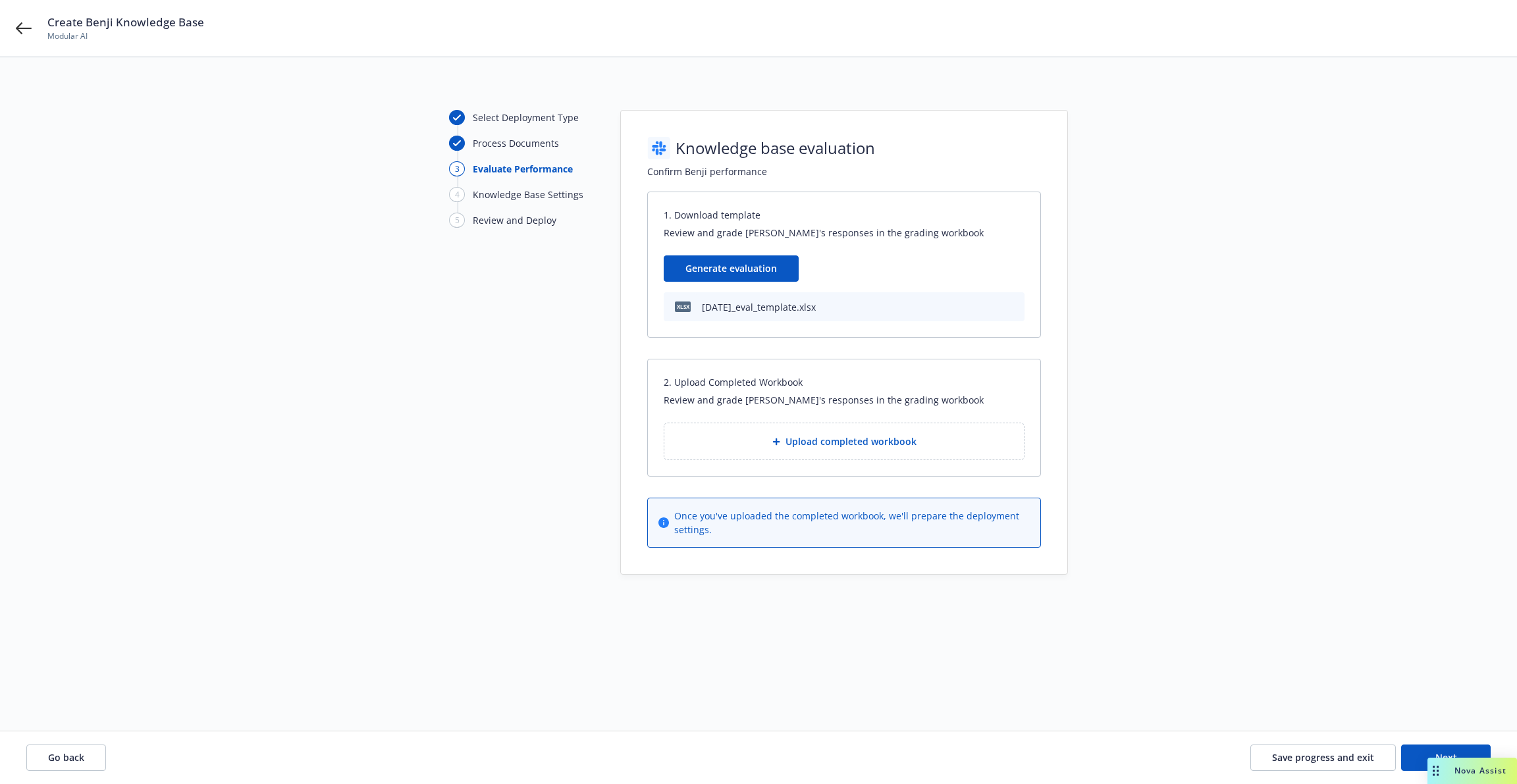
click at [70, 743] on div "Go back Save progress and exit Next" at bounding box center [758, 757] width 1517 height 53
click at [71, 752] on span "Go back" at bounding box center [66, 757] width 36 height 12
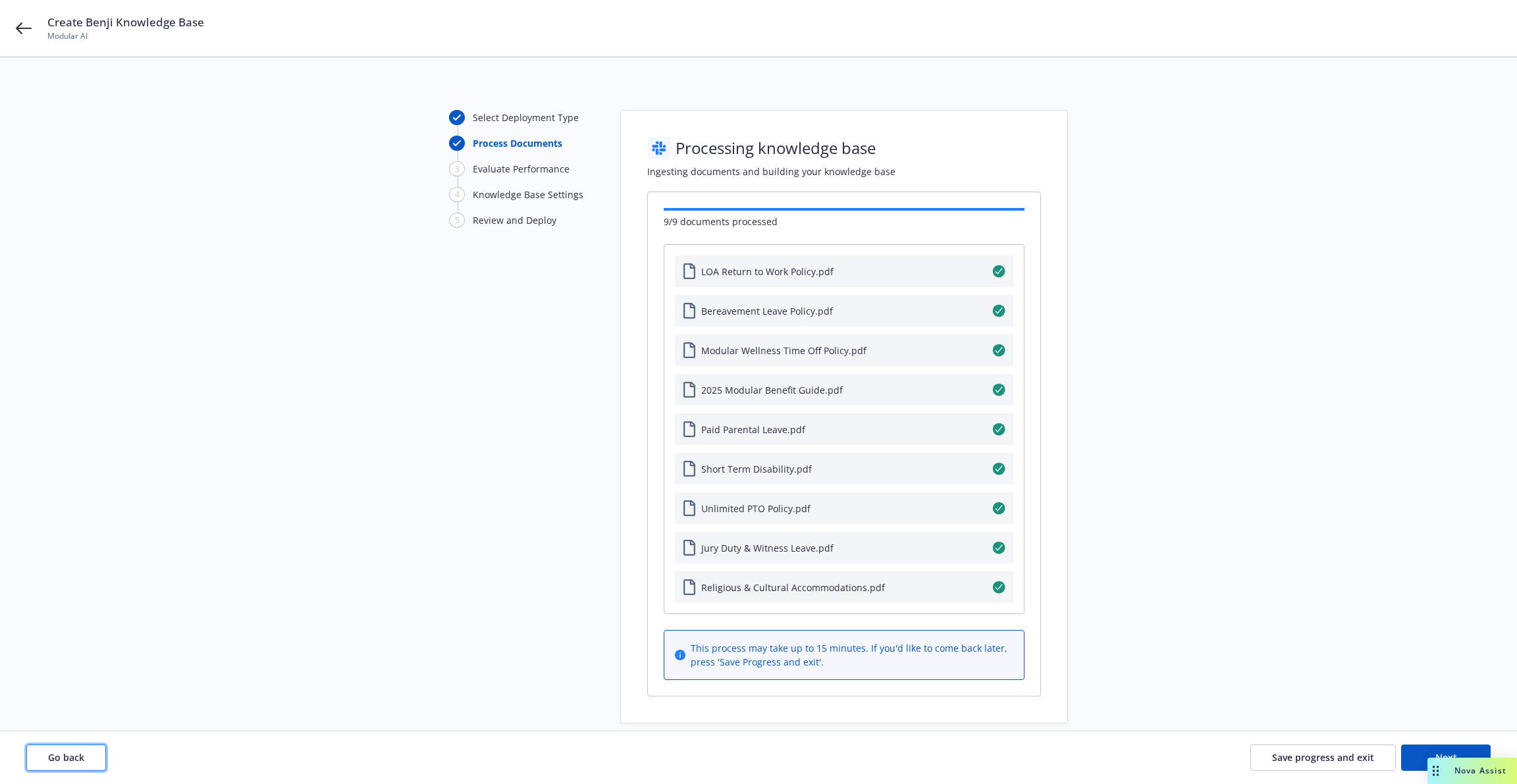
click at [74, 752] on span "Go back" at bounding box center [66, 757] width 36 height 12
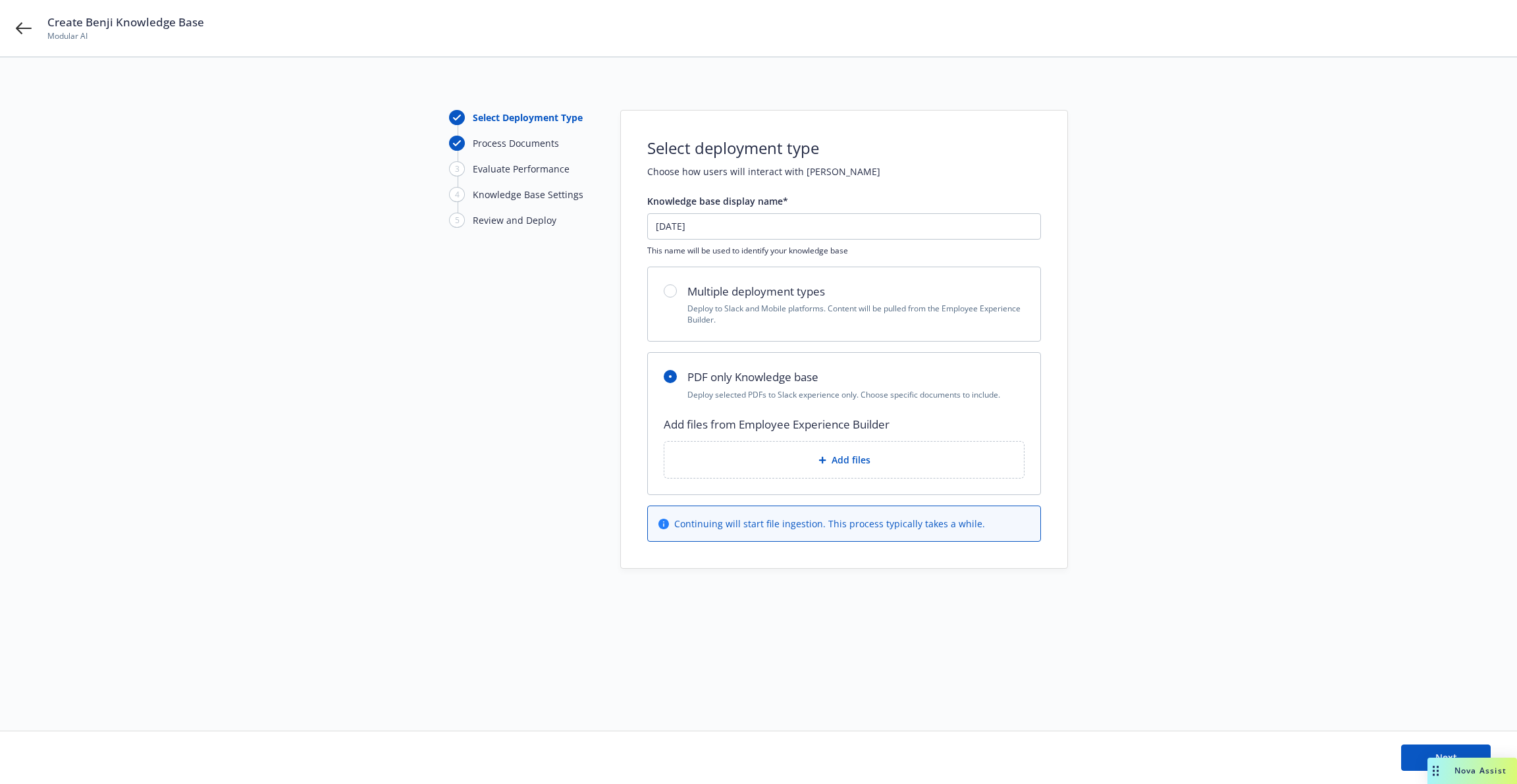
click at [815, 457] on div "Add files" at bounding box center [844, 460] width 339 height 15
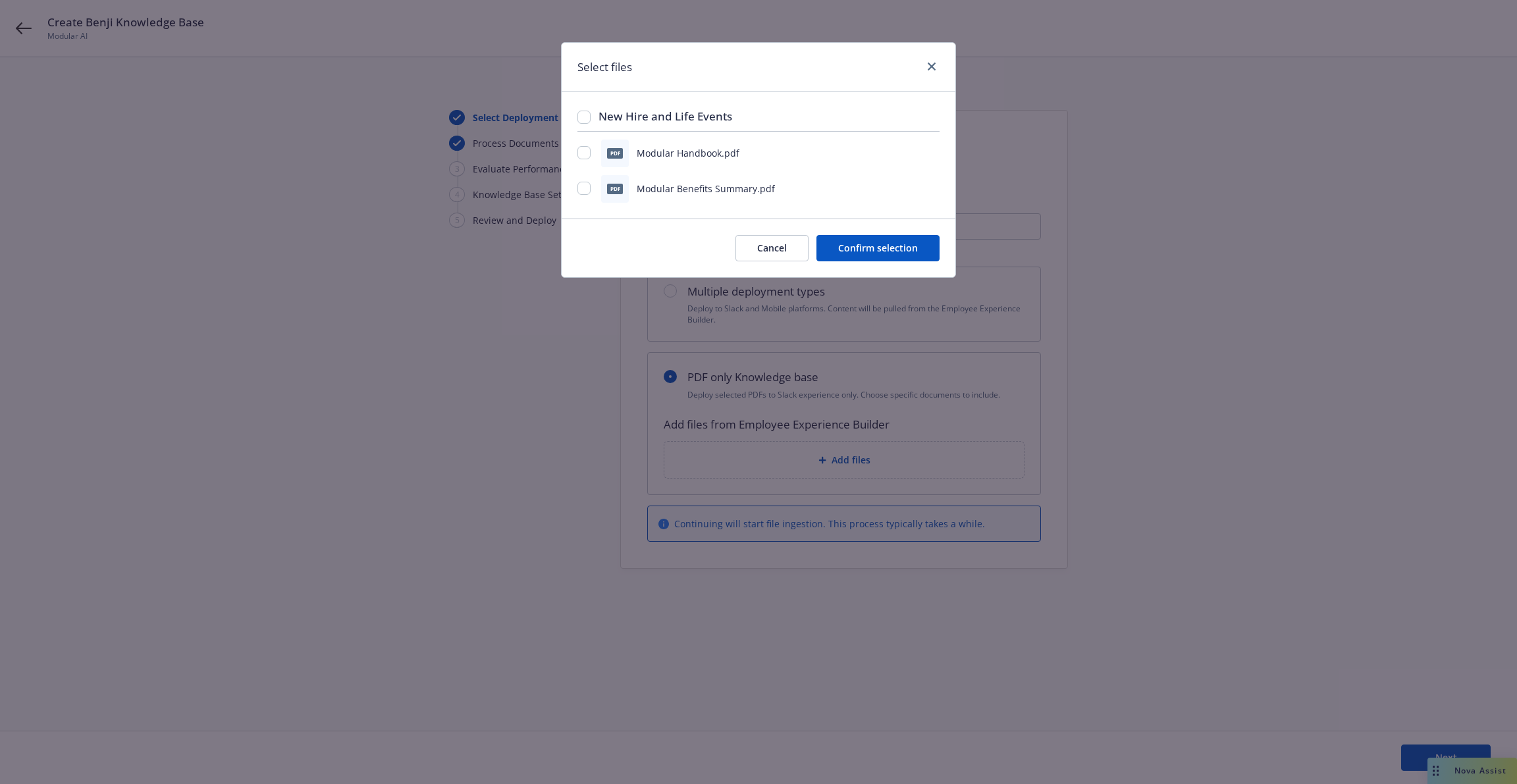
click at [790, 241] on button "Cancel" at bounding box center [772, 248] width 73 height 26
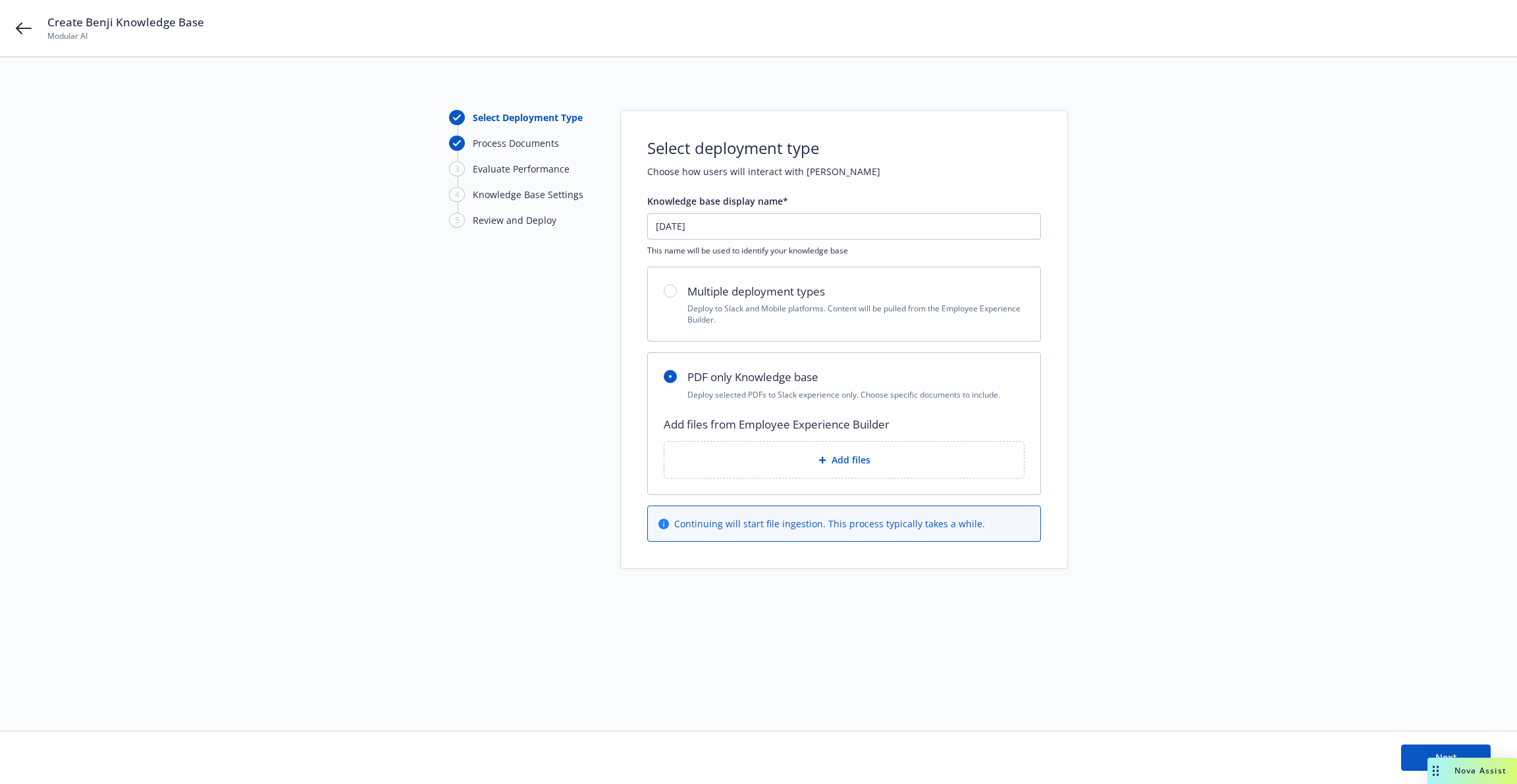
click at [794, 294] on h2 "Multiple deployment types" at bounding box center [856, 291] width 337 height 17
click at [693, 295] on h2 "Multiple deployment types" at bounding box center [856, 291] width 337 height 17
click at [799, 454] on div "Add files" at bounding box center [844, 460] width 339 height 15
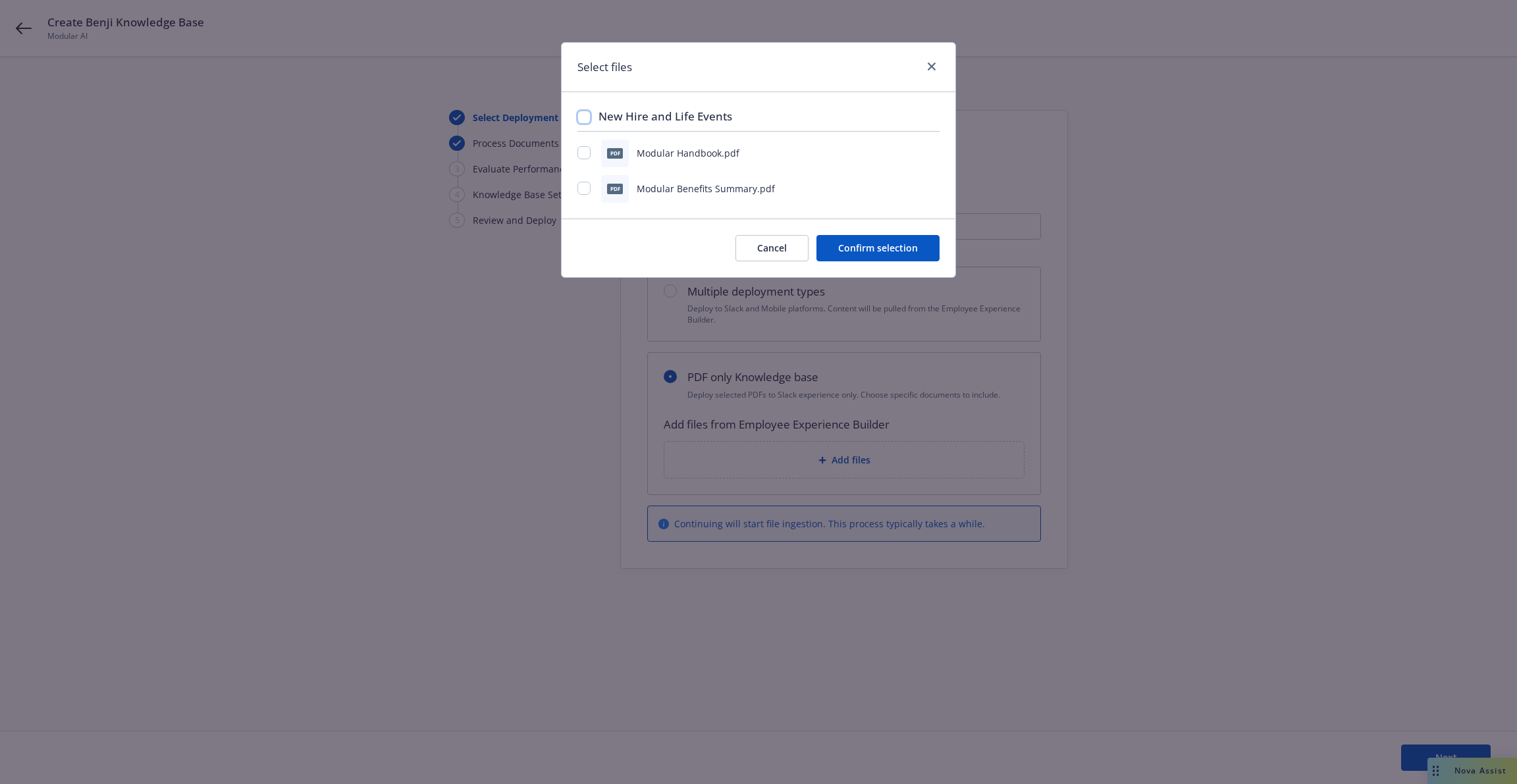
click at [580, 114] on input "checkbox" at bounding box center [584, 117] width 13 height 13
checkbox input "true"
click at [788, 253] on button "Cancel" at bounding box center [772, 248] width 73 height 26
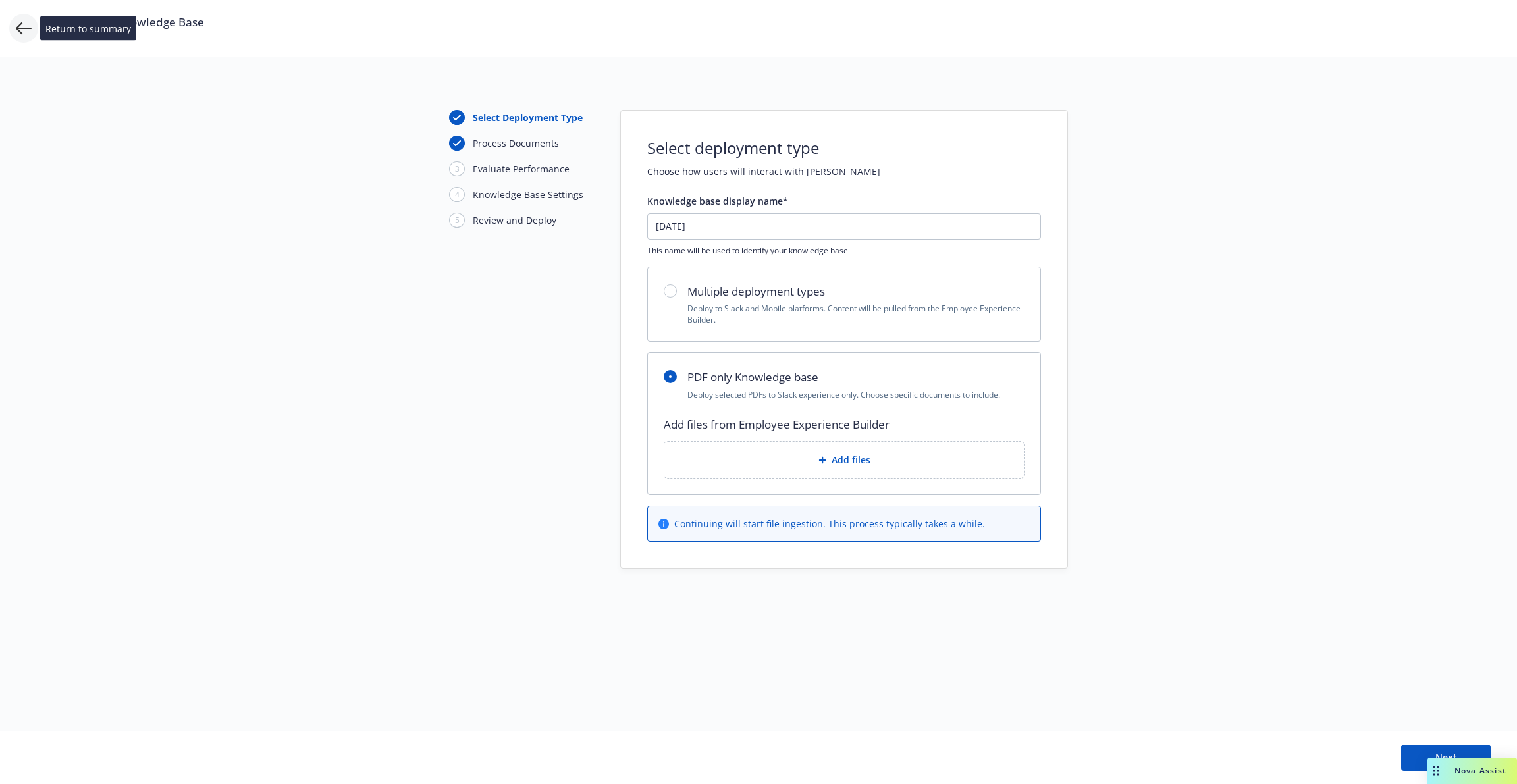
click at [18, 25] on icon at bounding box center [23, 28] width 16 height 16
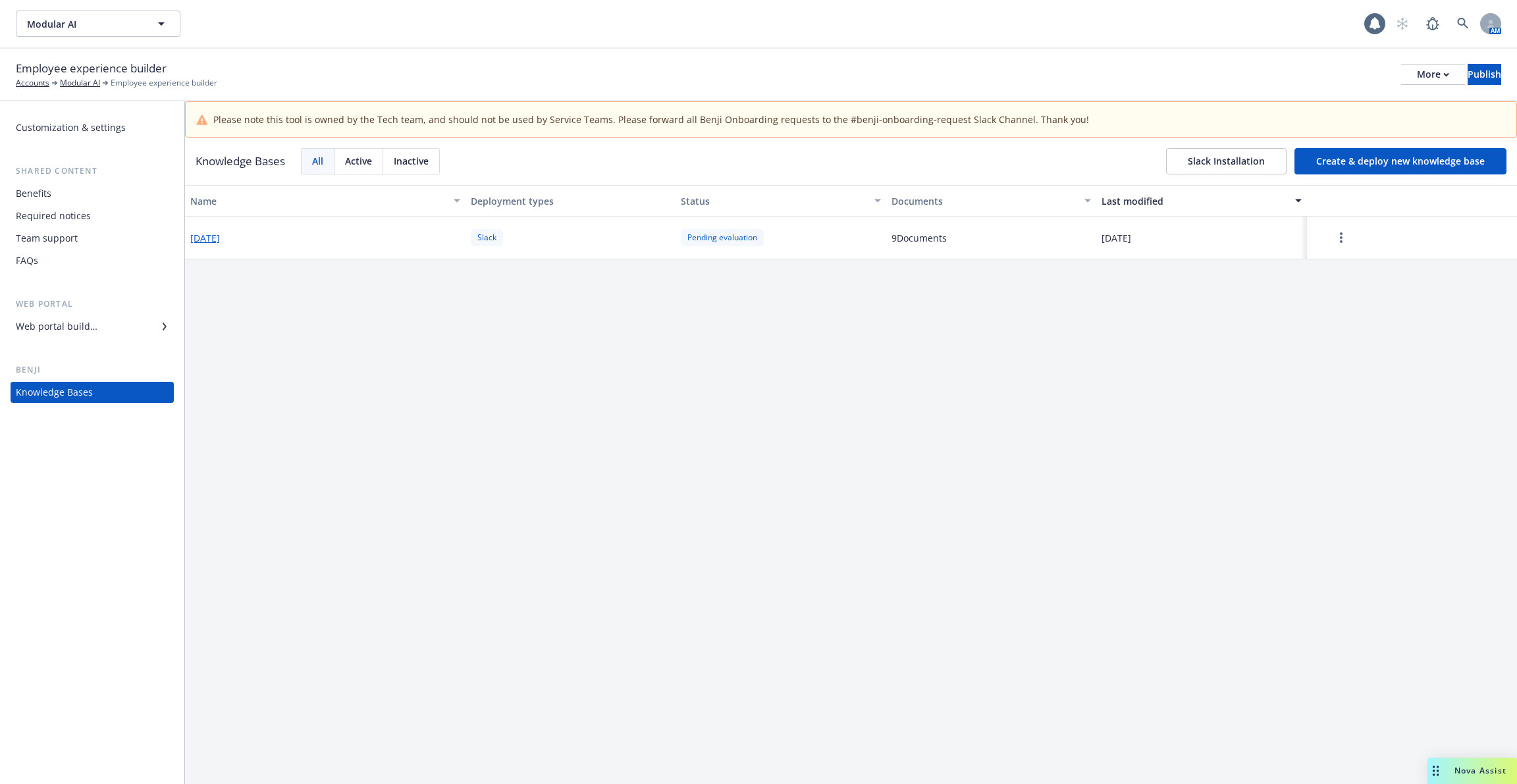
click at [220, 239] on button "[DATE]" at bounding box center [205, 238] width 30 height 14
click at [208, 233] on button "[DATE]" at bounding box center [205, 238] width 30 height 14
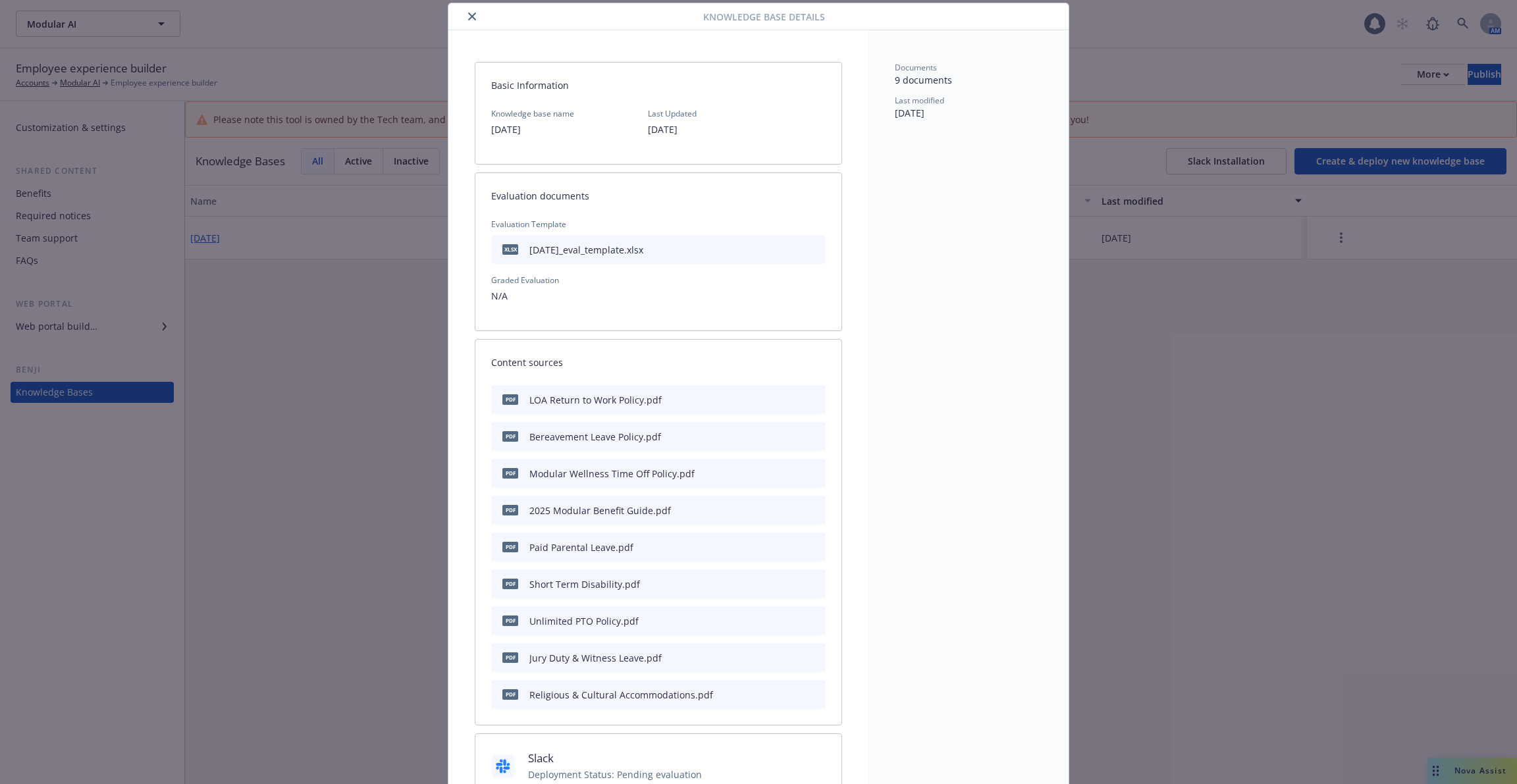
scroll to position [229, 0]
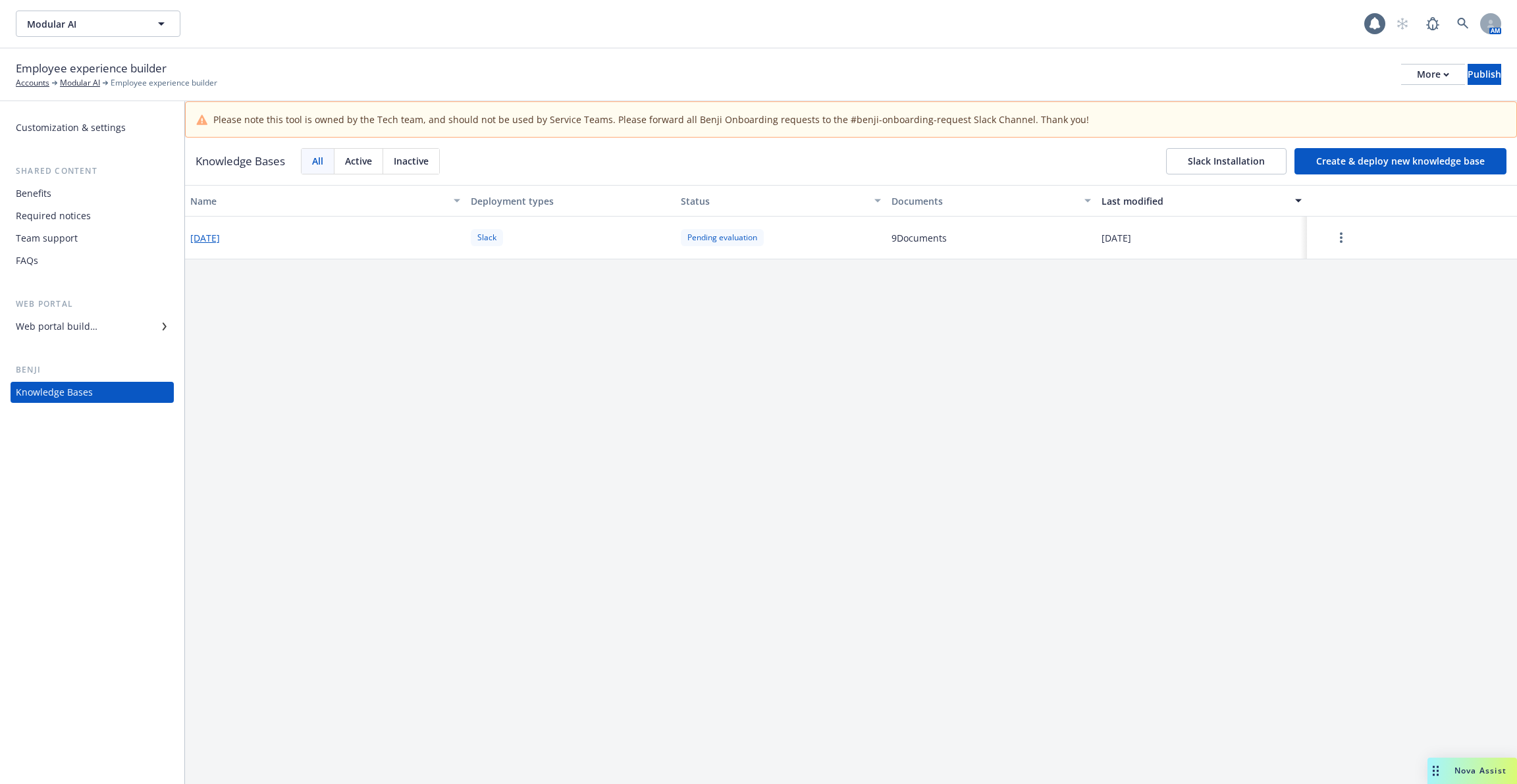
click at [125, 321] on div "Web portal builder" at bounding box center [92, 326] width 152 height 21
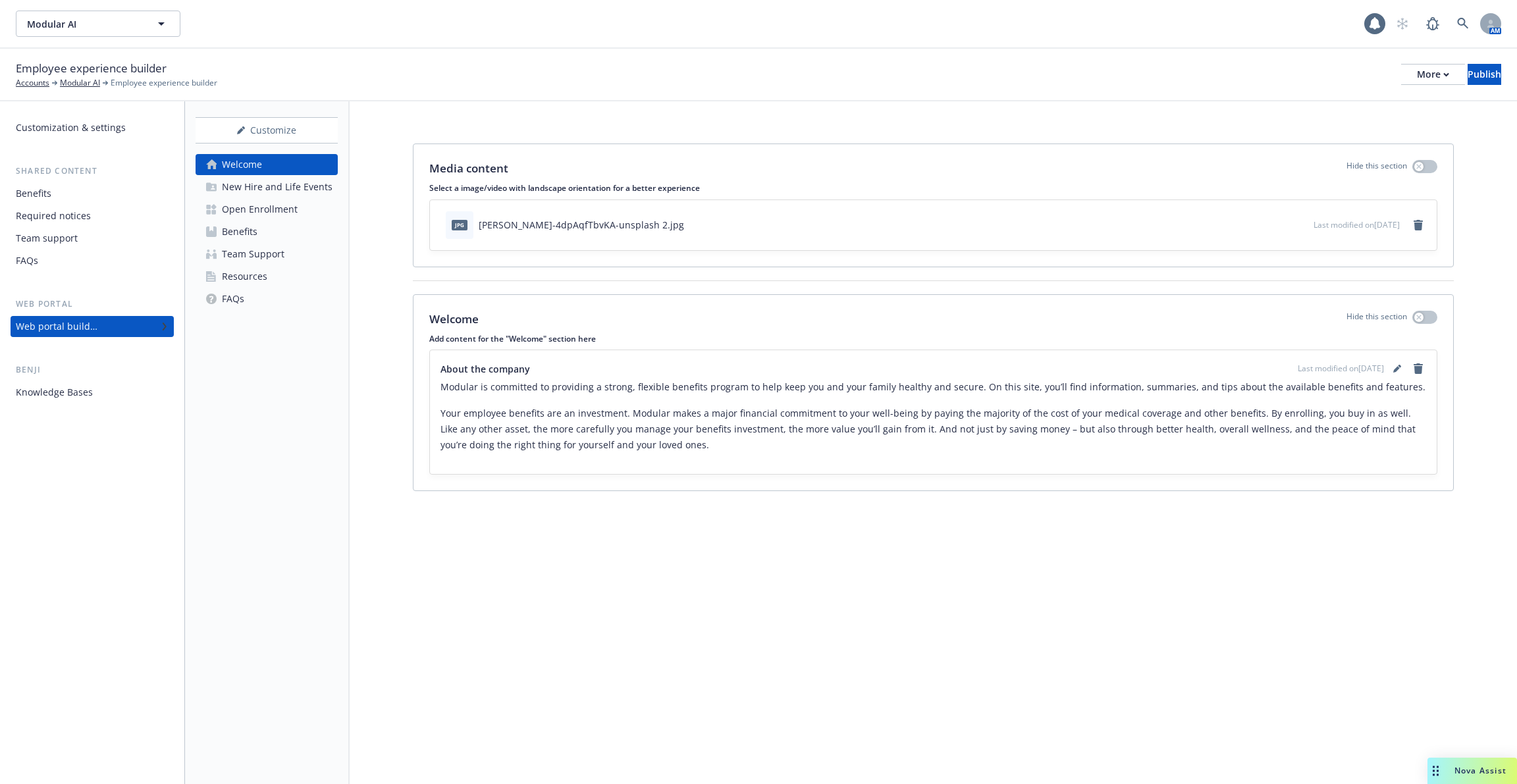
click at [293, 192] on div "New Hire and Life Events" at bounding box center [277, 187] width 111 height 21
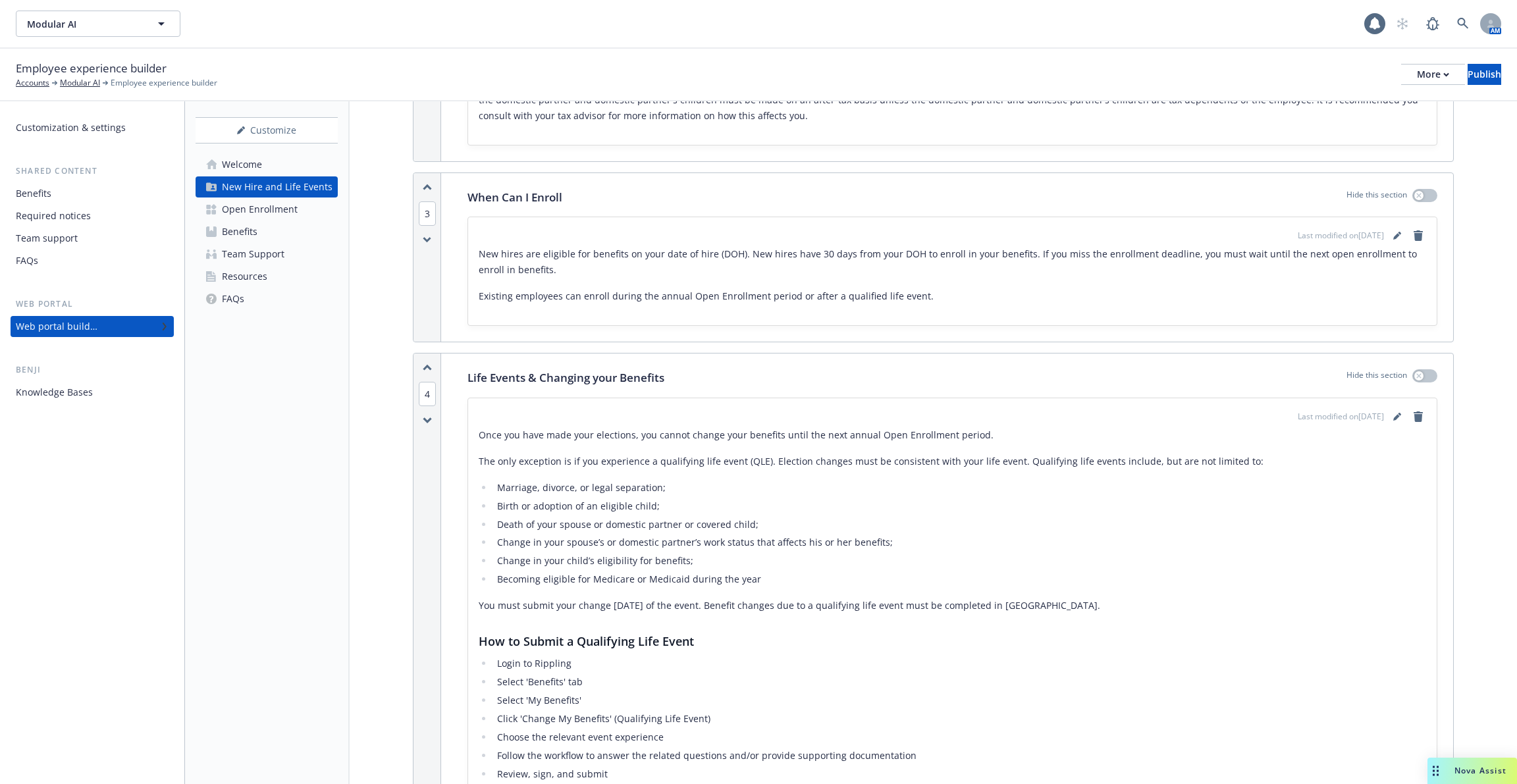
scroll to position [621, 0]
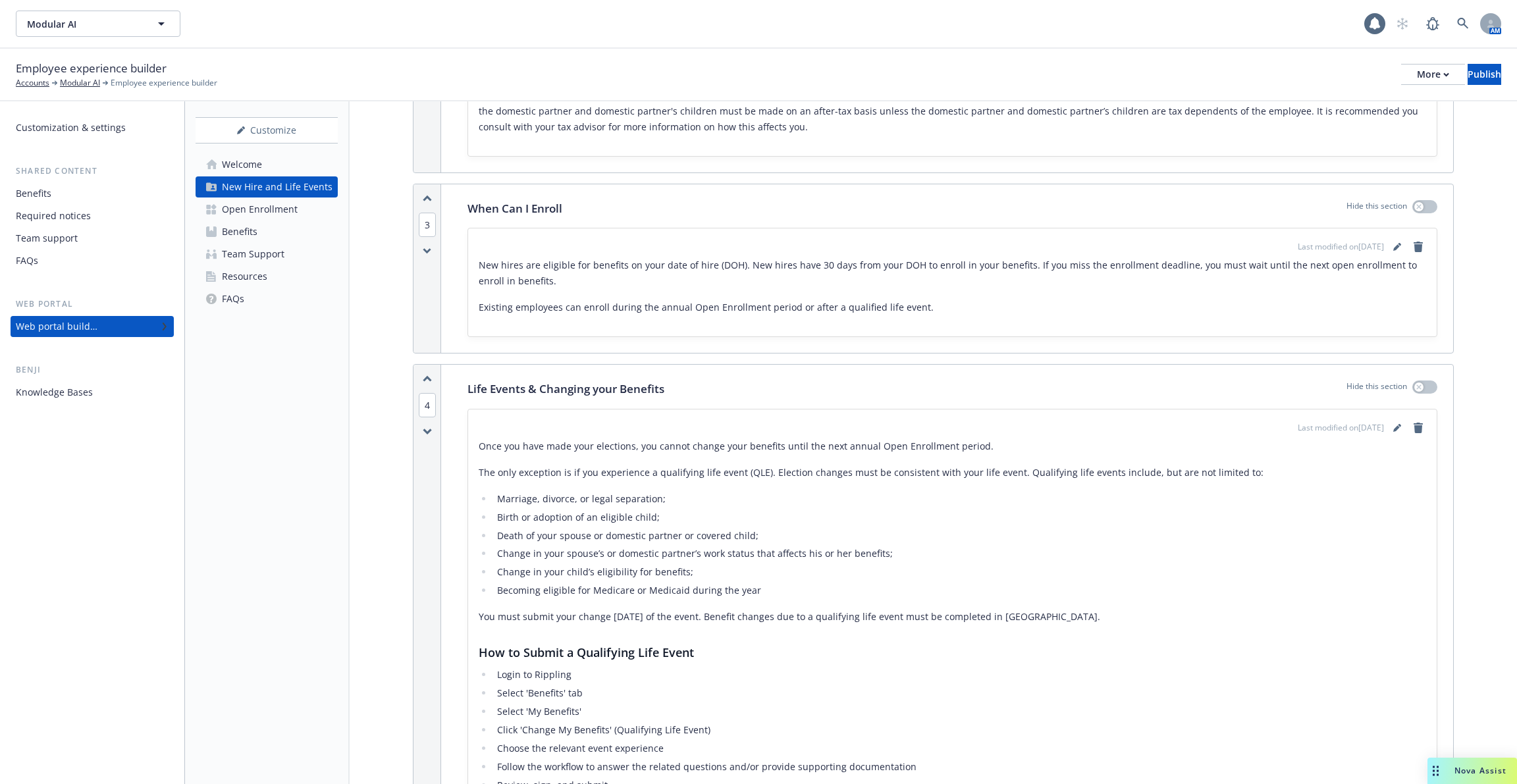
click at [89, 200] on div "Benefits" at bounding box center [92, 194] width 152 height 21
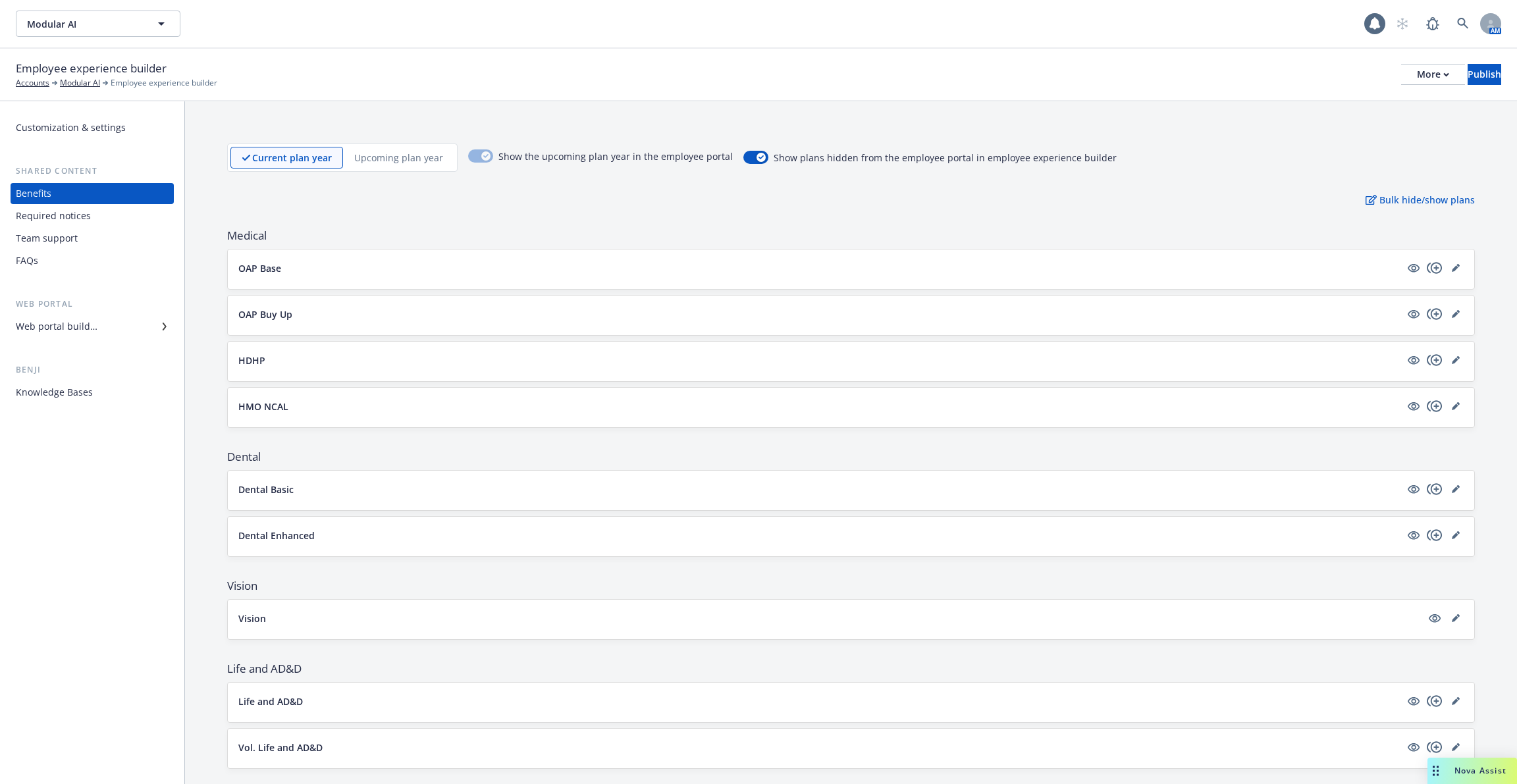
click at [89, 212] on div "Required notices" at bounding box center [92, 216] width 152 height 21
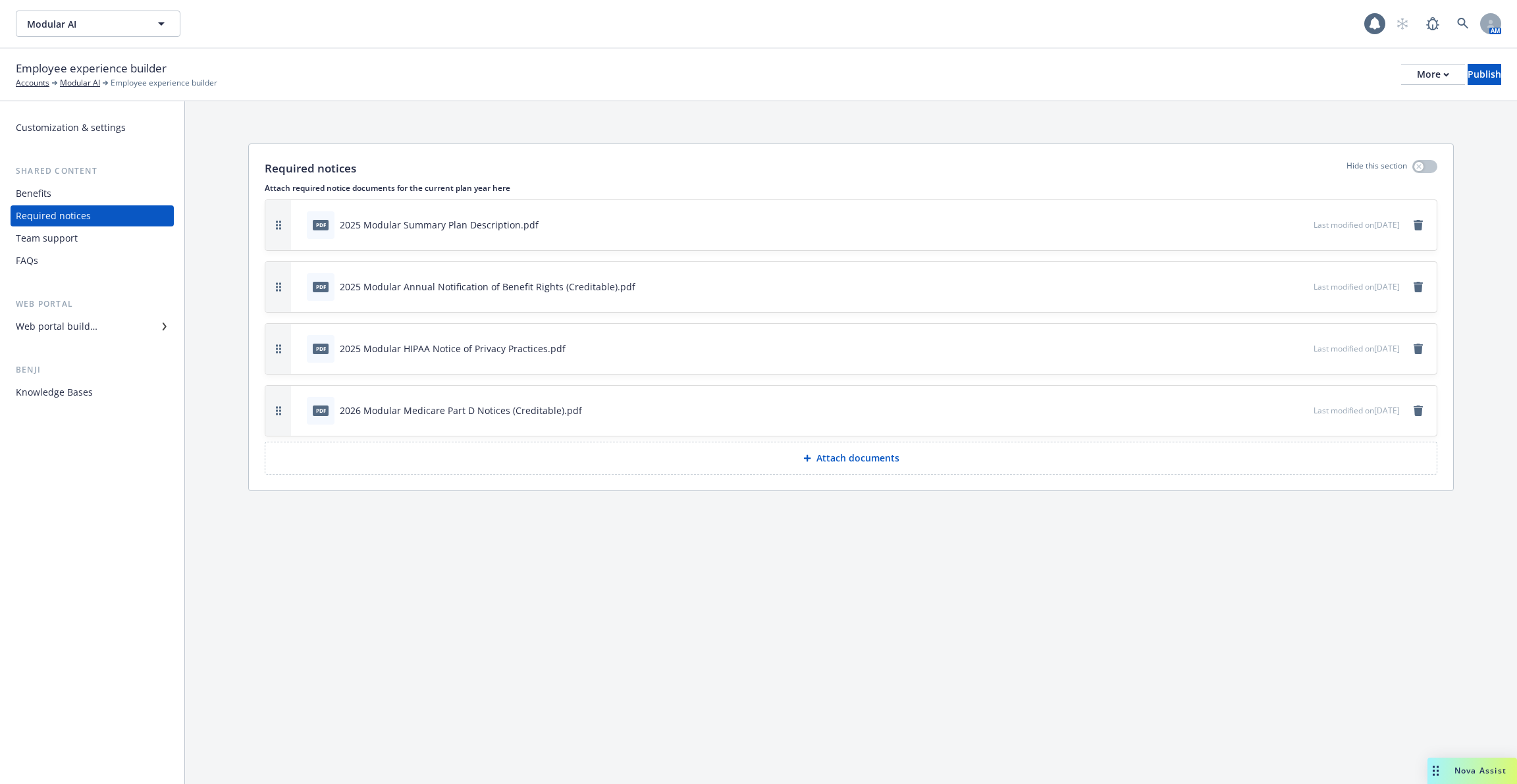
click at [90, 224] on div "Required notices" at bounding box center [92, 216] width 152 height 21
click at [90, 233] on div "Team support" at bounding box center [92, 238] width 152 height 21
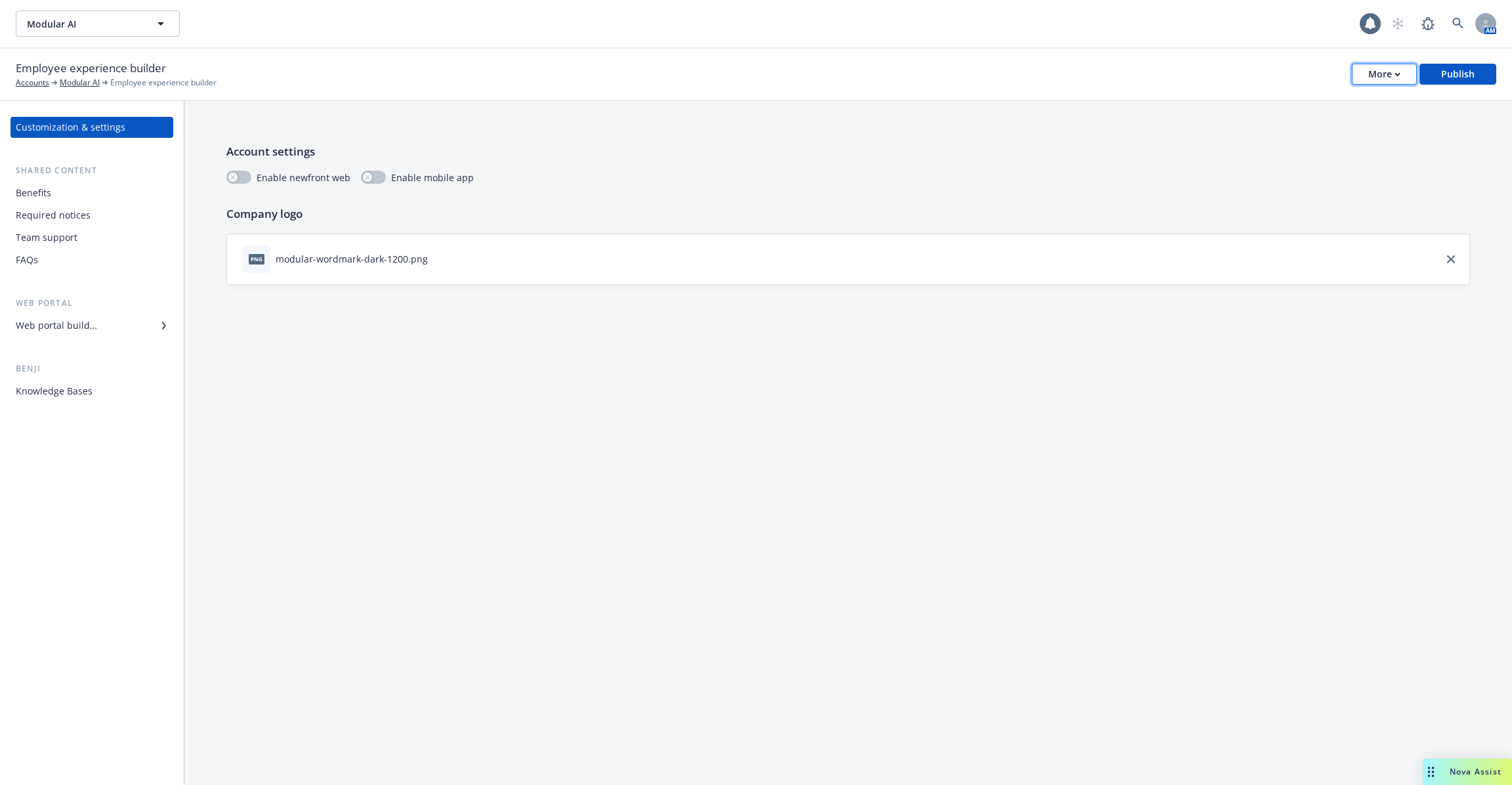
click at [1384, 83] on div "More" at bounding box center [1384, 74] width 32 height 20
click at [1332, 136] on link "Copy portal link" at bounding box center [1320, 130] width 194 height 26
